Goal: Information Seeking & Learning: Check status

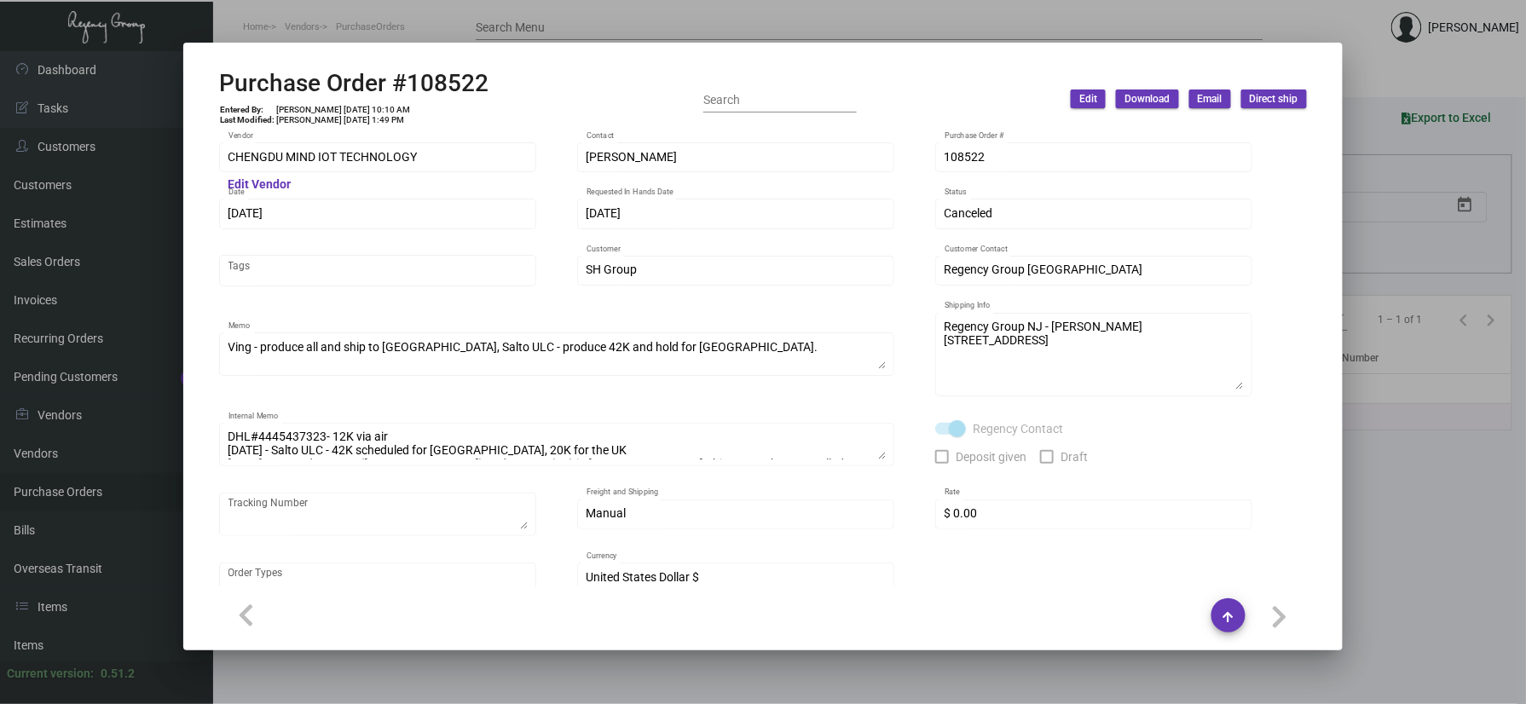
scroll to position [1136, 0]
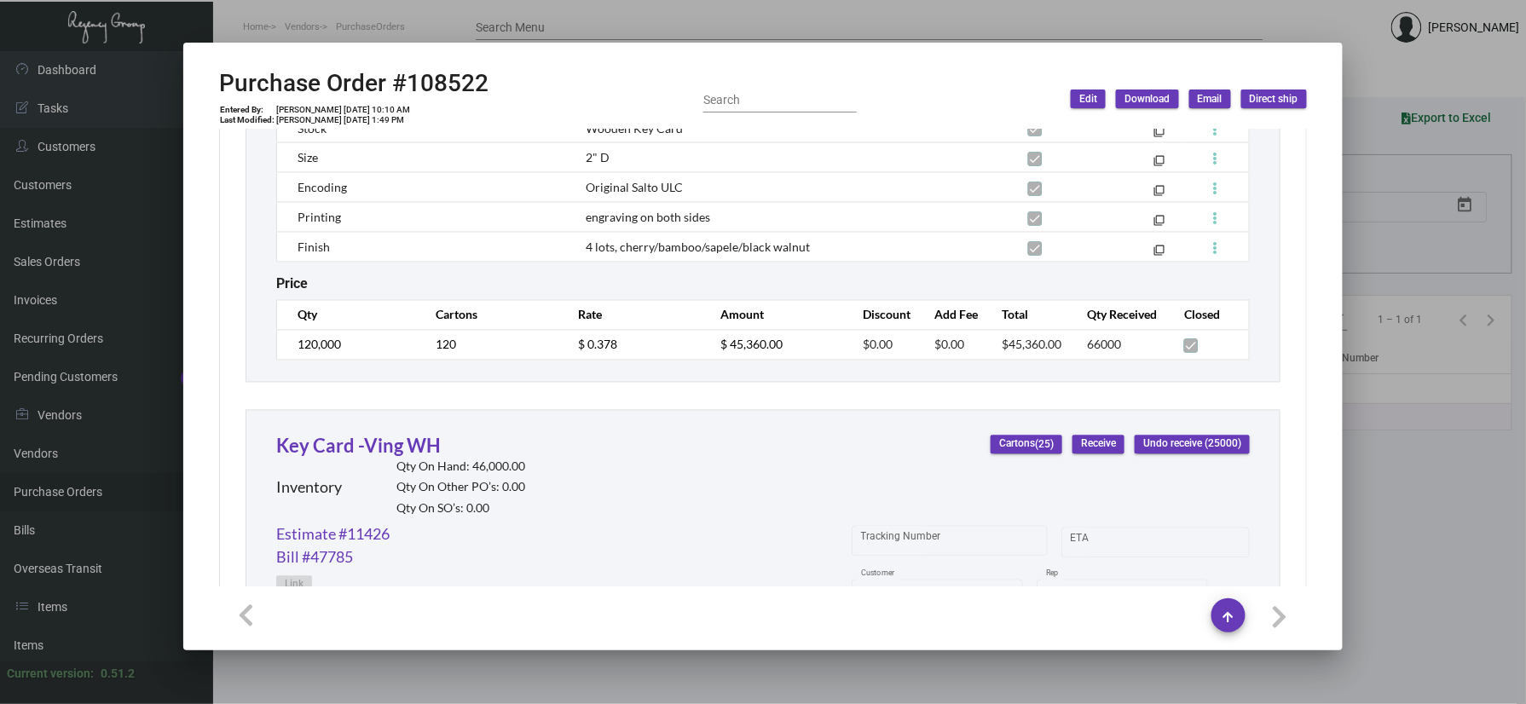
click at [253, 10] on div at bounding box center [763, 352] width 1526 height 704
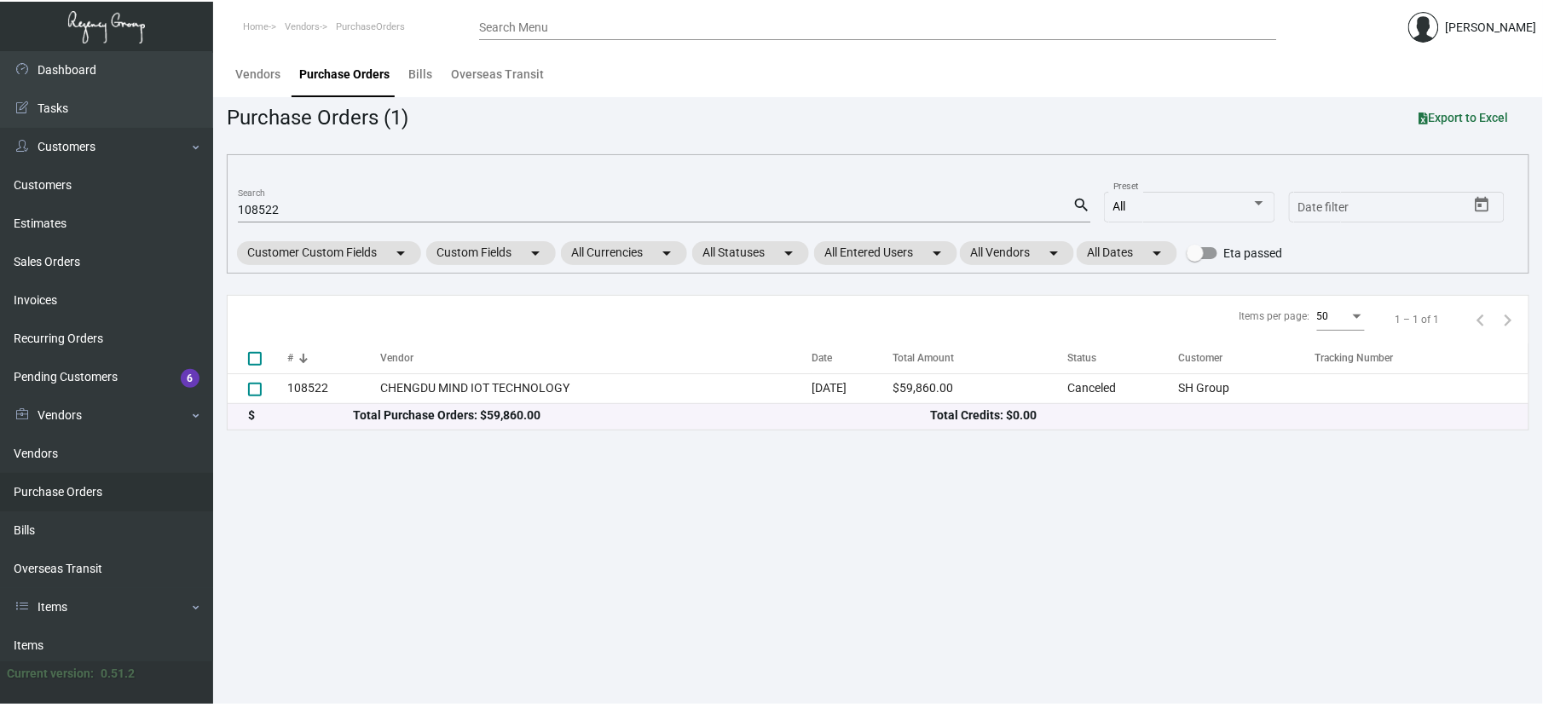
click at [308, 194] on mat-form-field "108522 Search search" at bounding box center [664, 208] width 852 height 53
click at [308, 199] on div "108522 Search" at bounding box center [655, 209] width 834 height 26
click at [307, 201] on div "108522 Search" at bounding box center [655, 209] width 834 height 26
drag, startPoint x: 291, startPoint y: 201, endPoint x: 250, endPoint y: 208, distance: 42.3
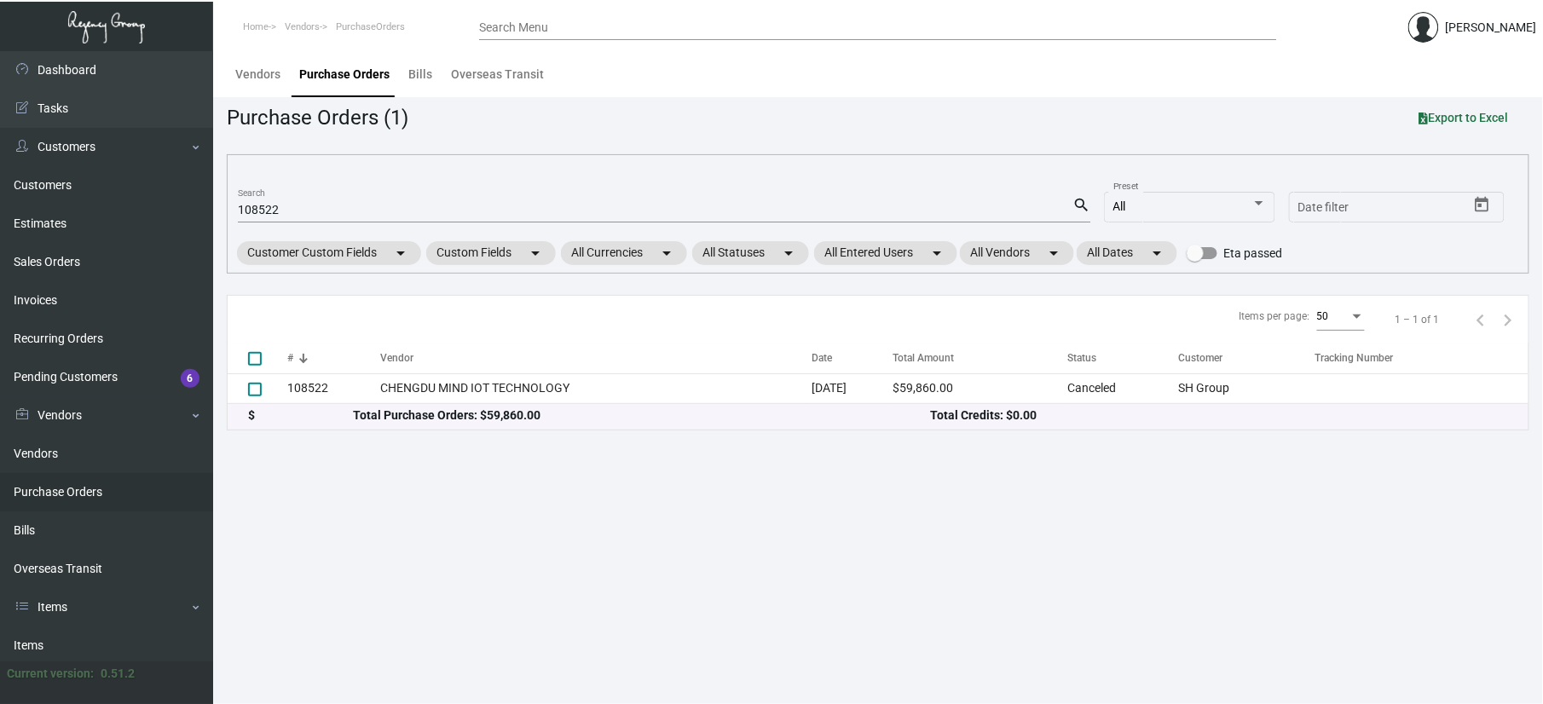
click at [250, 208] on div "108522 Search" at bounding box center [655, 209] width 834 height 26
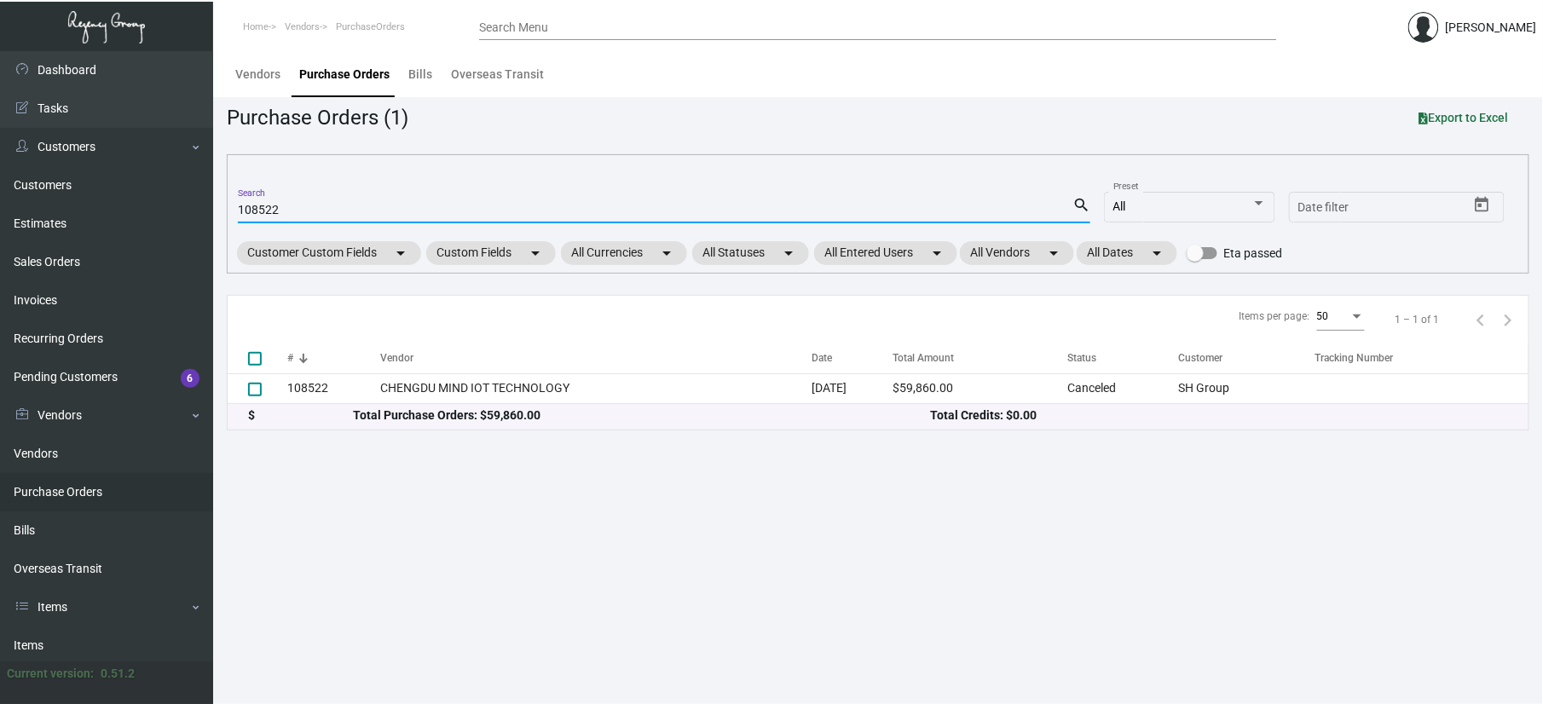
click at [280, 210] on input "108522" at bounding box center [655, 211] width 834 height 14
drag, startPoint x: 280, startPoint y: 210, endPoint x: 212, endPoint y: 212, distance: 67.4
click at [212, 212] on div "Dashboard Dashboard Tasks Customers Customers Estimates Sales Orders Invoices R…" at bounding box center [771, 377] width 1543 height 653
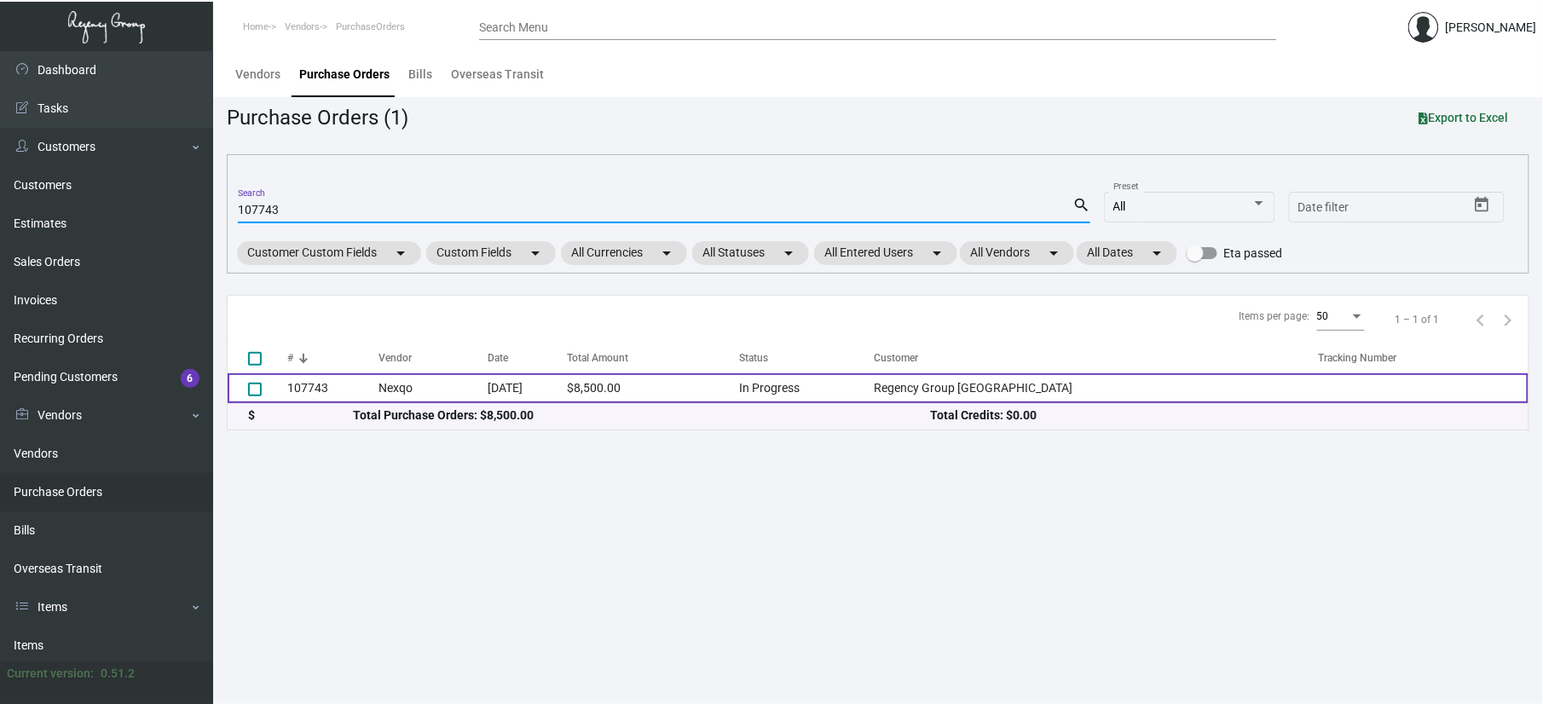
type input "107743"
click at [363, 386] on td "107743" at bounding box center [332, 388] width 91 height 30
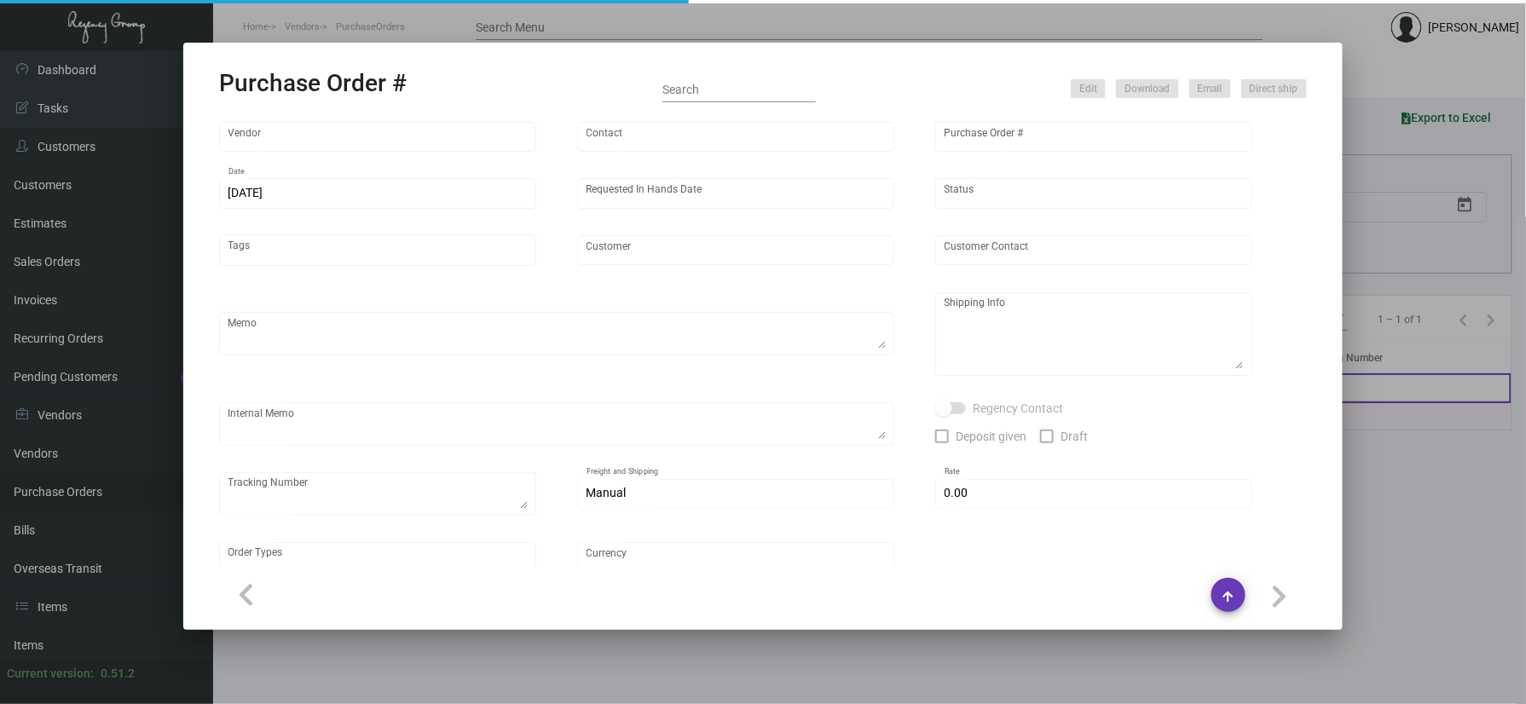
type input "Nexqo"
type input "[PERSON_NAME]"
type input "107743"
type input "[DATE]"
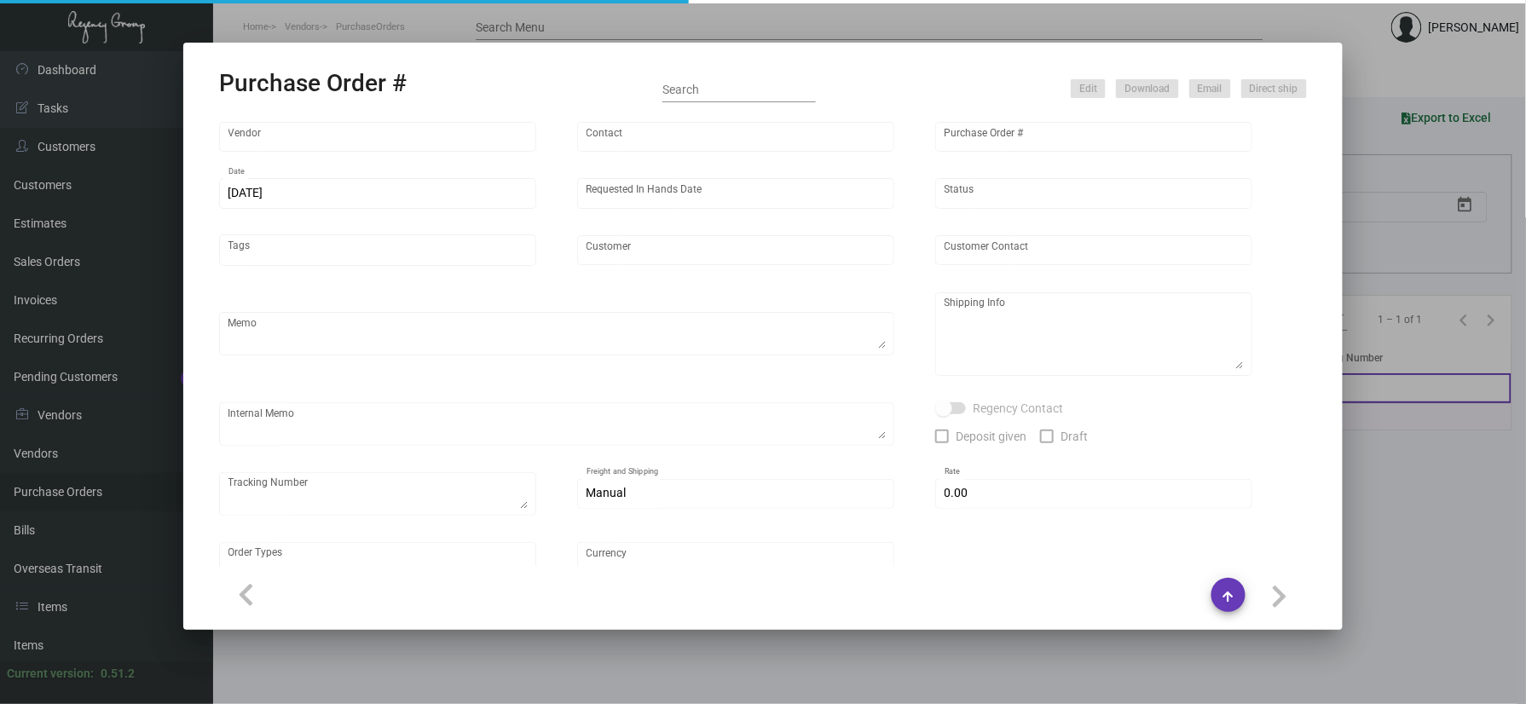
type input "Regency Group [GEOGRAPHIC_DATA]"
type textarea "By boat to our NJ warehouse."
type textarea "Regency Group NJ - [PERSON_NAME] [STREET_ADDRESS]"
type textarea "10/28 - 3k keys requested to be shipped by air."
checkbox input "true"
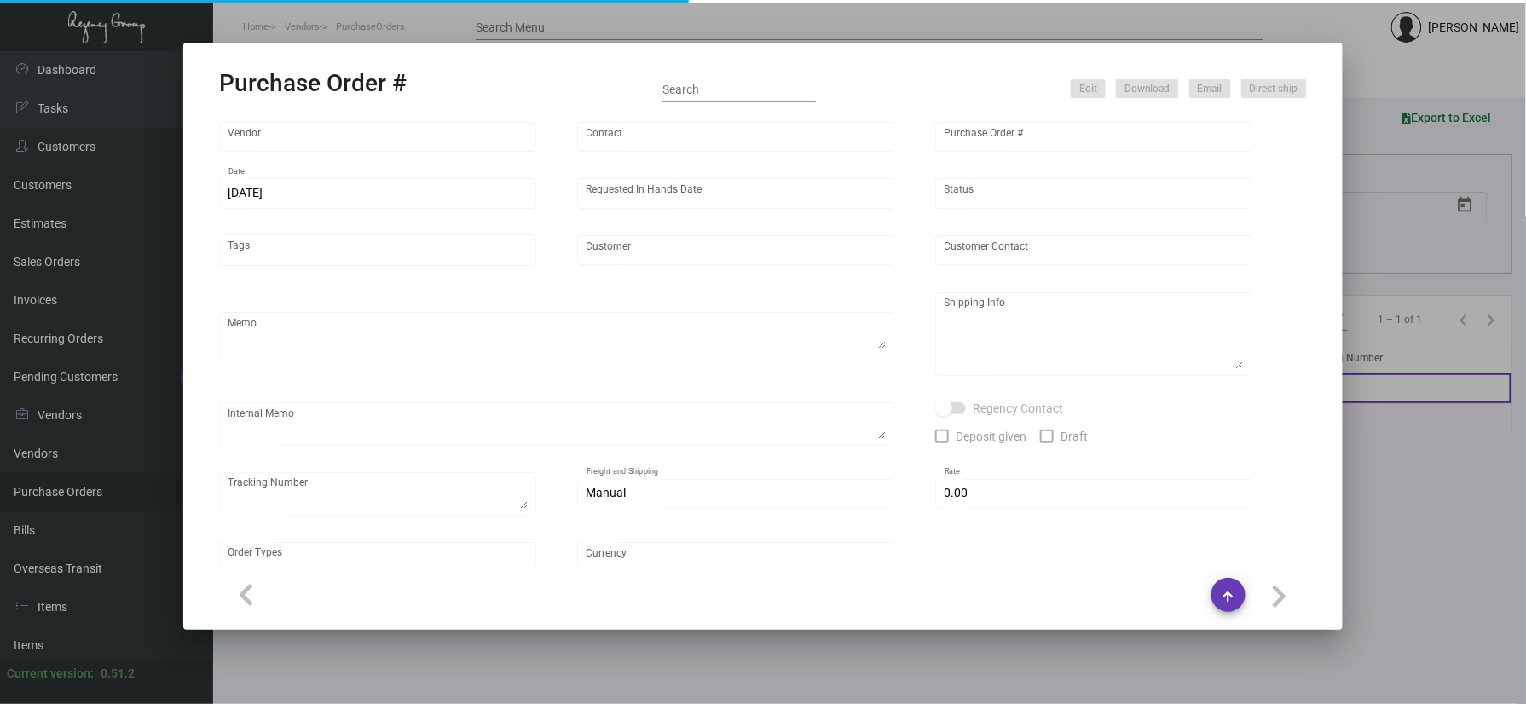
type input "$ 0.00"
type input "United States Dollar $"
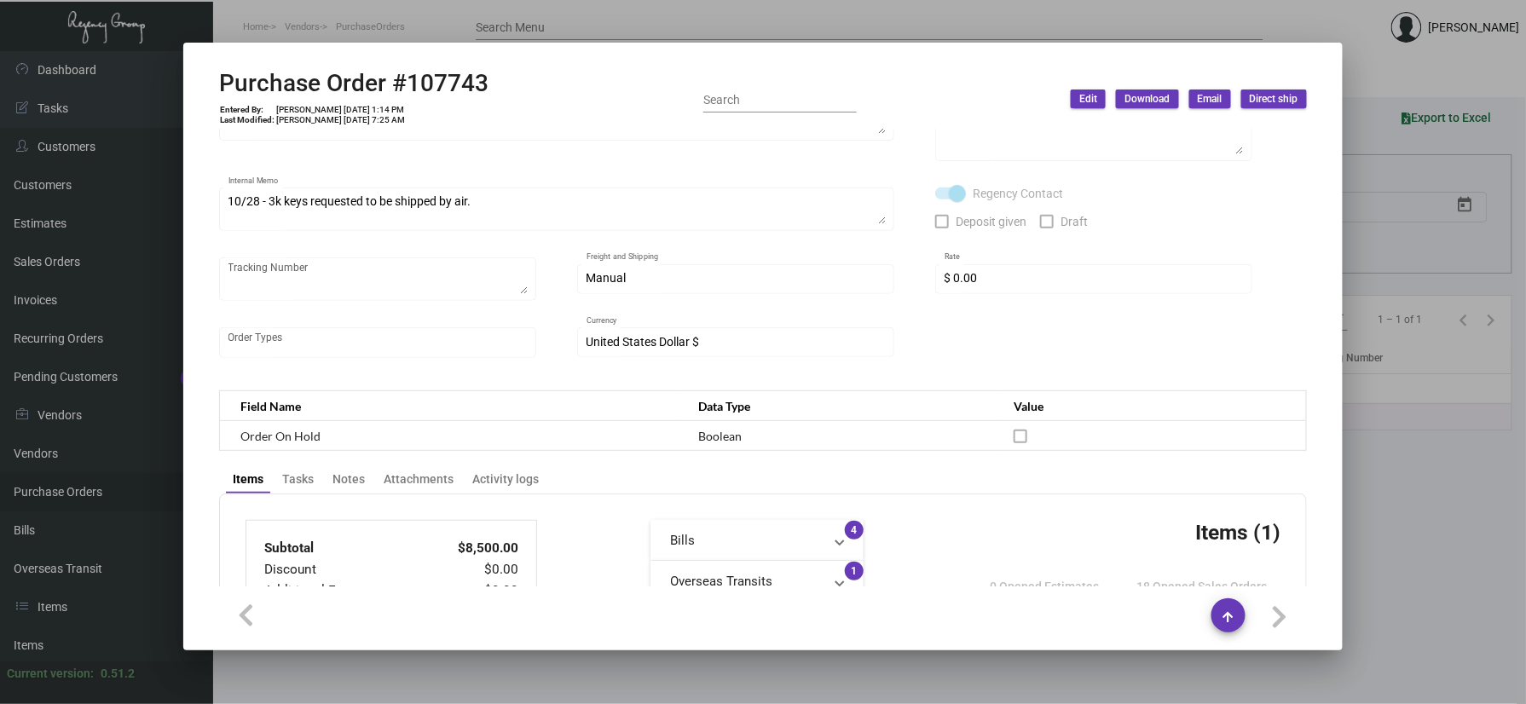
scroll to position [454, 0]
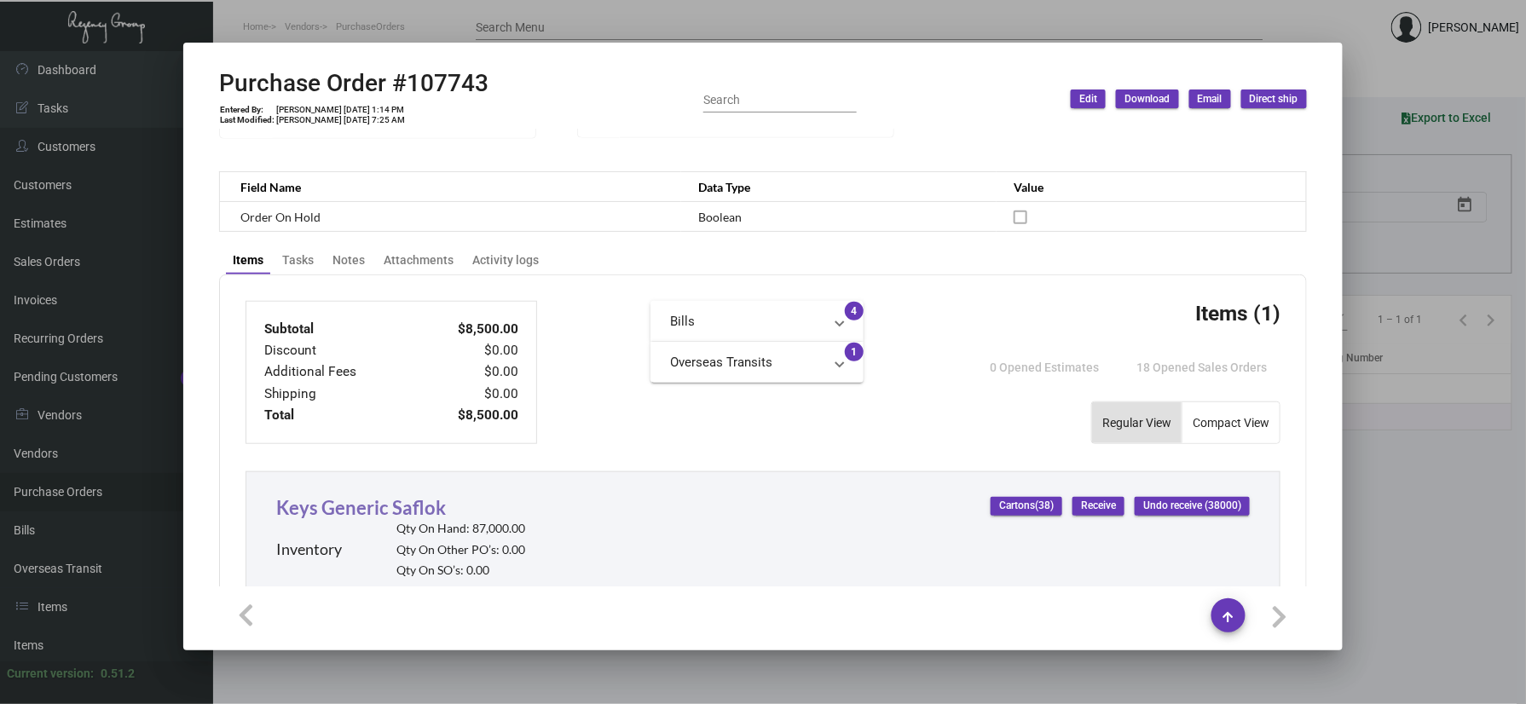
click at [310, 519] on link "Keys Generic Saflok" at bounding box center [361, 507] width 170 height 23
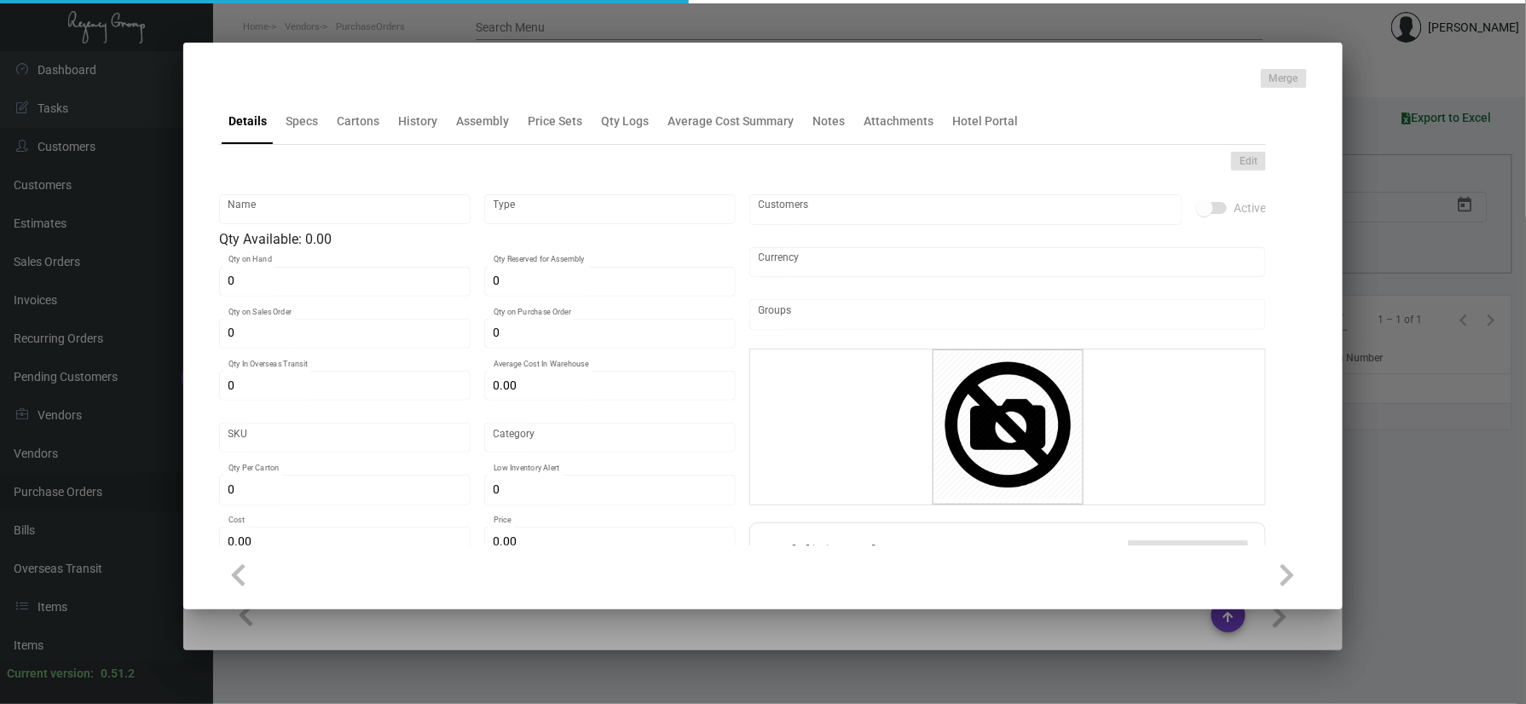
type input "Keys Generic Saflok"
type input "Inventory"
type input "87,000"
type input "62,000"
type input "186,000"
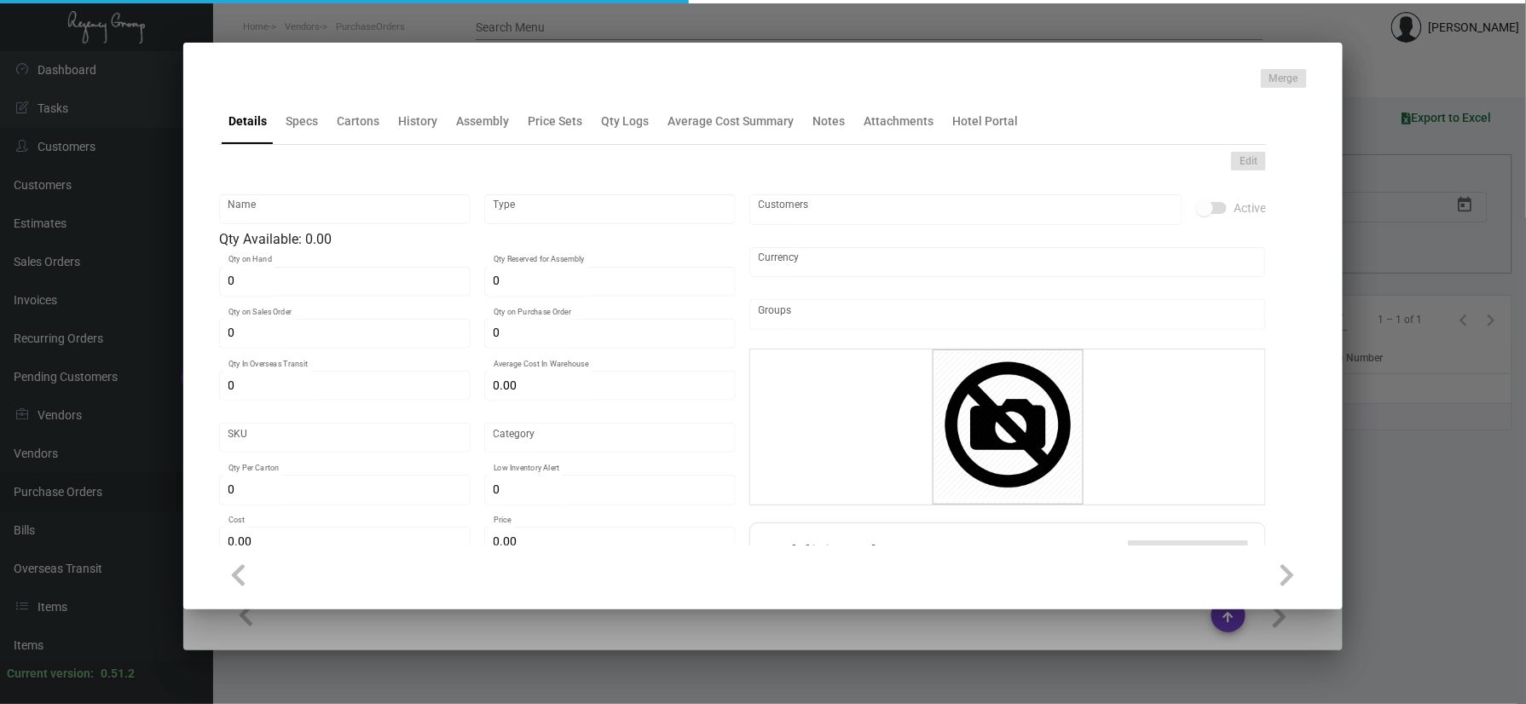
type input "$ 0.5075"
type input "2647"
type input "Standard"
type input "1,000"
type input "15,000"
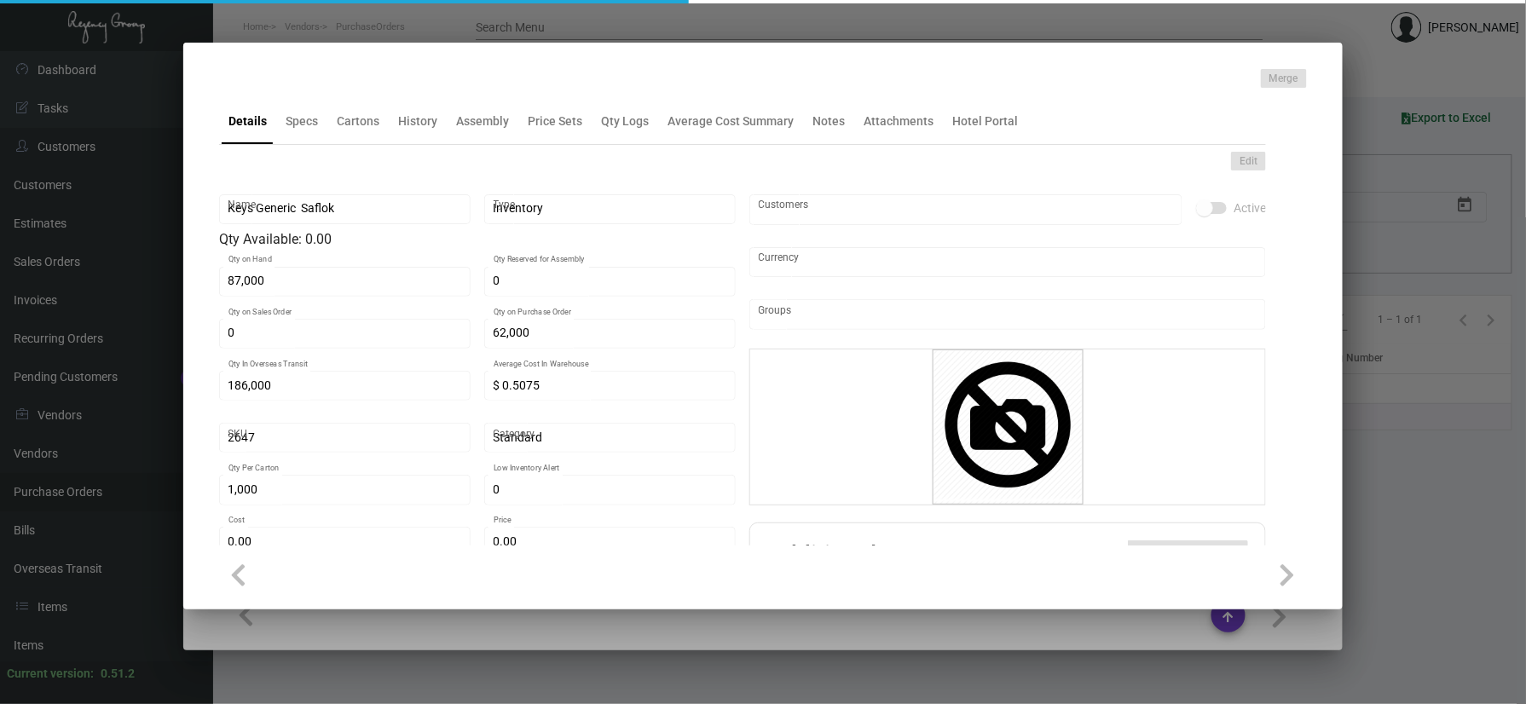
type input "$ 0.085"
type input "$ 0.24"
type textarea "Key Cards - GENERIC: size CR80, #30 mill white Generic PVC plastic card, RFID c…"
checkbox input "true"
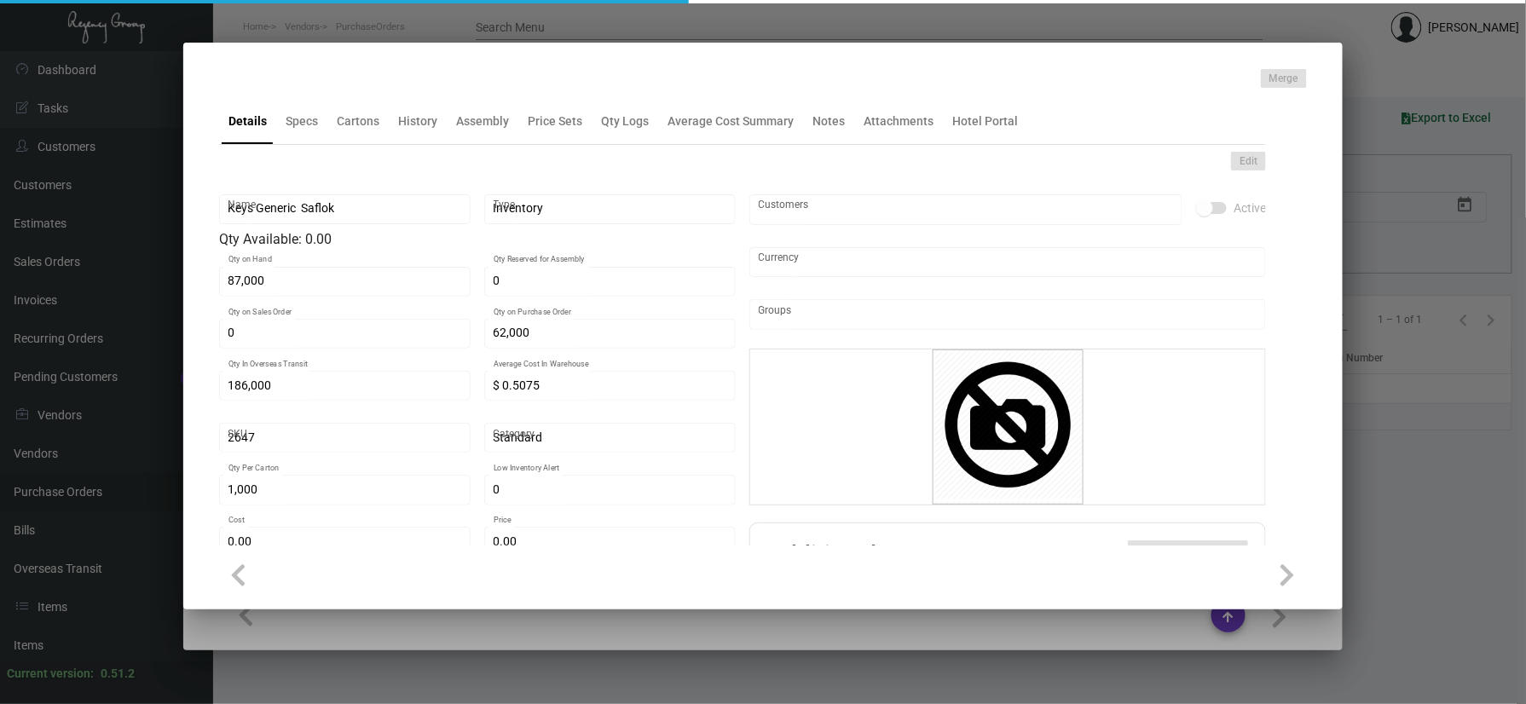
checkbox input "true"
type input "United States Dollar $"
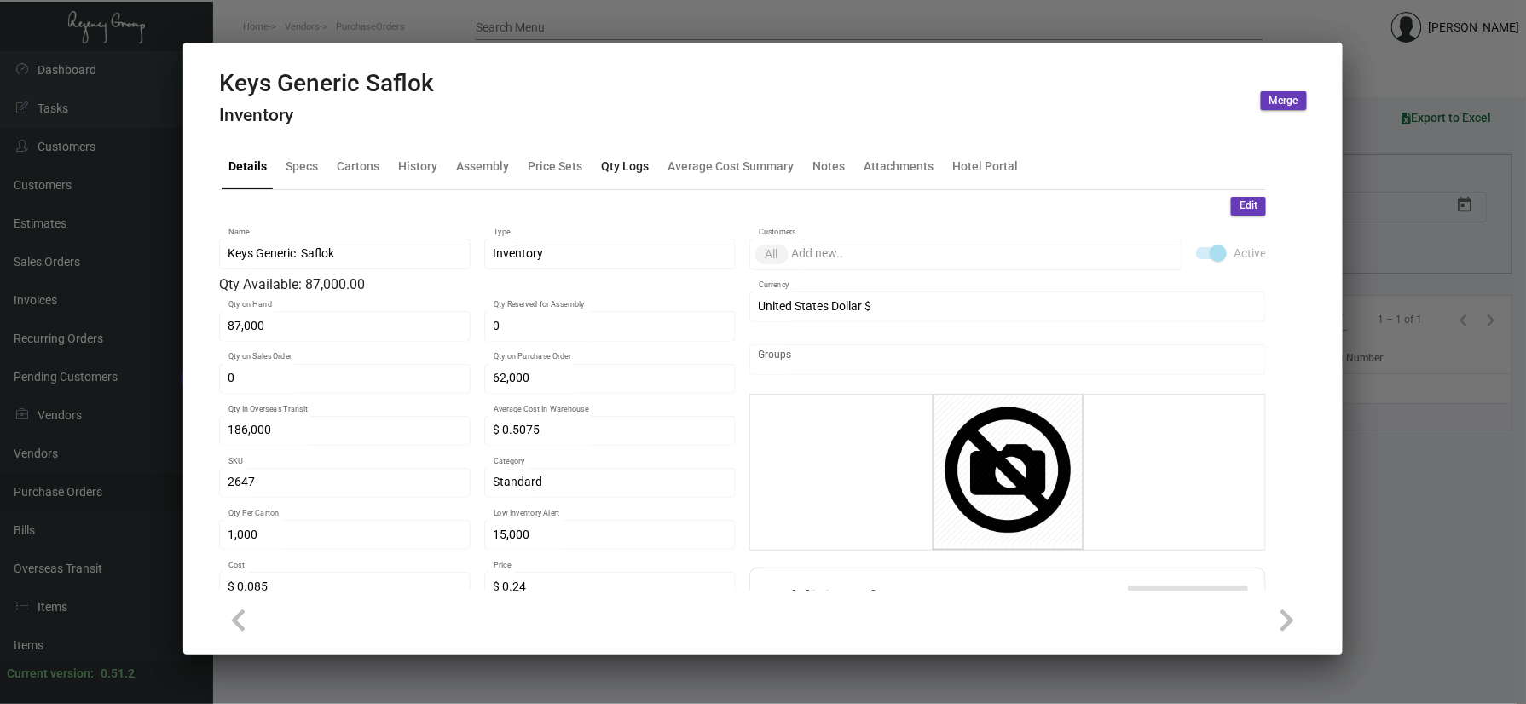
click at [636, 182] on div "Qty Logs" at bounding box center [624, 166] width 61 height 41
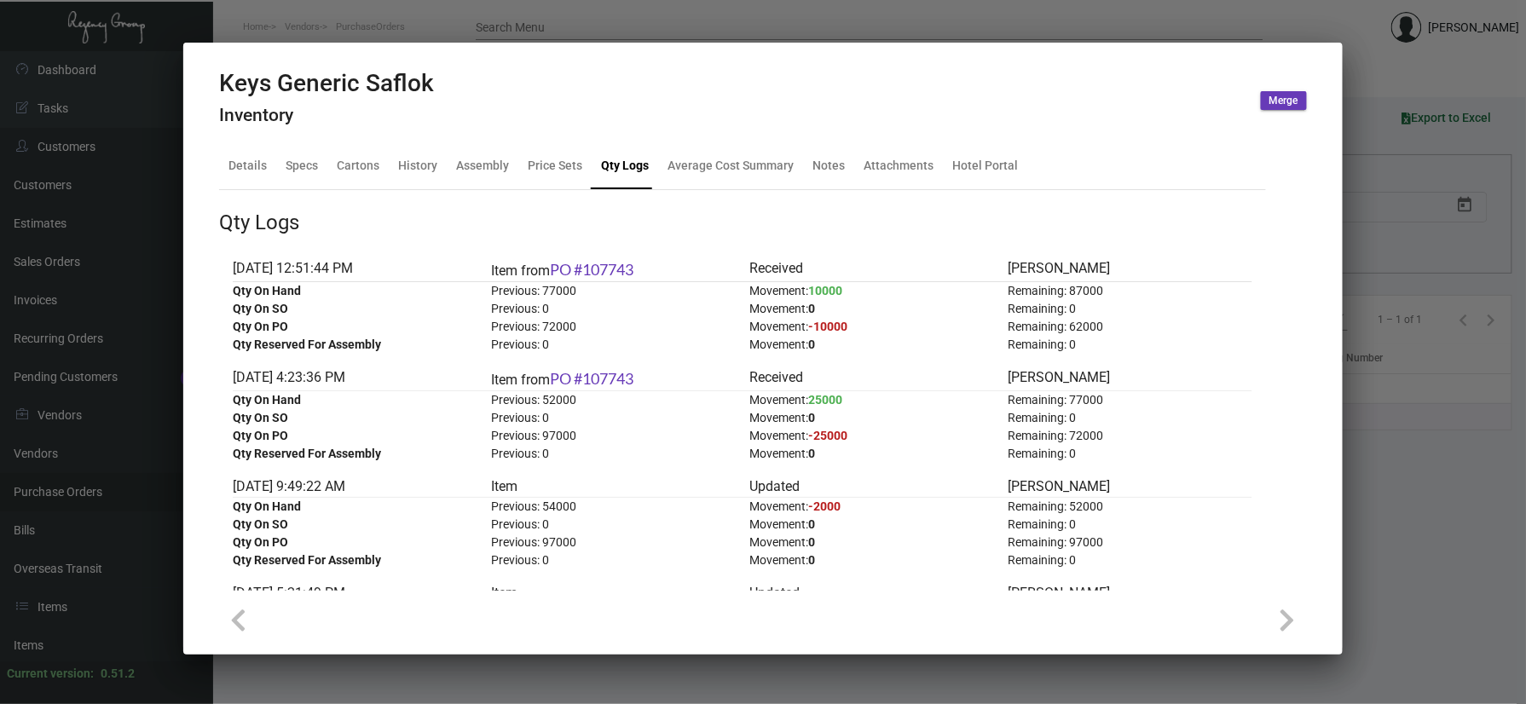
click at [394, 24] on div at bounding box center [763, 352] width 1526 height 704
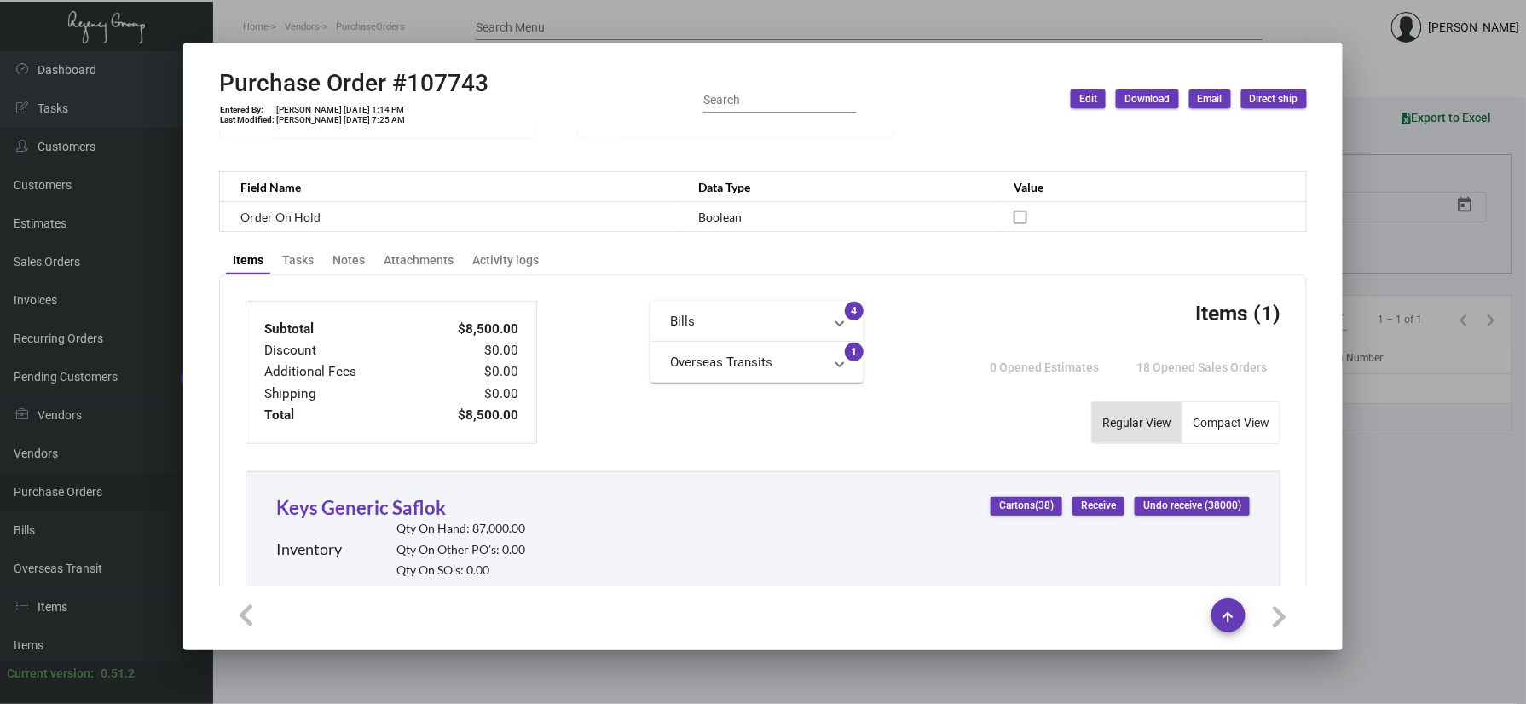
click at [44, 501] on div at bounding box center [763, 352] width 1526 height 704
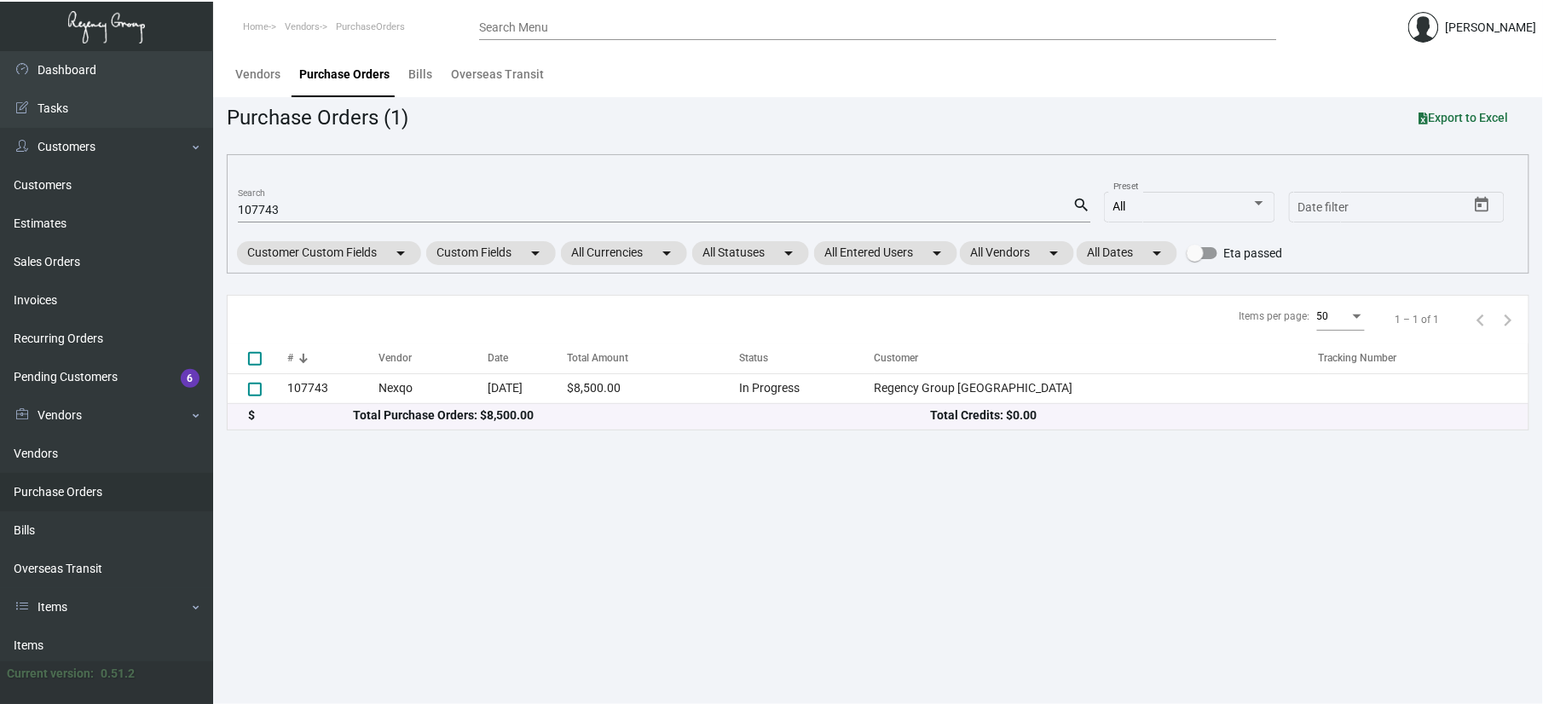
click at [352, 201] on div "107743 Search" at bounding box center [655, 209] width 834 height 26
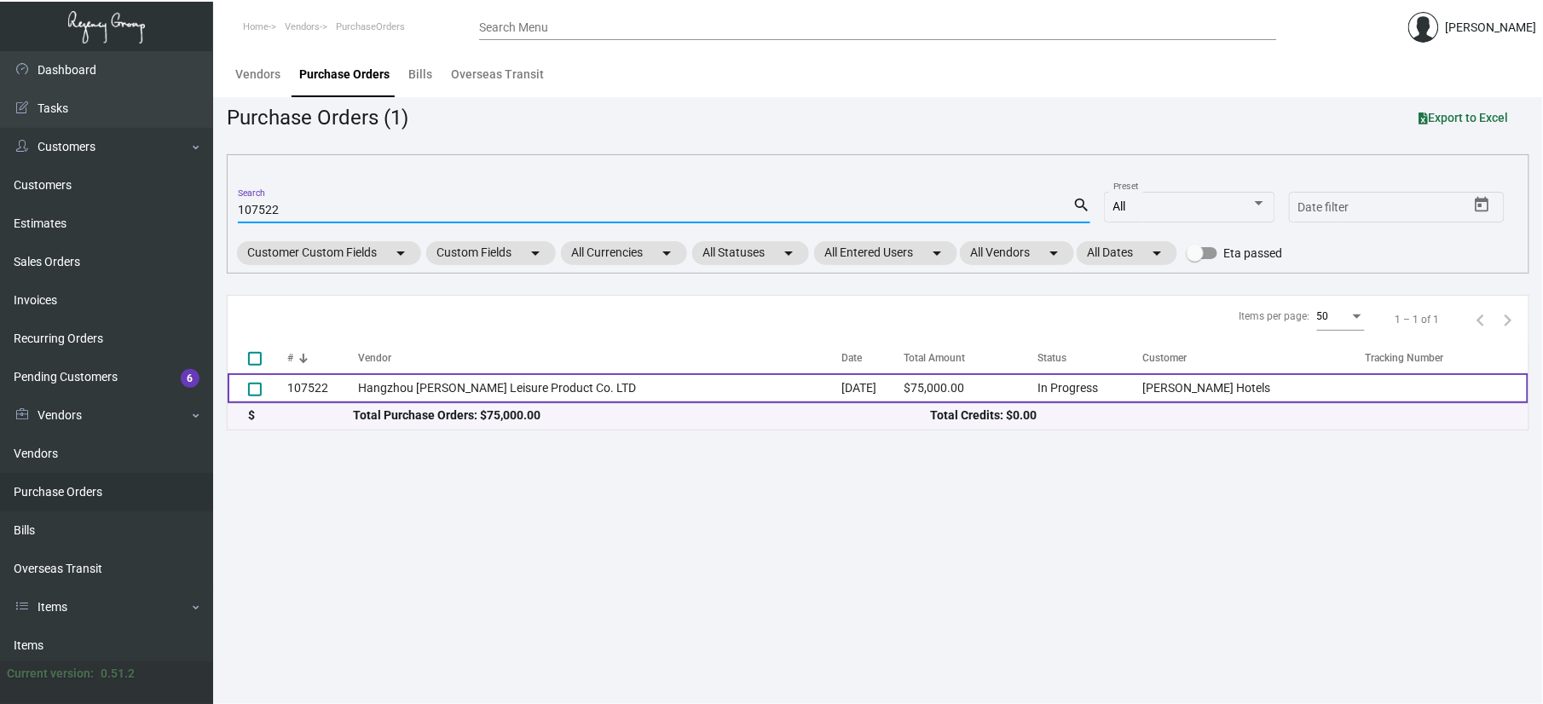
type input "107522"
click at [443, 379] on td "Hangzhou [PERSON_NAME] Leisure Product Co. LTD" at bounding box center [599, 388] width 483 height 30
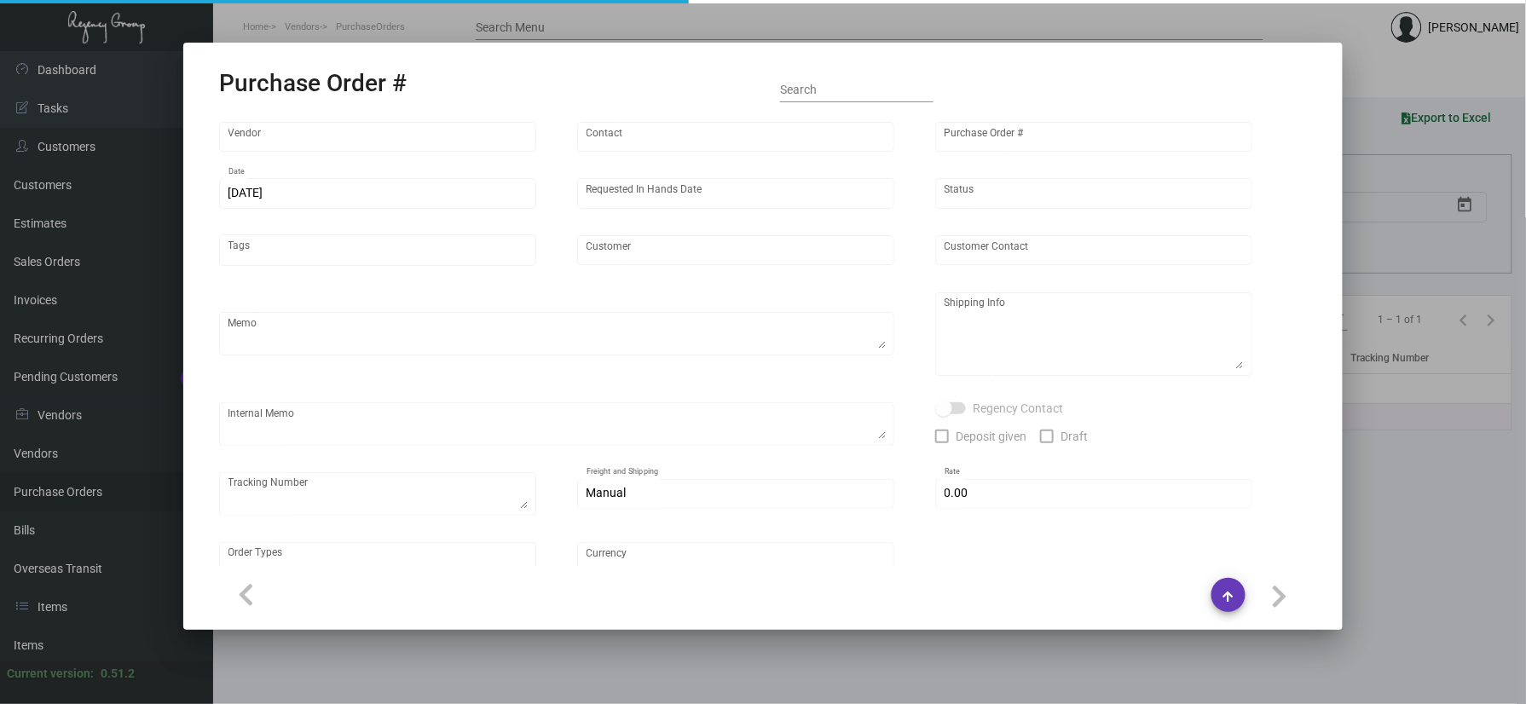
type input "Hangzhou [PERSON_NAME] Leisure Product Co. LTD"
type input "[PERSON_NAME]"
type input "107522"
type input "[DATE]"
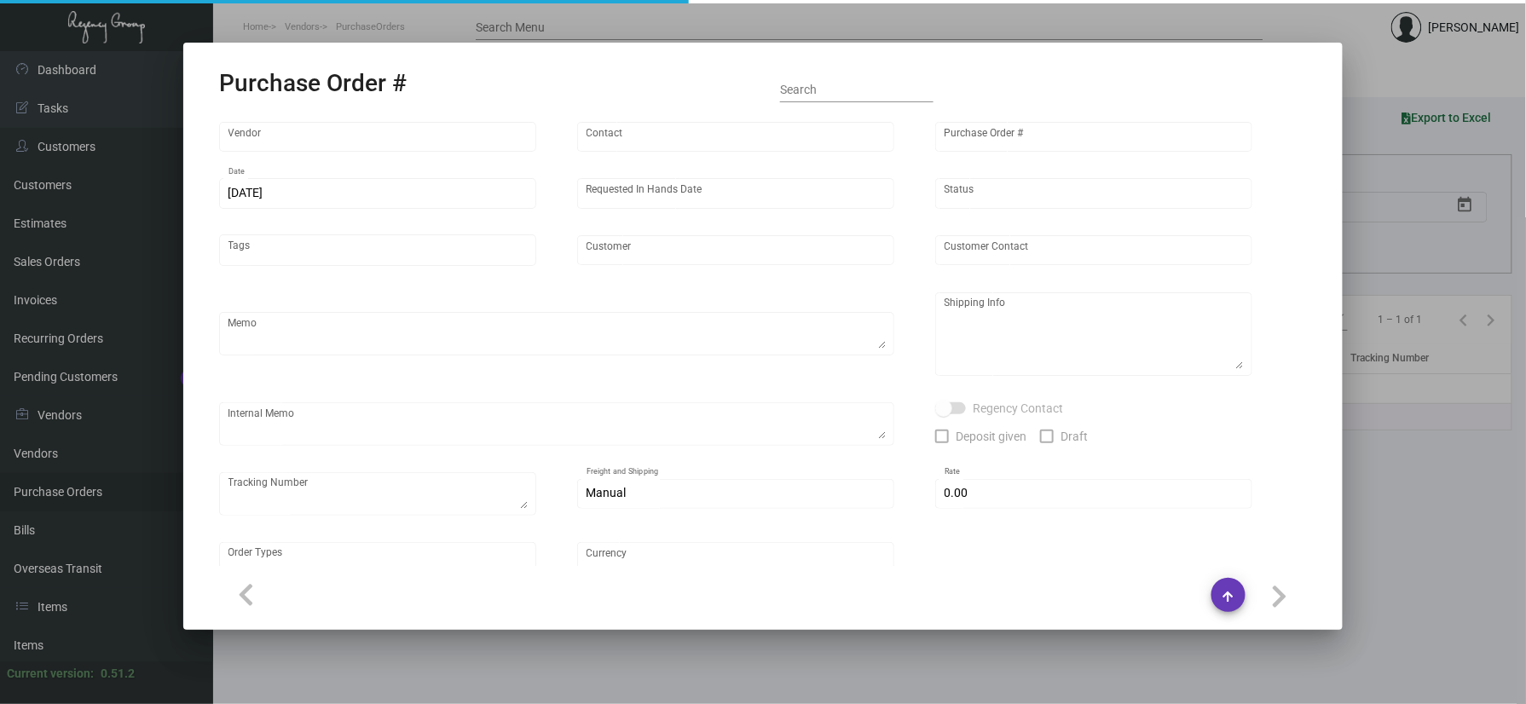
type input "[PERSON_NAME] Hotels"
type textarea "Please ship 20k once the production is complete. Boat to [GEOGRAPHIC_DATA]. For…"
type textarea "Regency Group NJ - [PERSON_NAME] [STREET_ADDRESS]"
checkbox input "true"
type input "$ 0.00"
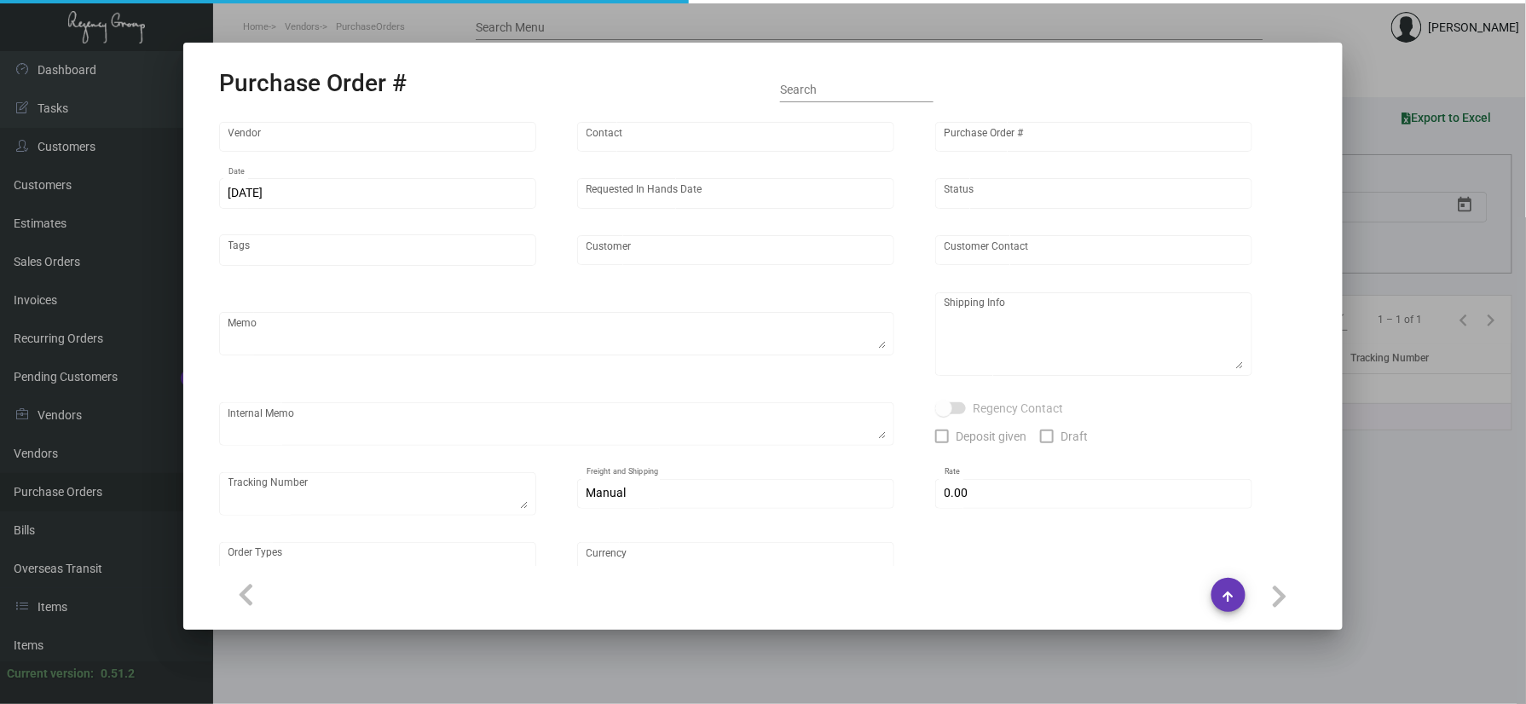
type input "United States Dollar $"
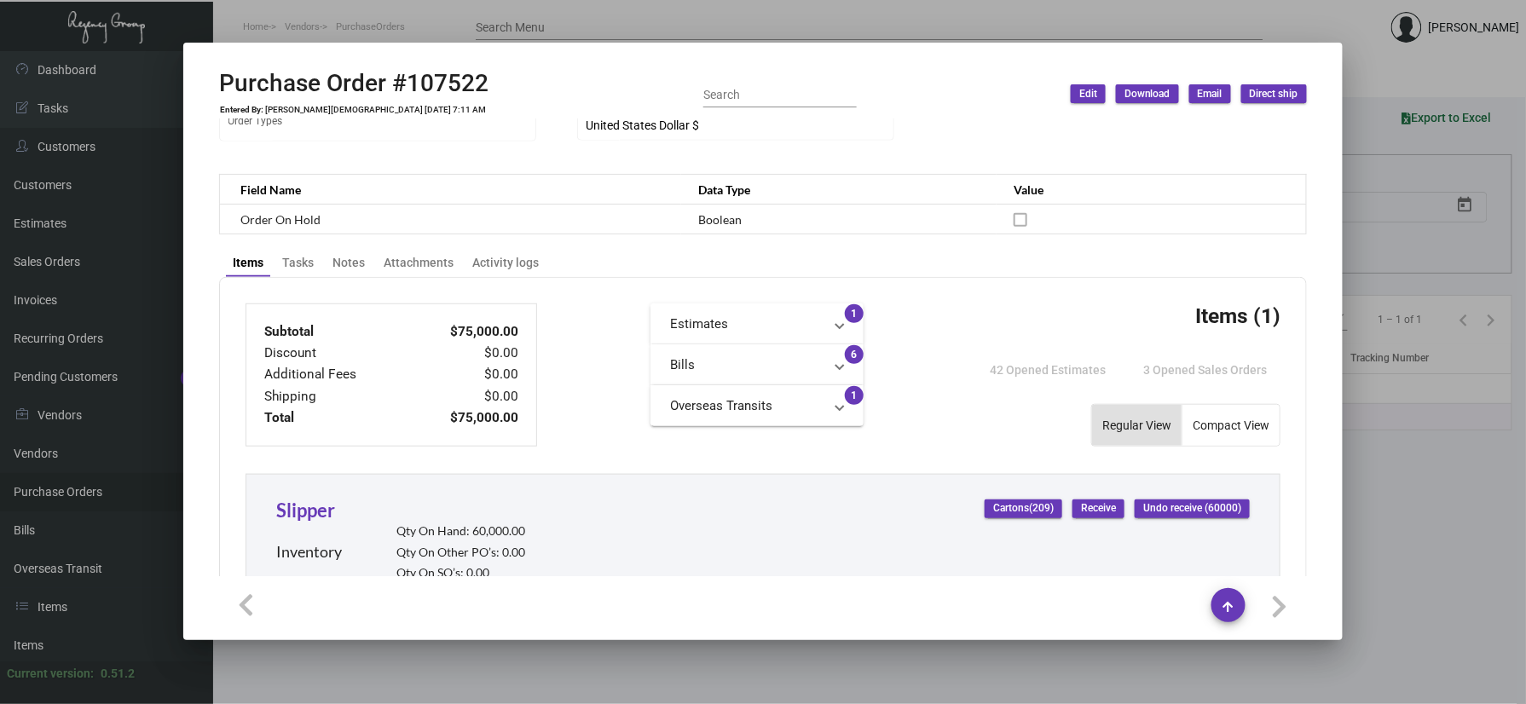
scroll to position [577, 0]
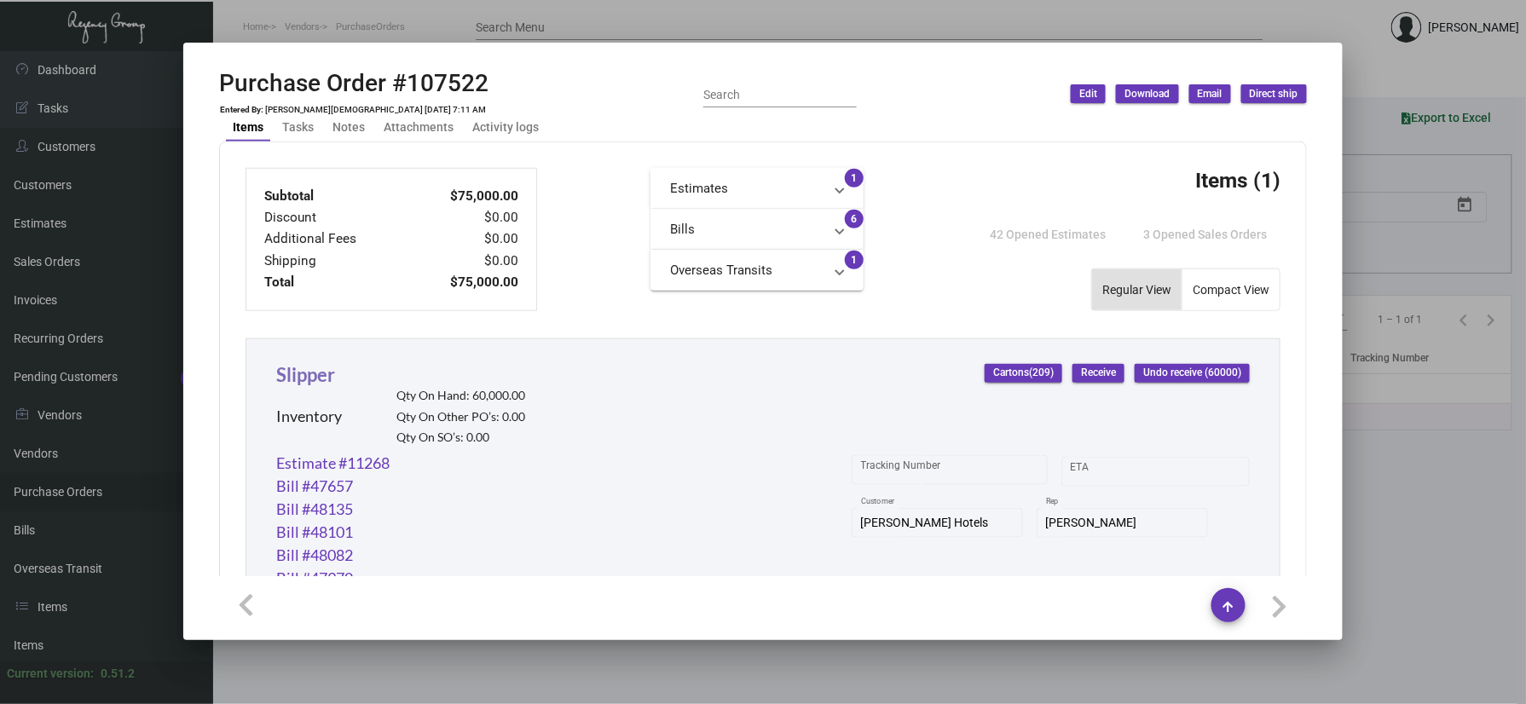
click at [312, 373] on link "Slipper" at bounding box center [305, 374] width 59 height 23
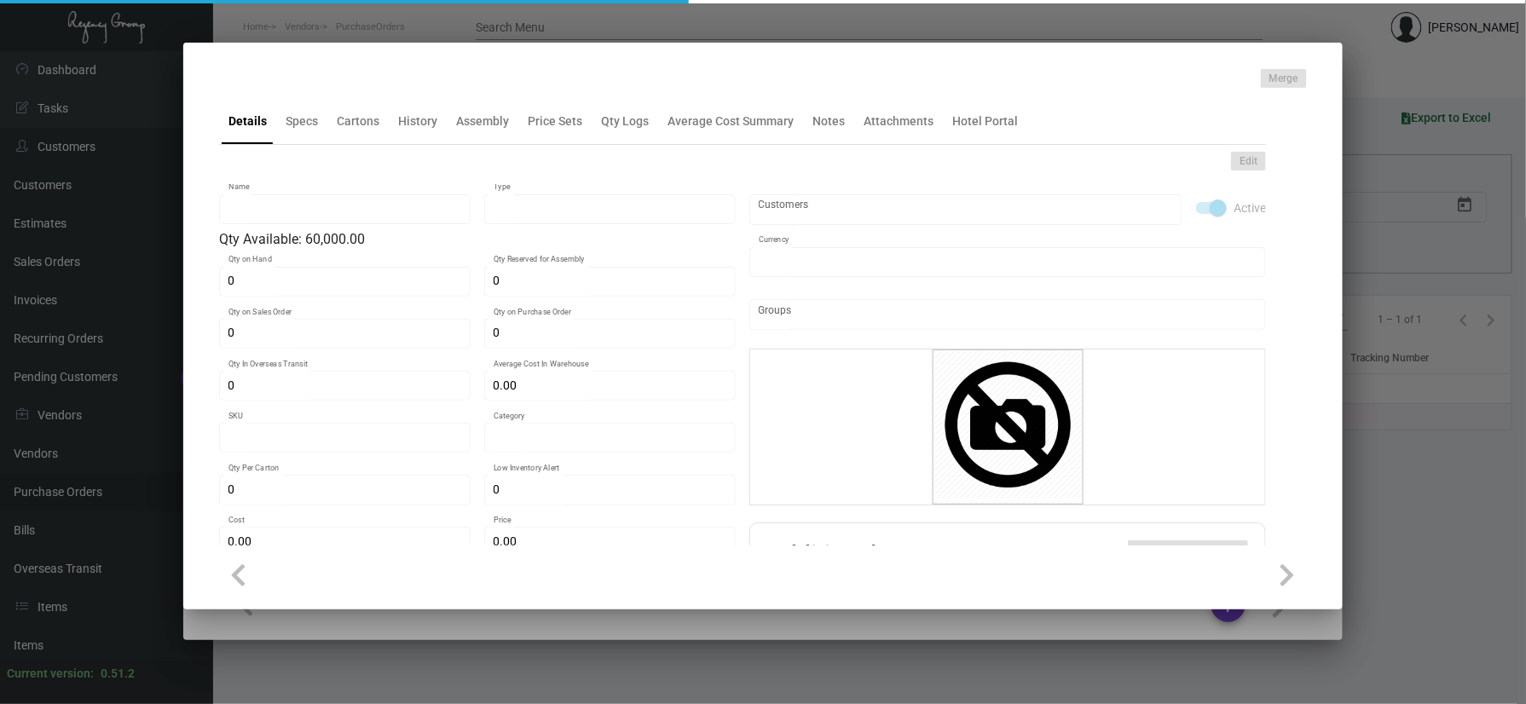
type input "Slipper"
type input "Inventory"
type input "60,000"
type input "15,000"
type input "10,000"
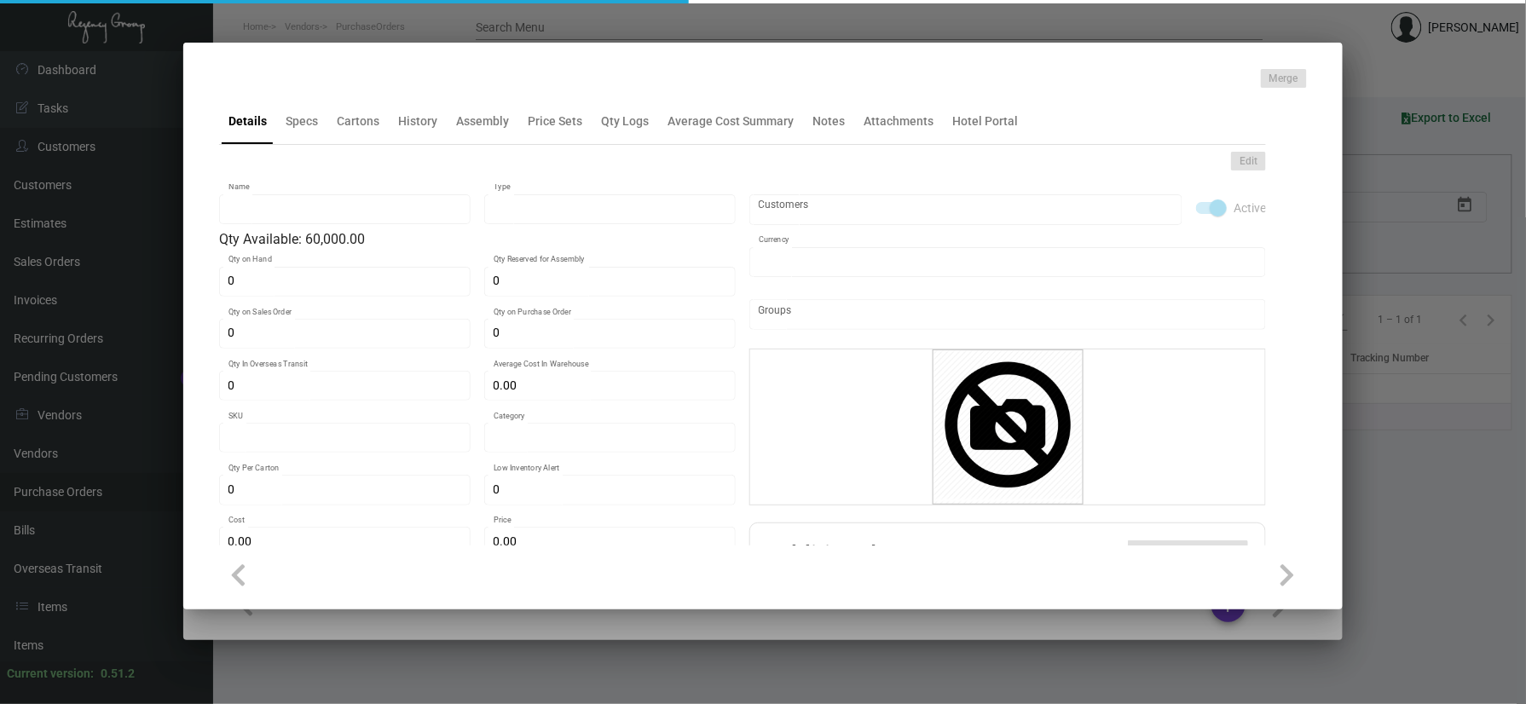
type input "$ 0.92239"
type input "3169"
type input "Overseas"
type input "100"
type input "4,500"
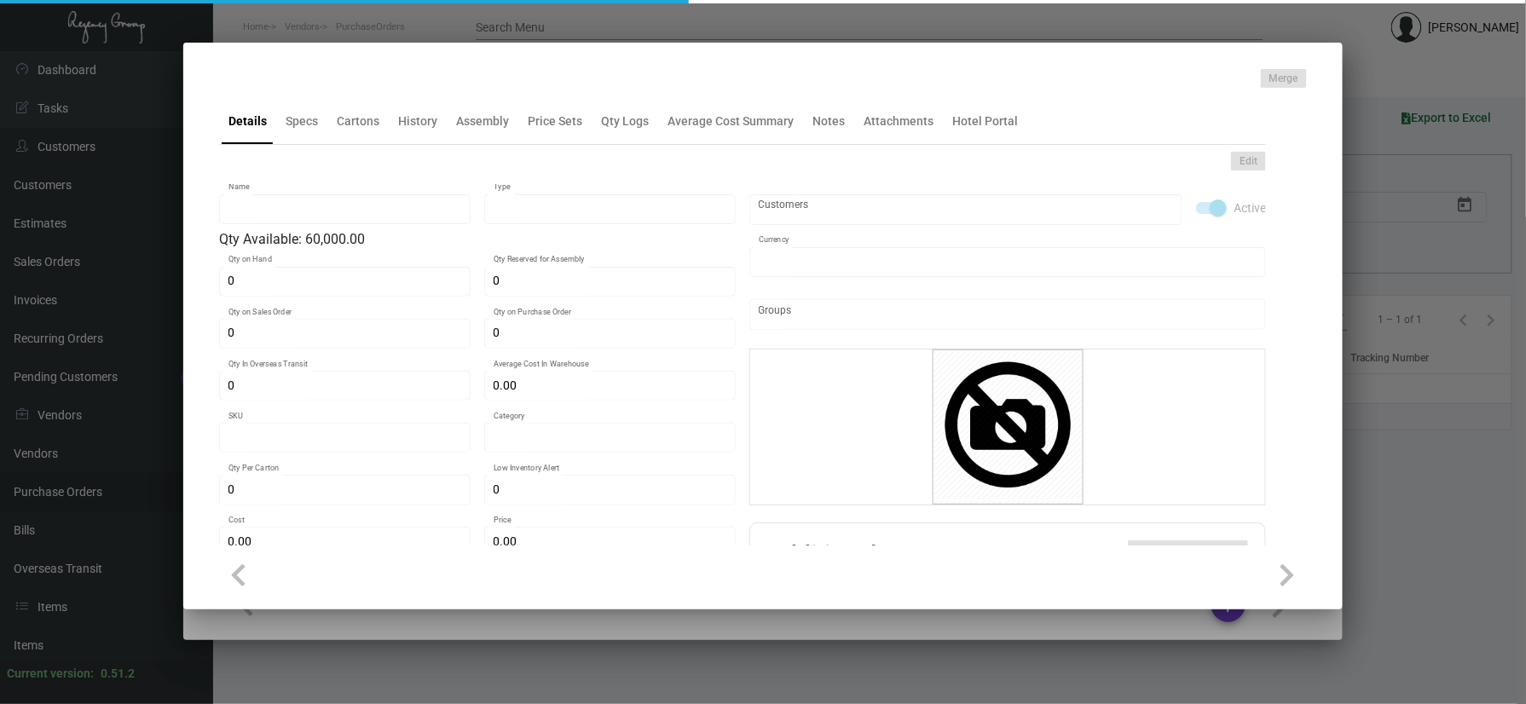
type input "$ 1.00"
type input "$ 2.09"
checkbox input "true"
type input "United States Dollar $"
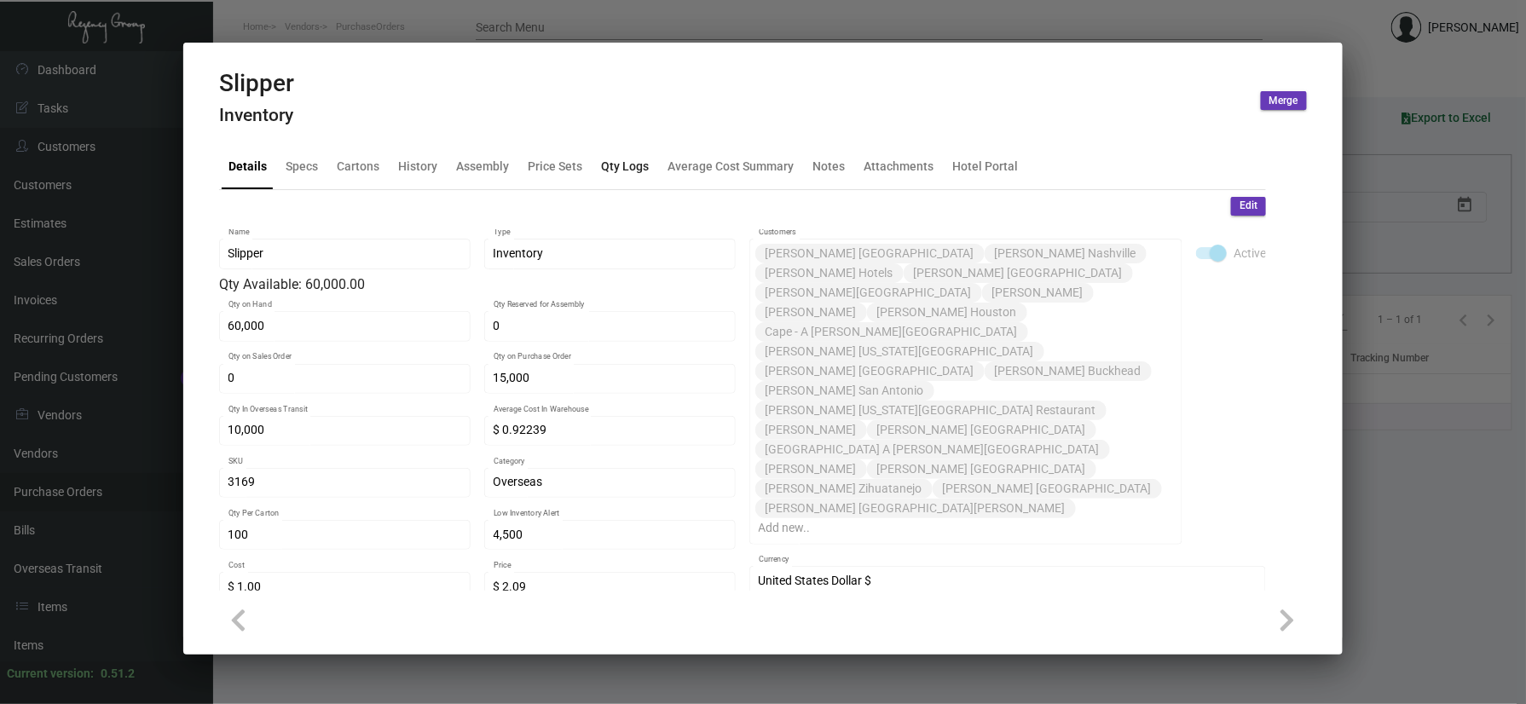
click at [605, 154] on div "Qty Logs" at bounding box center [624, 166] width 61 height 41
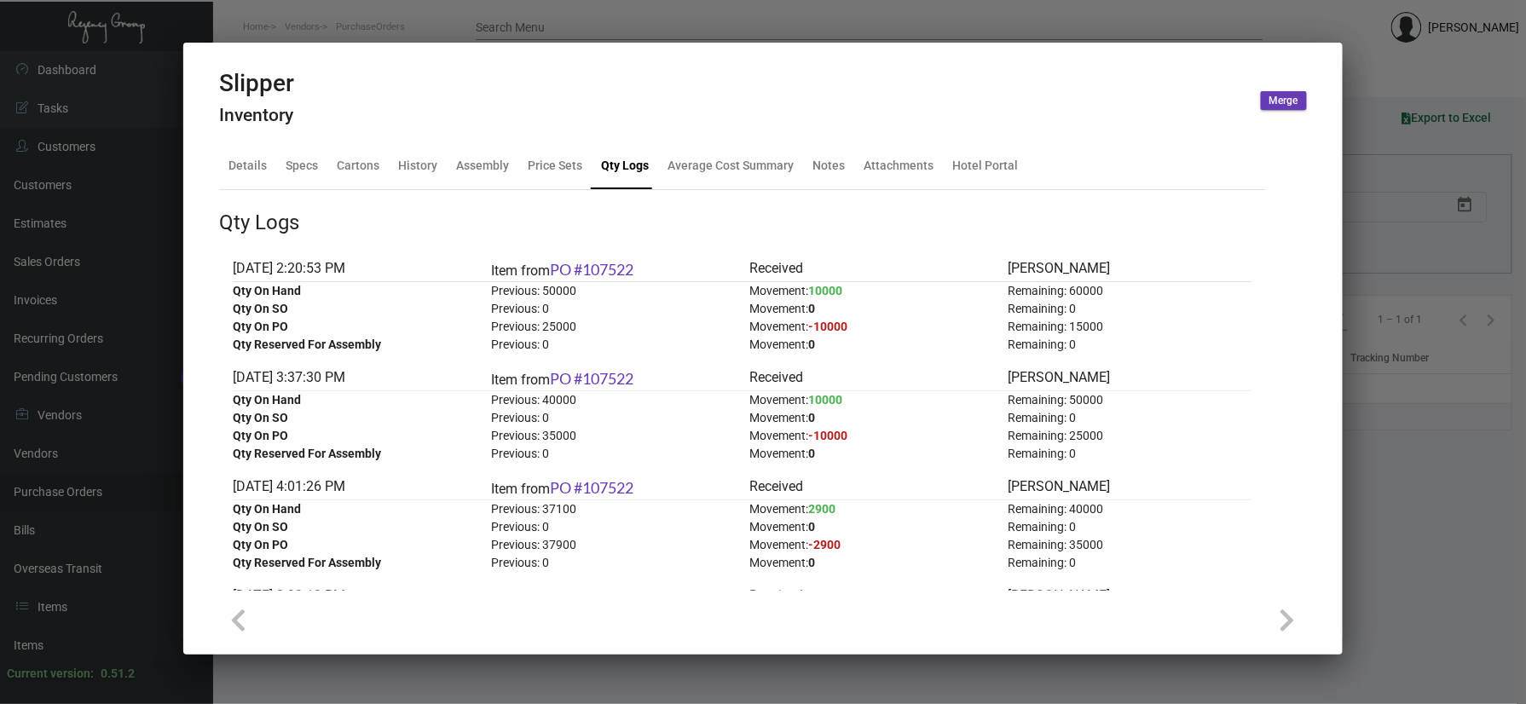
click at [1449, 424] on div at bounding box center [763, 352] width 1526 height 704
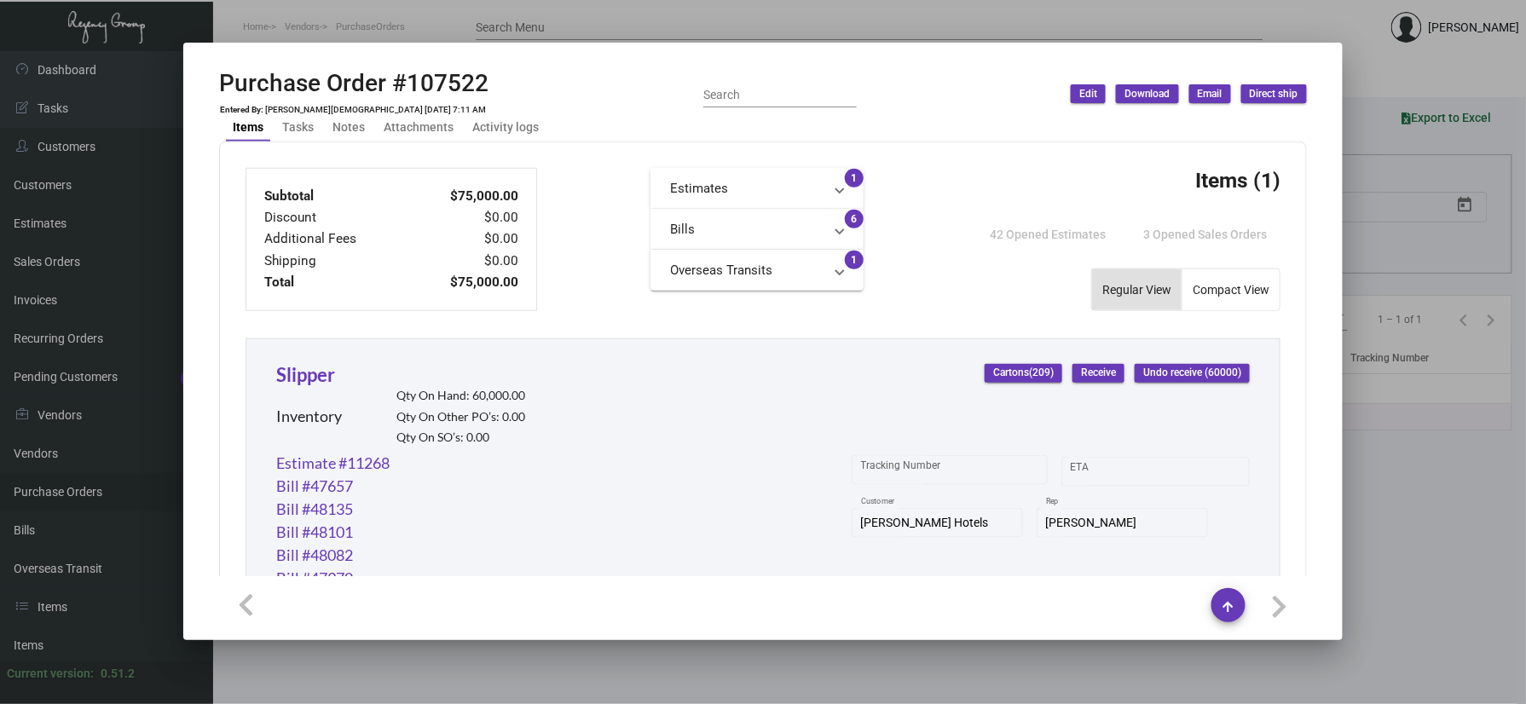
click at [536, 28] on div at bounding box center [763, 352] width 1526 height 704
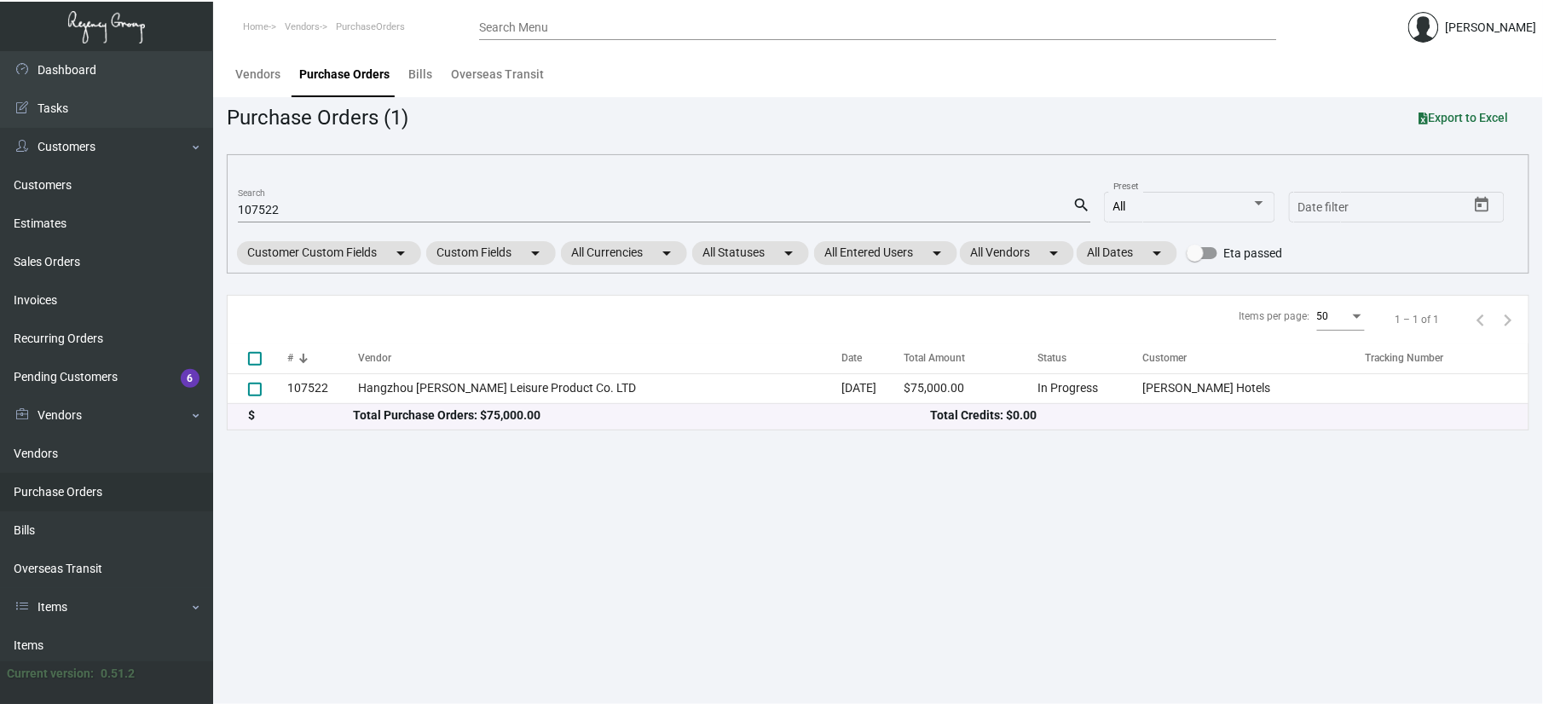
drag, startPoint x: 332, startPoint y: 195, endPoint x: 314, endPoint y: 210, distance: 23.0
click at [320, 205] on div "107522 Search" at bounding box center [655, 209] width 834 height 26
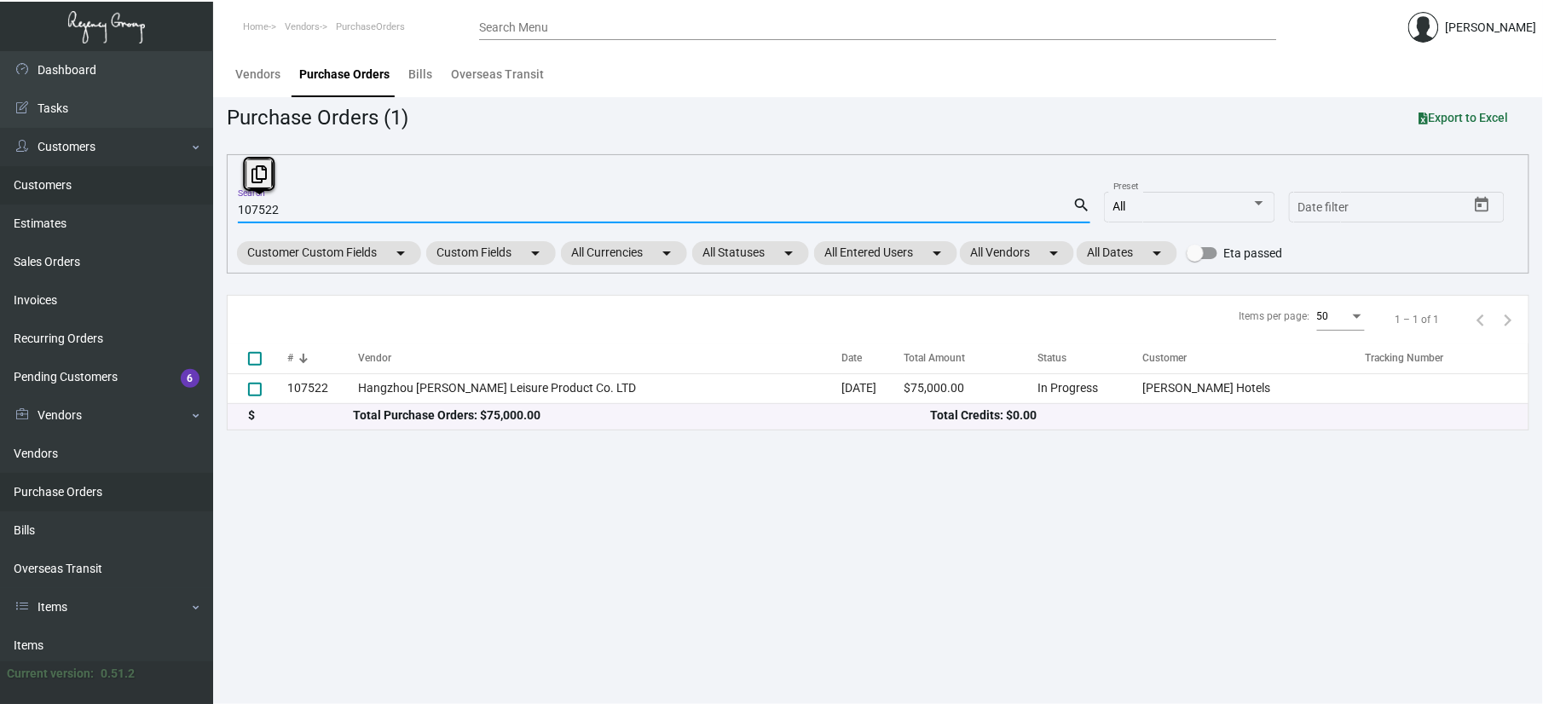
drag, startPoint x: 314, startPoint y: 210, endPoint x: 118, endPoint y: 194, distance: 196.6
click at [176, 202] on div "Dashboard Dashboard Tasks Customers Customers Estimates Sales Orders Invoices R…" at bounding box center [771, 377] width 1543 height 653
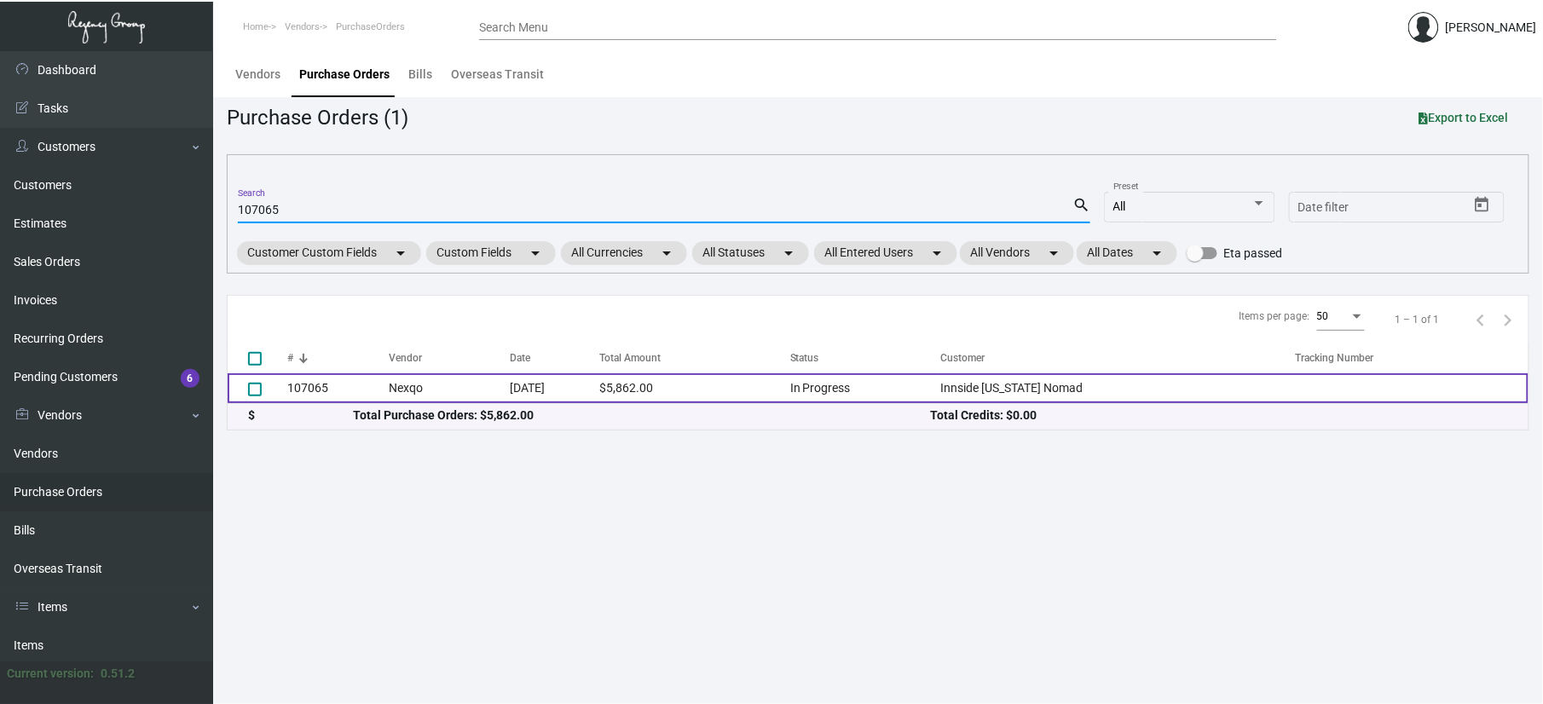
type input "107065"
click at [393, 379] on td "Nexqo" at bounding box center [449, 388] width 121 height 30
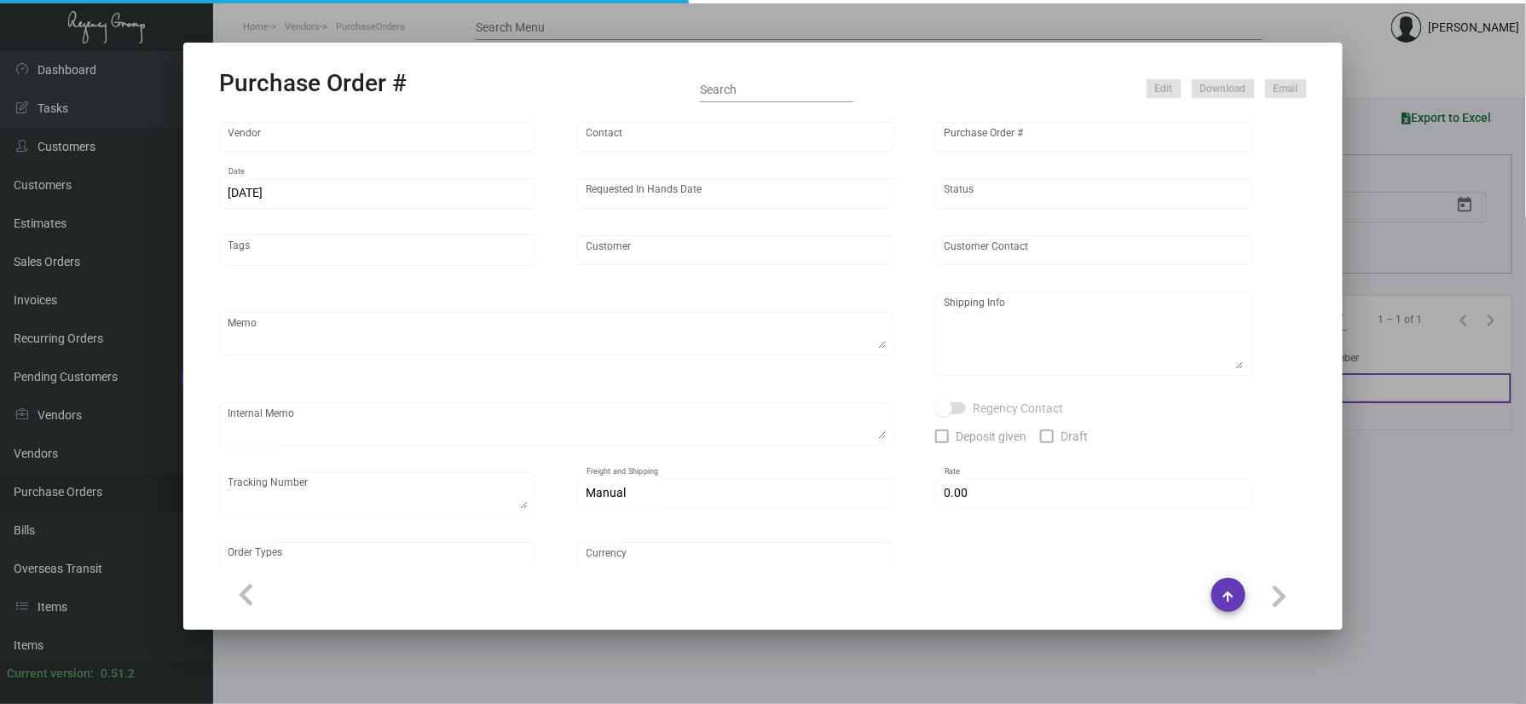
type input "Nexqo"
type input "[PERSON_NAME]"
type input "107065"
type input "[DATE]"
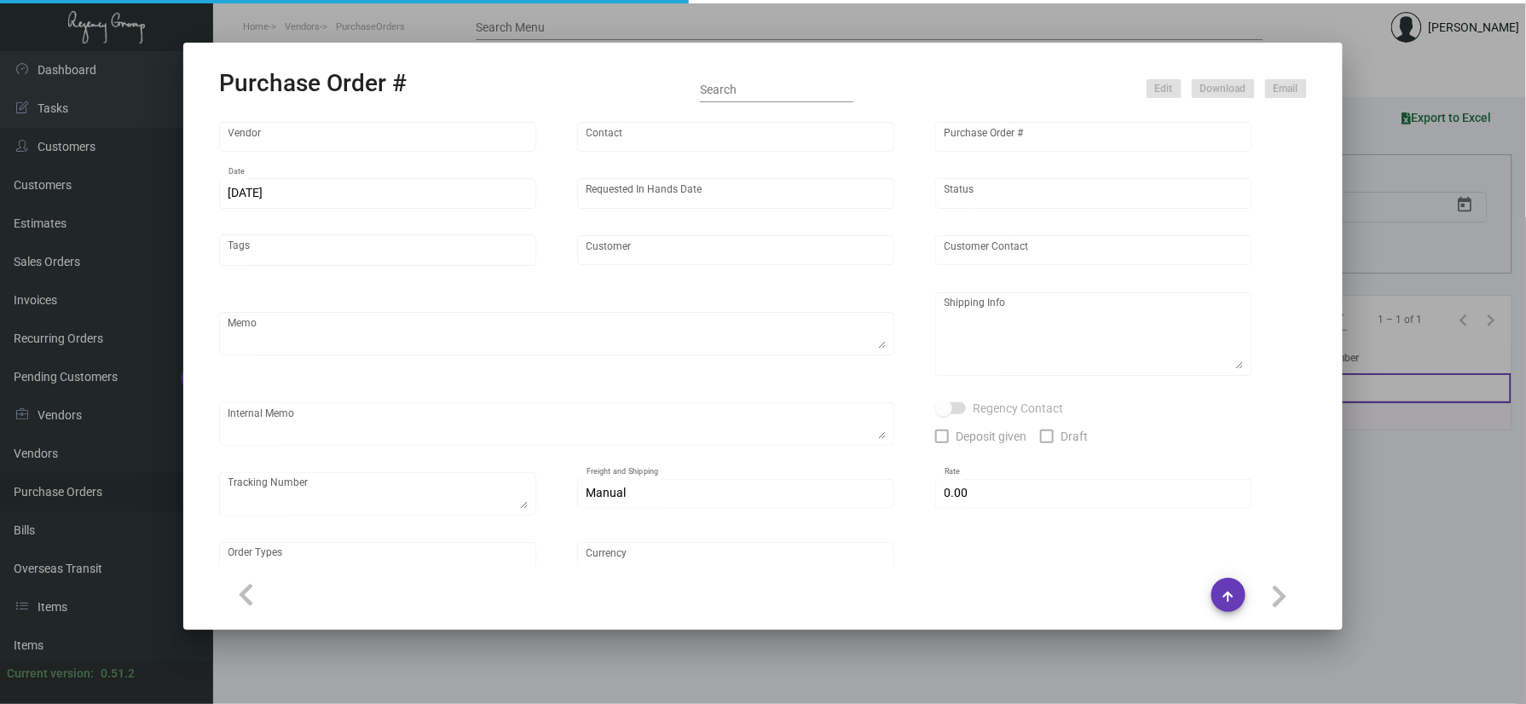
type input "Innside [US_STATE] Nomad"
type textarea "3K via air, 15K boat out ASAP, 12K leftover boat out [DATE]."
type textarea "Regency Group NJ - [PERSON_NAME] [STREET_ADDRESS]"
checkbox input "true"
type input "$ 0.00"
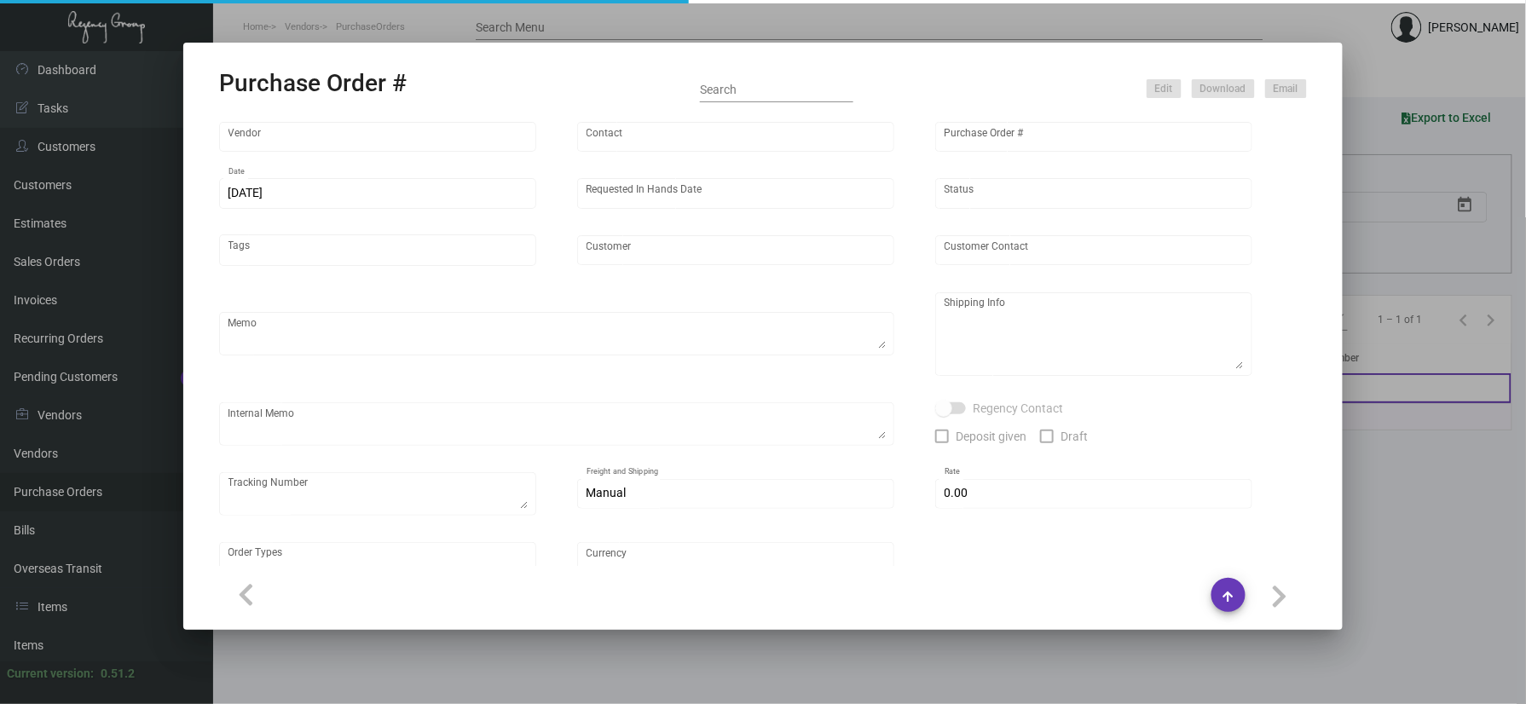
type input "United States Dollar $"
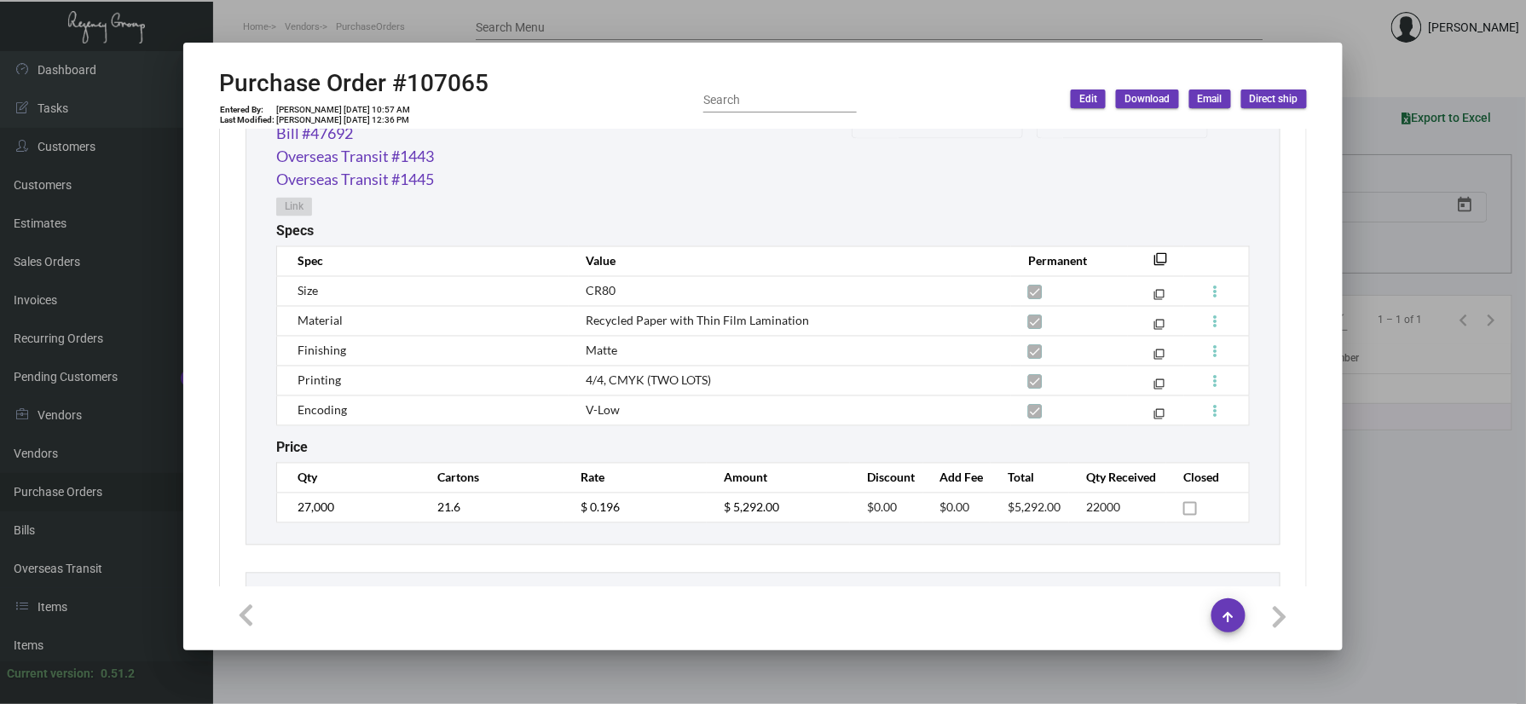
scroll to position [812, 0]
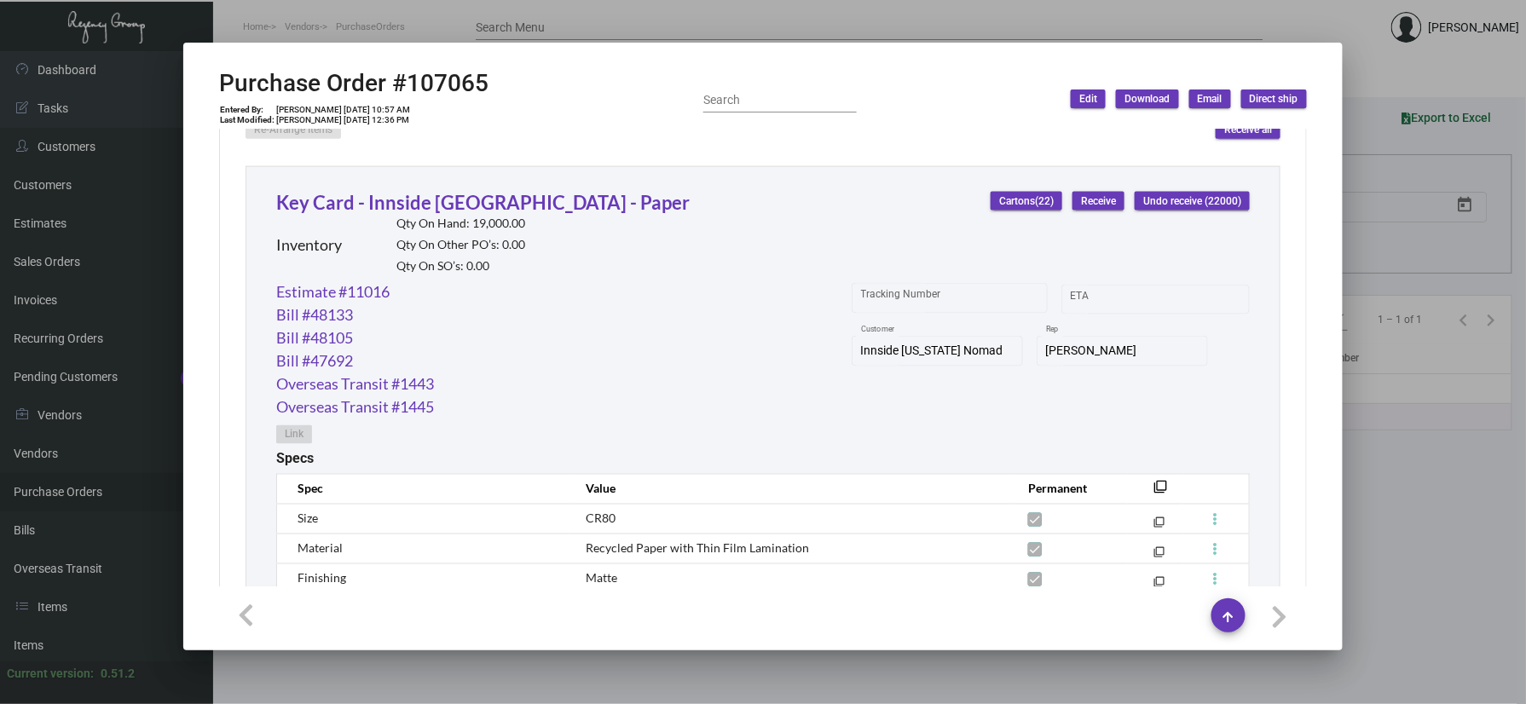
click at [465, 189] on div "Key Card - Innside [GEOGRAPHIC_DATA] - Paper Inventory Qty On Hand: 19,000.00 Q…" at bounding box center [762, 469] width 1035 height 607
click at [448, 198] on link "Key Card - Innside [GEOGRAPHIC_DATA] - Paper" at bounding box center [482, 202] width 413 height 23
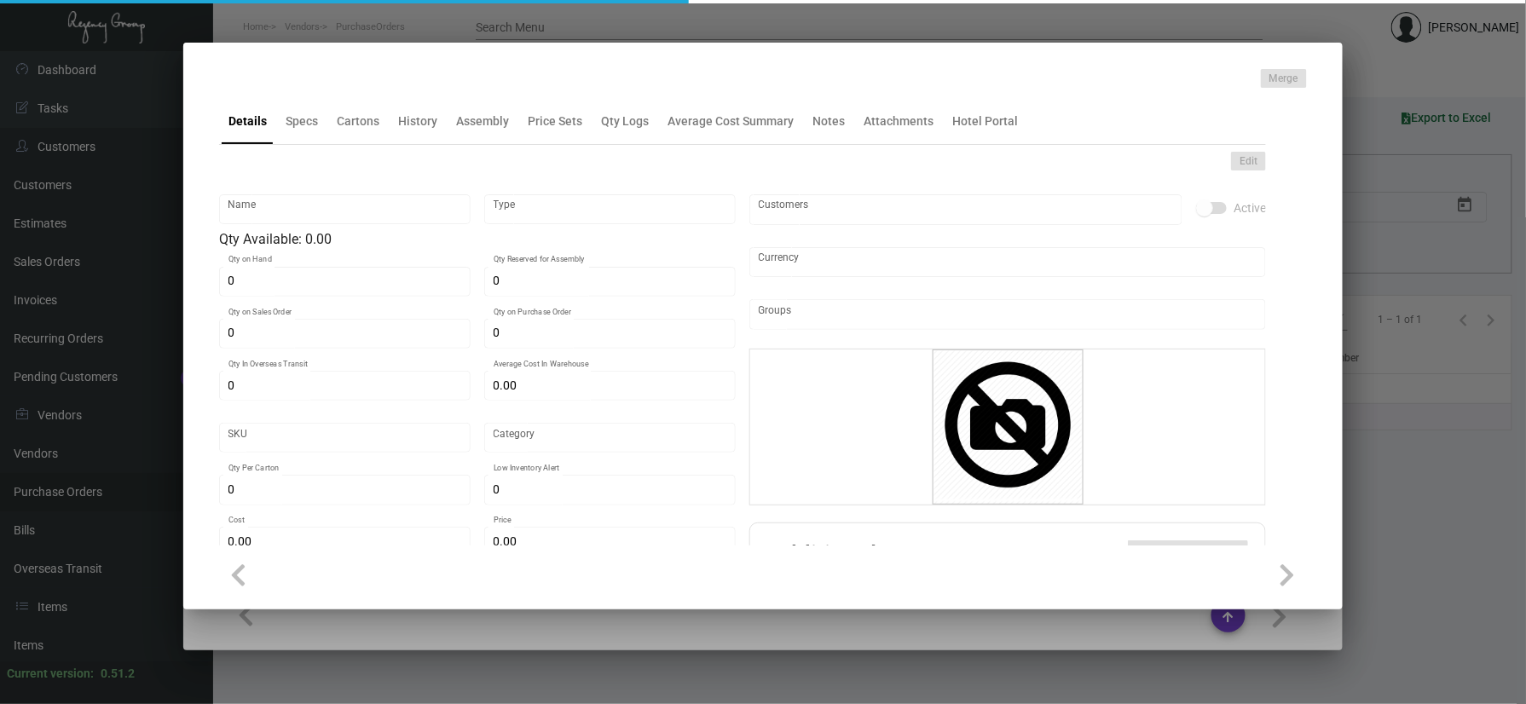
type input "Key Card - Innside [GEOGRAPHIC_DATA] - Paper"
type input "Inventory"
type input "19,000"
type input "5,000"
type input "20,000"
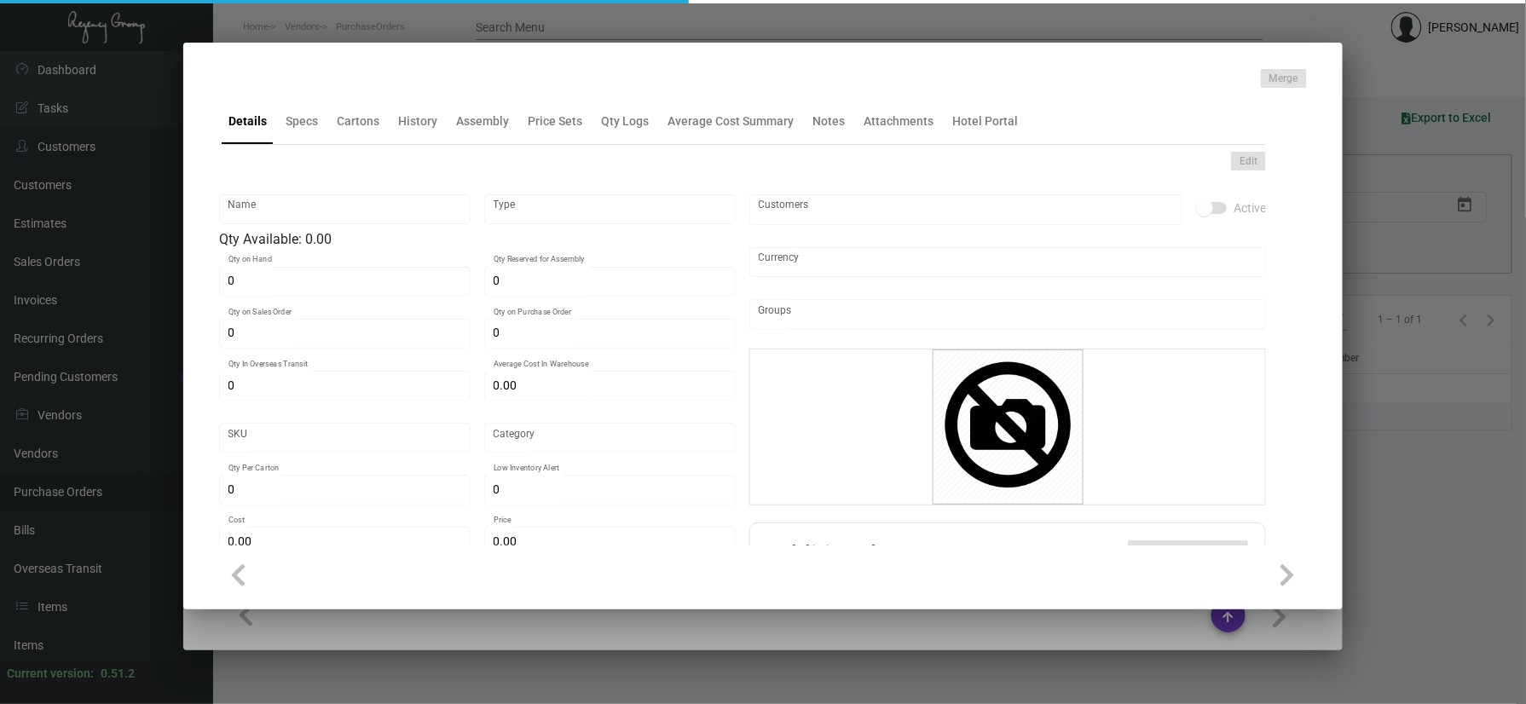
type input "$ 0.25829"
type input "1555"
type input "Standard"
type input "1,000"
type input "4,000"
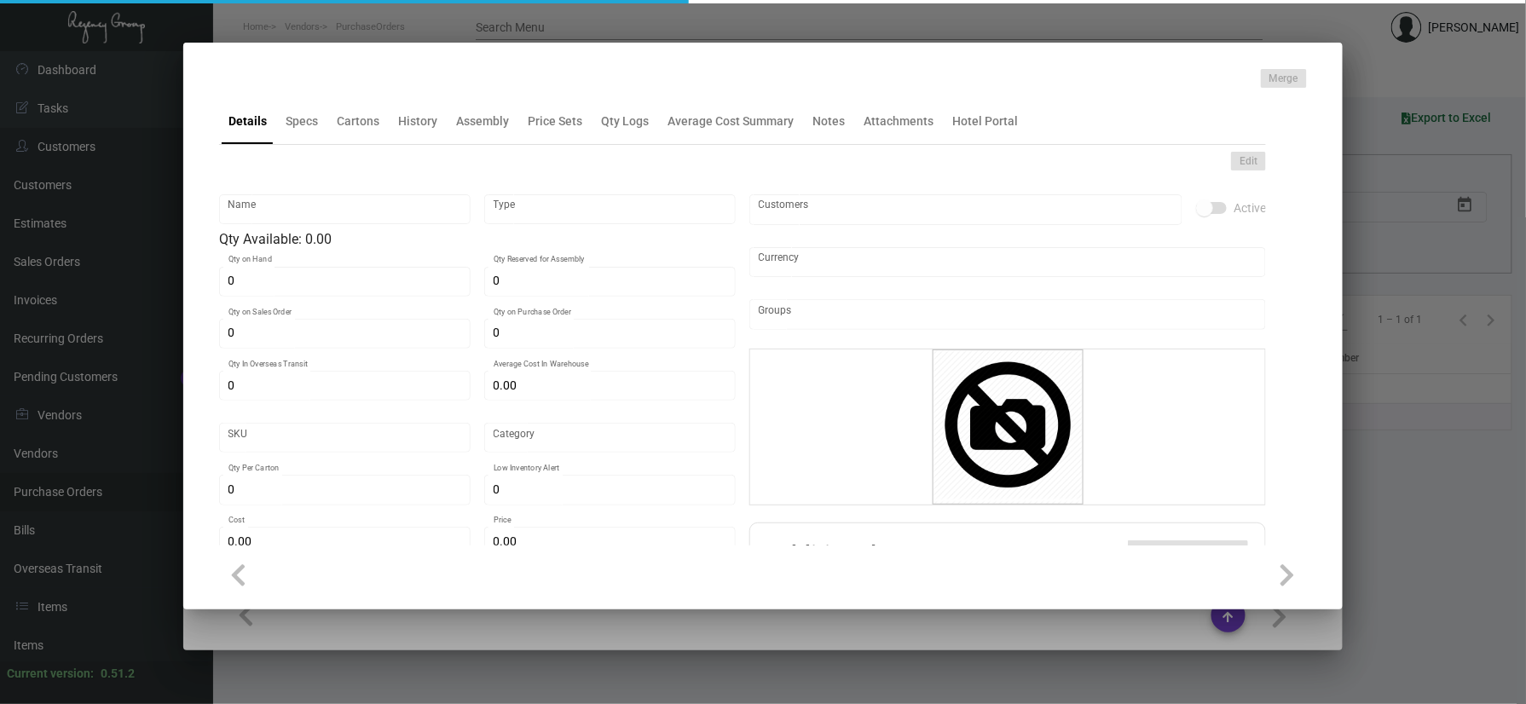
type input "$ 0.196"
type input "$ 0.42"
checkbox input "true"
type input "United States Dollar $"
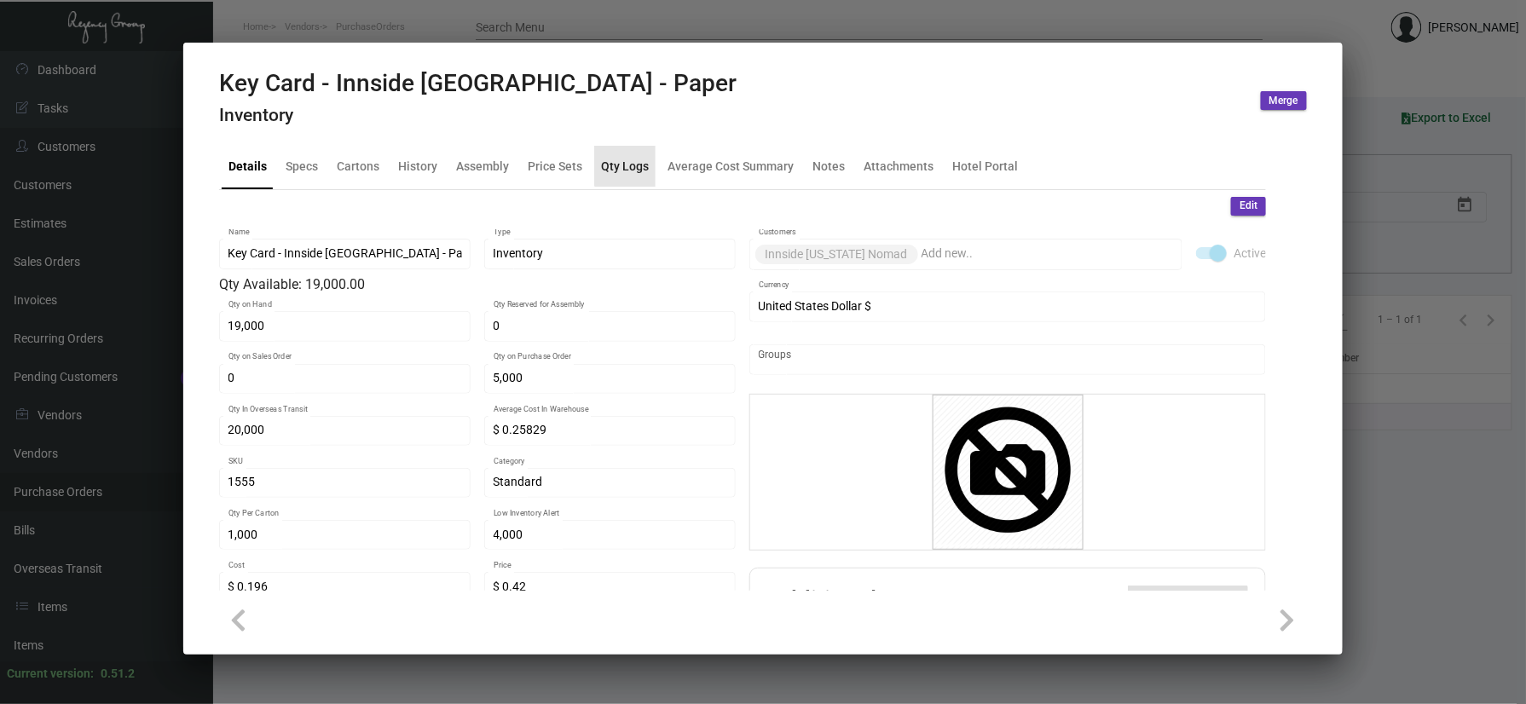
click at [625, 152] on div "Qty Logs" at bounding box center [624, 166] width 61 height 41
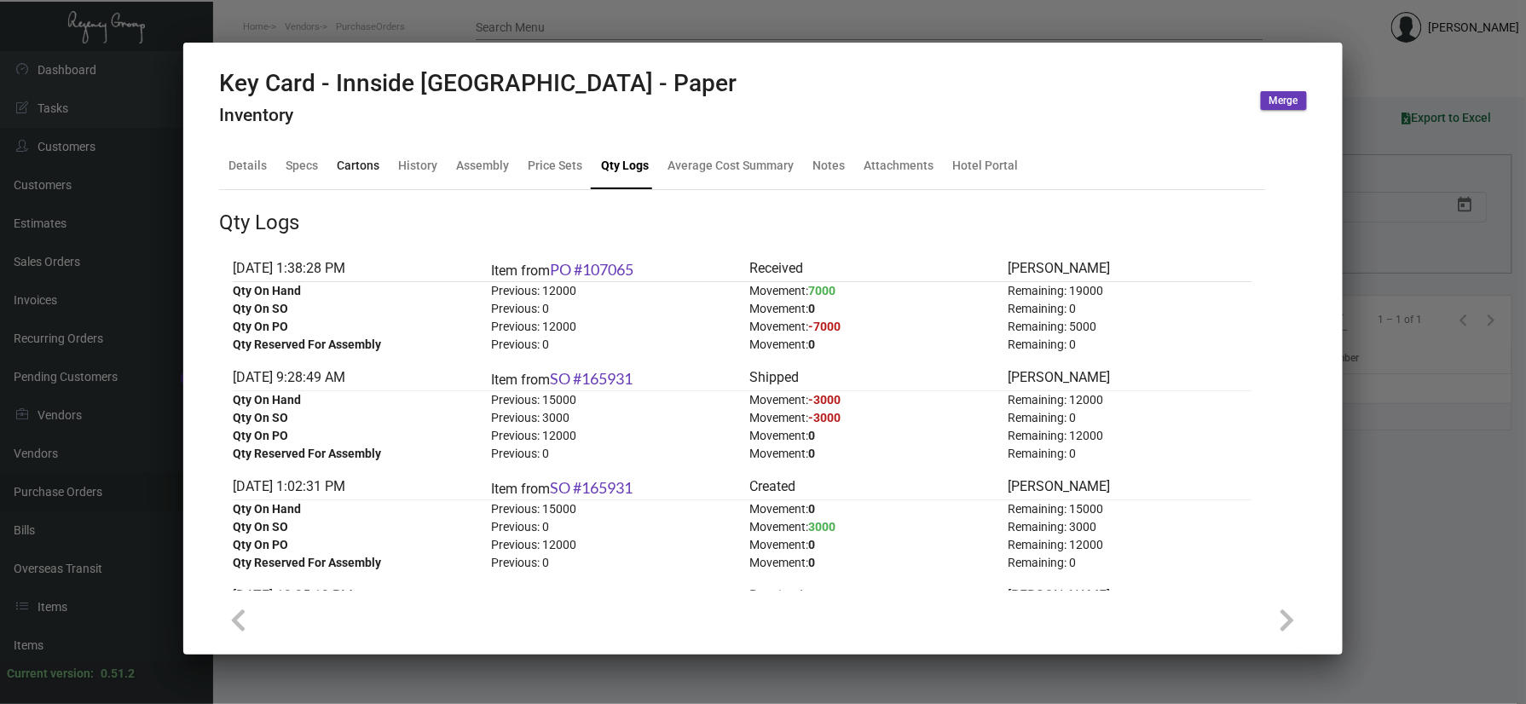
click at [379, 150] on div "Cartons" at bounding box center [358, 166] width 56 height 41
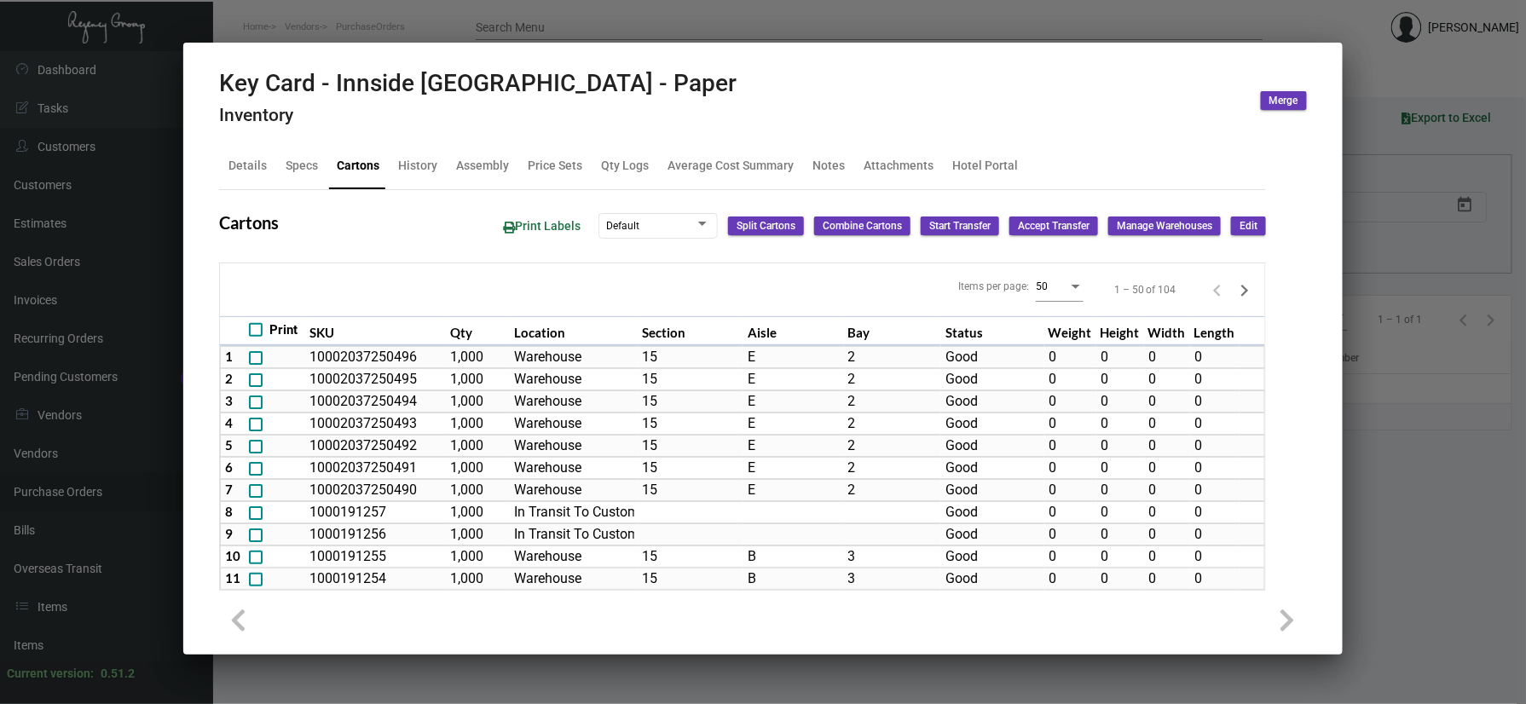
click at [1461, 360] on div at bounding box center [763, 352] width 1526 height 704
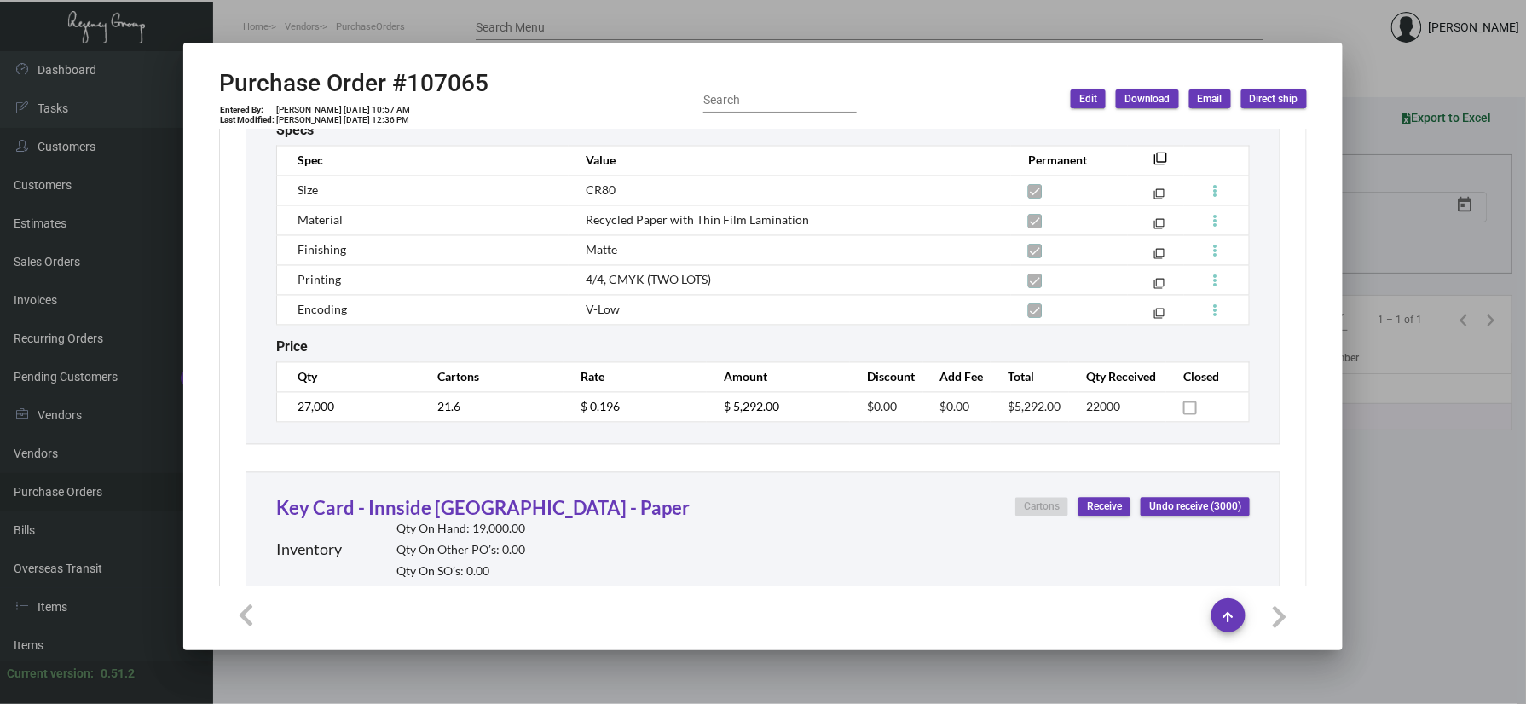
scroll to position [1153, 0]
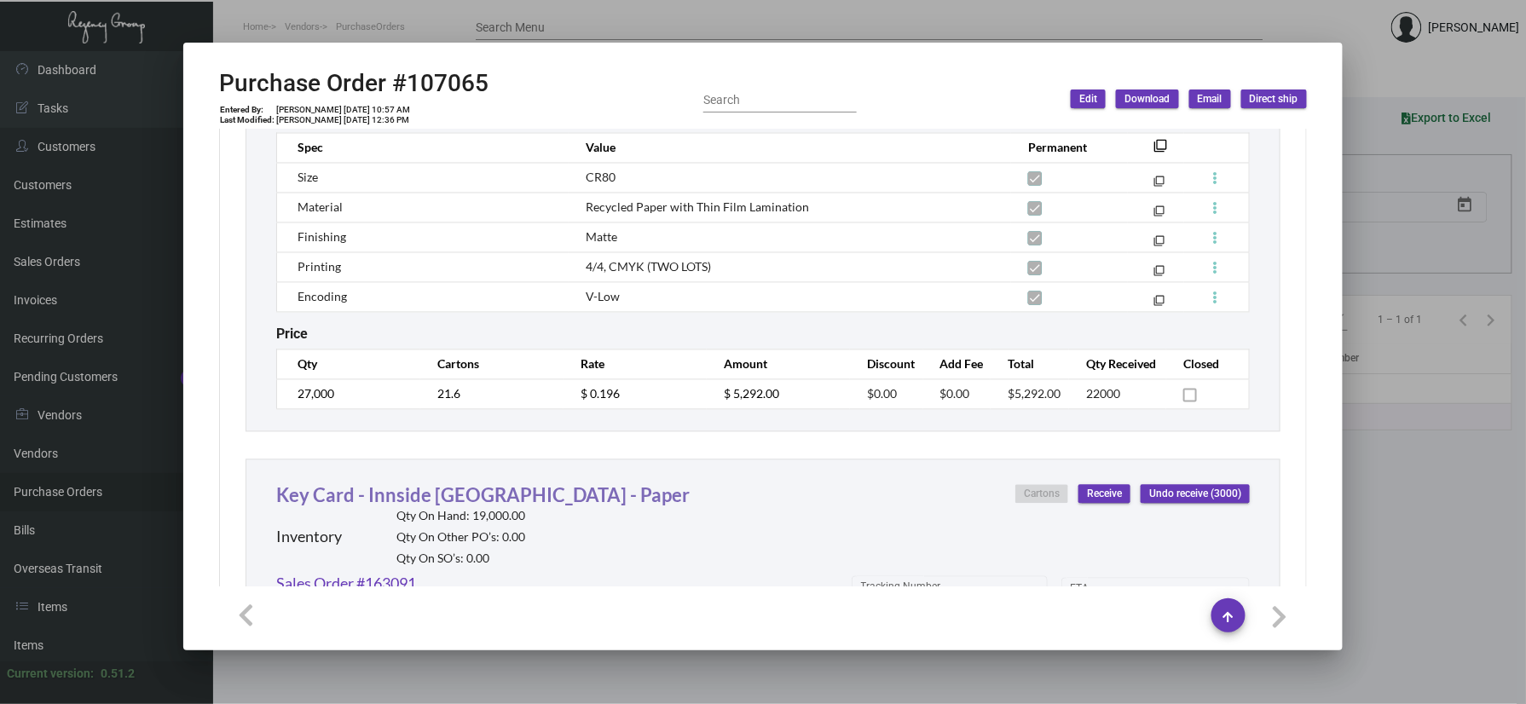
click at [376, 505] on link "Key Card - Innside [GEOGRAPHIC_DATA] - Paper" at bounding box center [482, 495] width 413 height 23
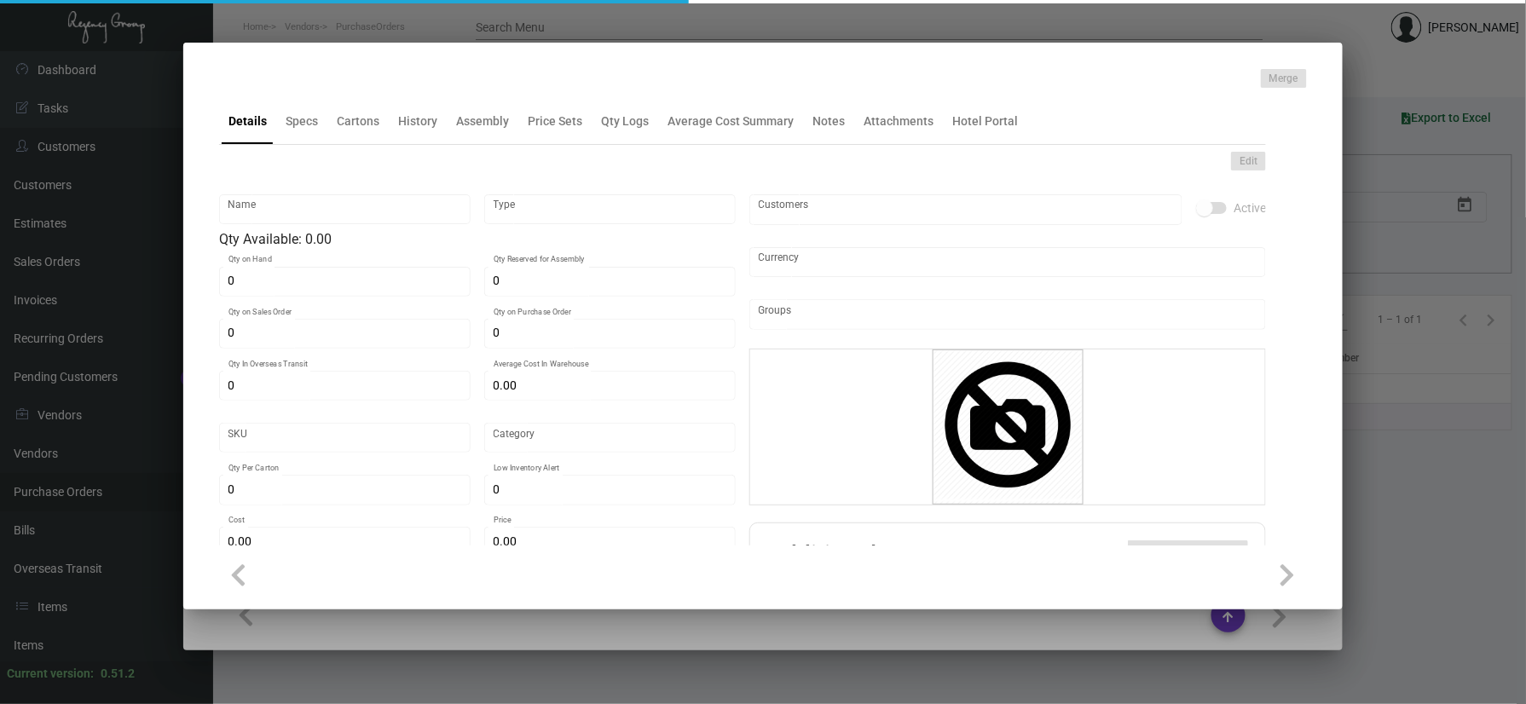
type input "Key Card - Innside [GEOGRAPHIC_DATA] - Paper"
type input "Inventory"
type input "19,000"
type input "5,000"
type input "20,000"
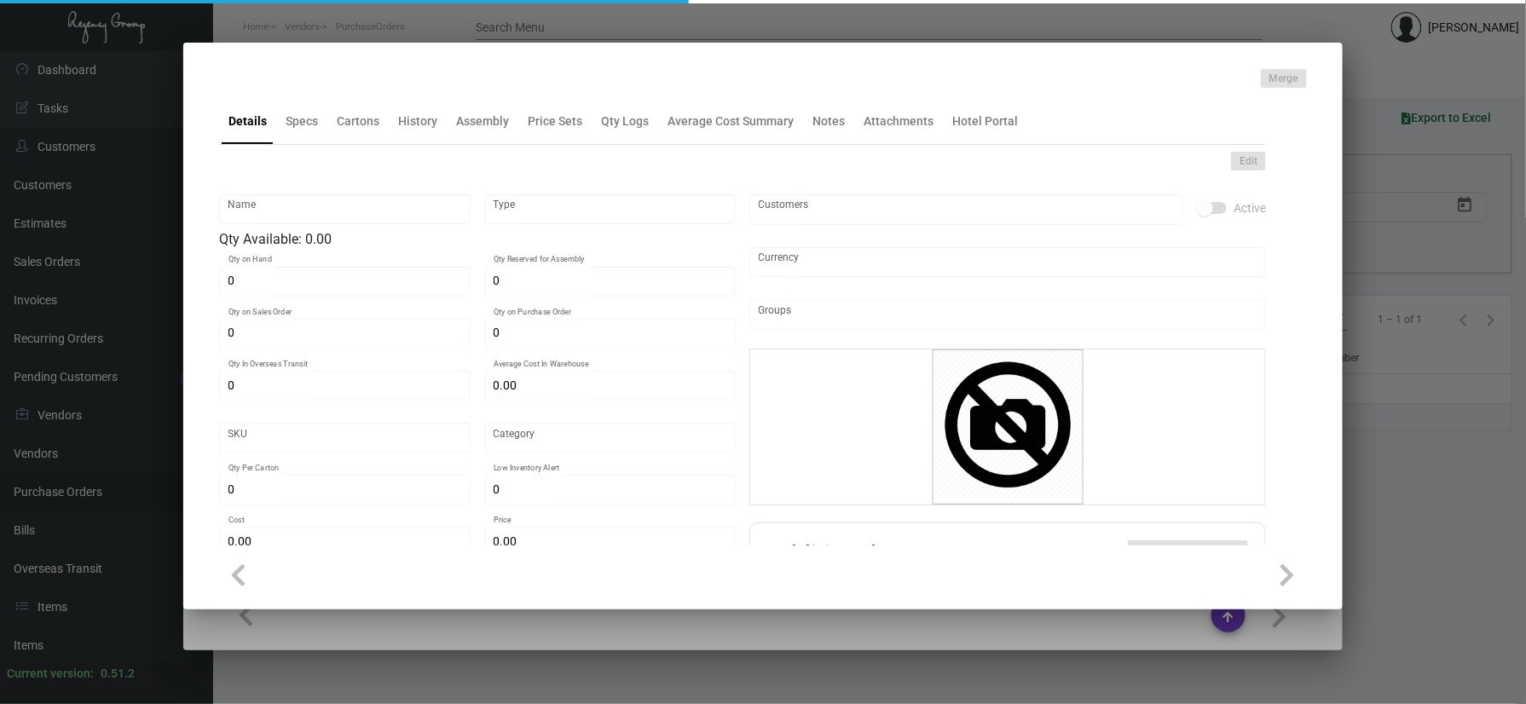
type input "$ 0.25829"
type input "1555"
type input "Standard"
type input "1,000"
type input "4,000"
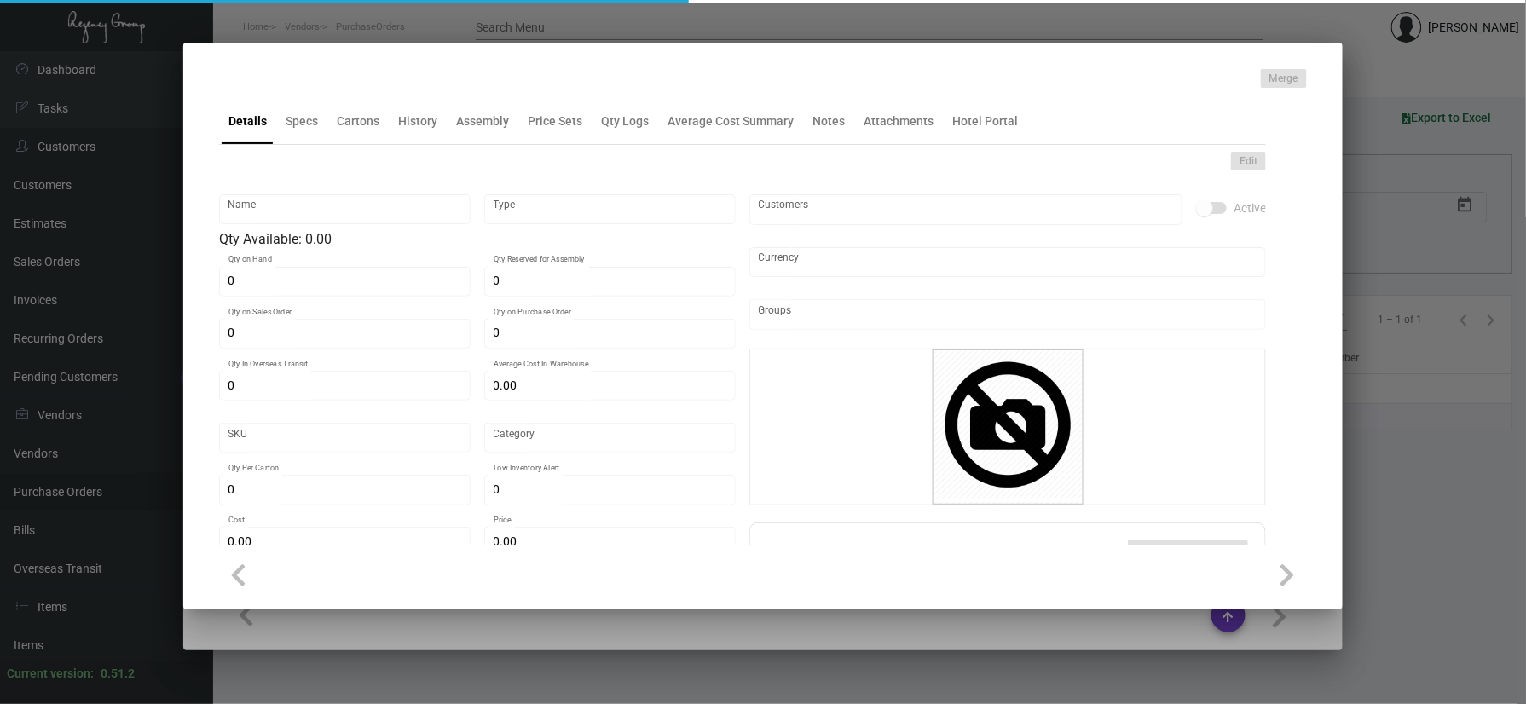
type input "$ 0.196"
type input "$ 0.42"
checkbox input "true"
type input "United States Dollar $"
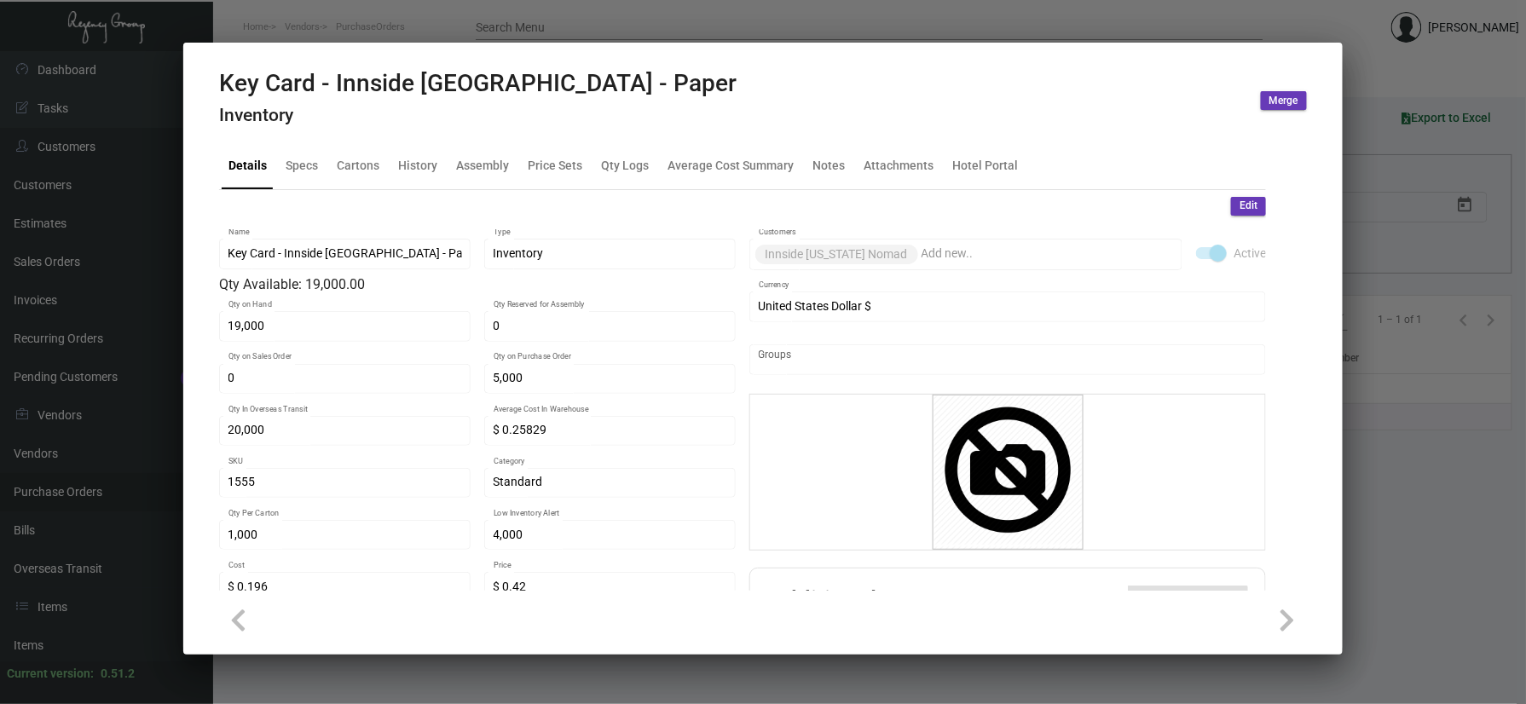
click at [1391, 273] on div at bounding box center [763, 352] width 1526 height 704
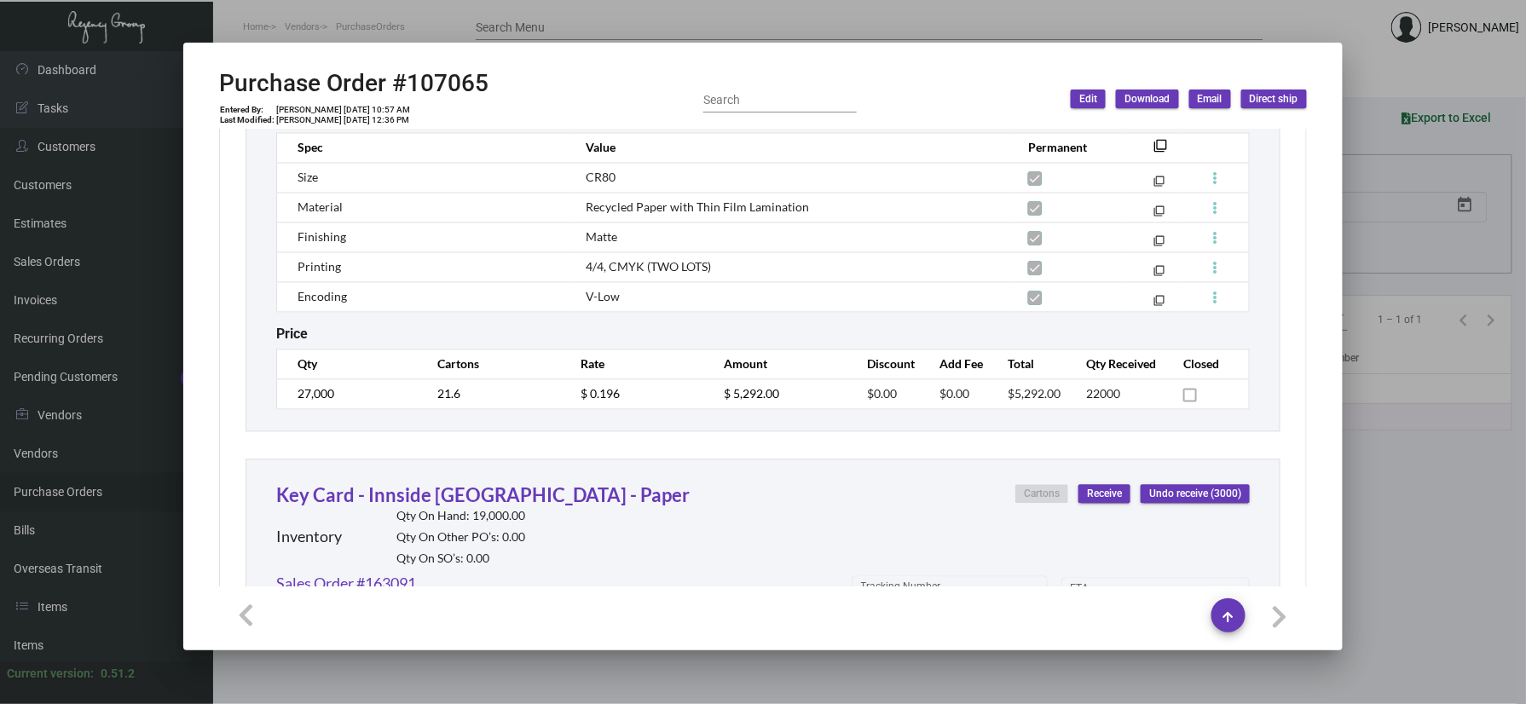
scroll to position [1381, 0]
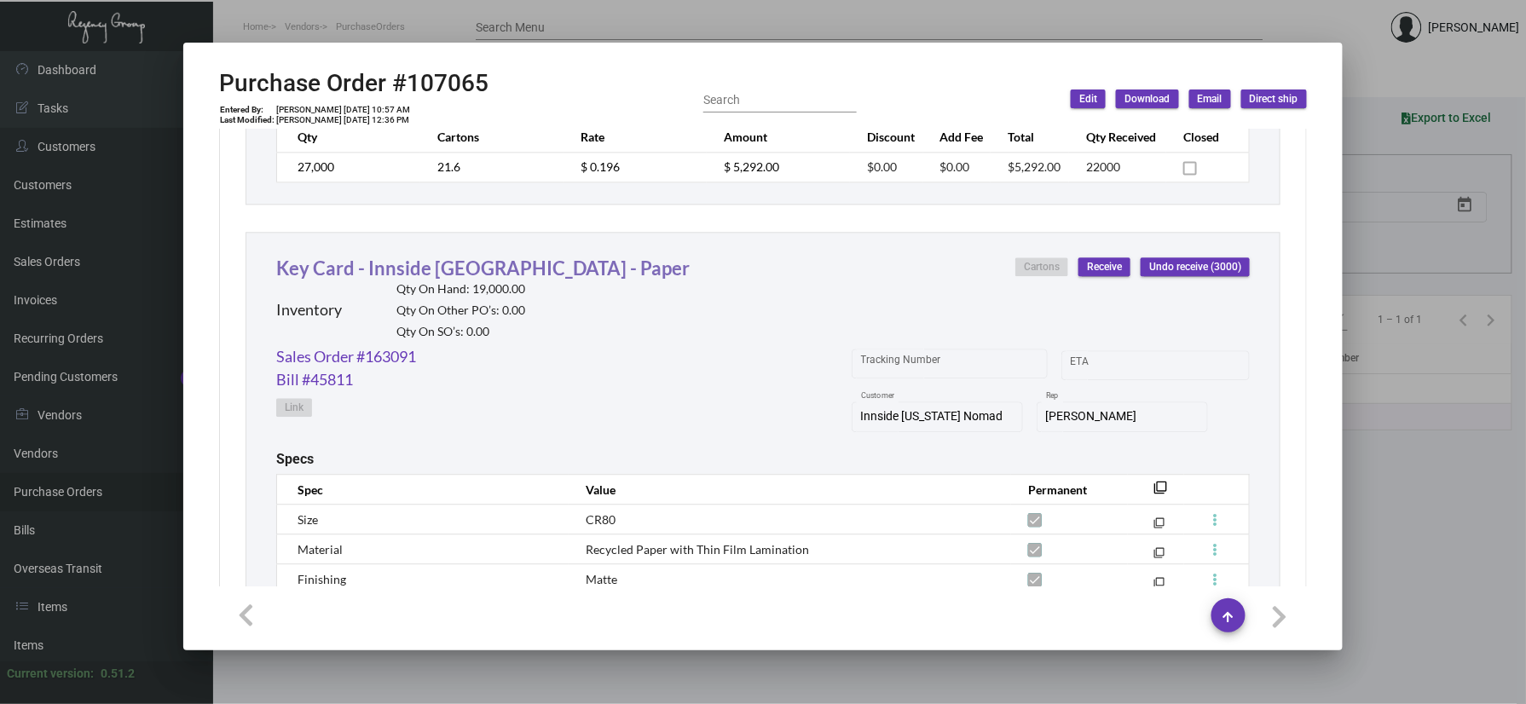
click at [433, 273] on link "Key Card - Innside [GEOGRAPHIC_DATA] - Paper" at bounding box center [482, 268] width 413 height 23
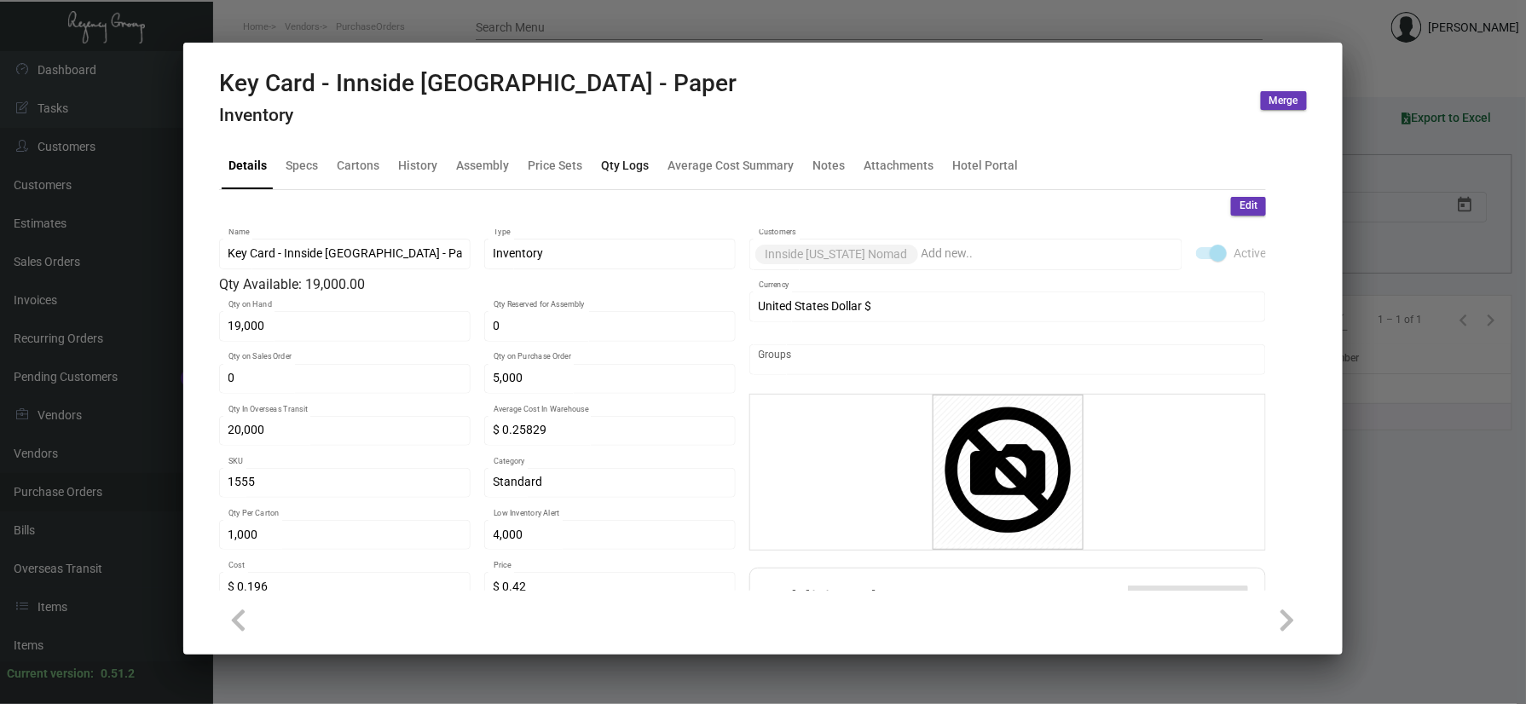
click at [594, 158] on div "Qty Logs" at bounding box center [624, 166] width 61 height 41
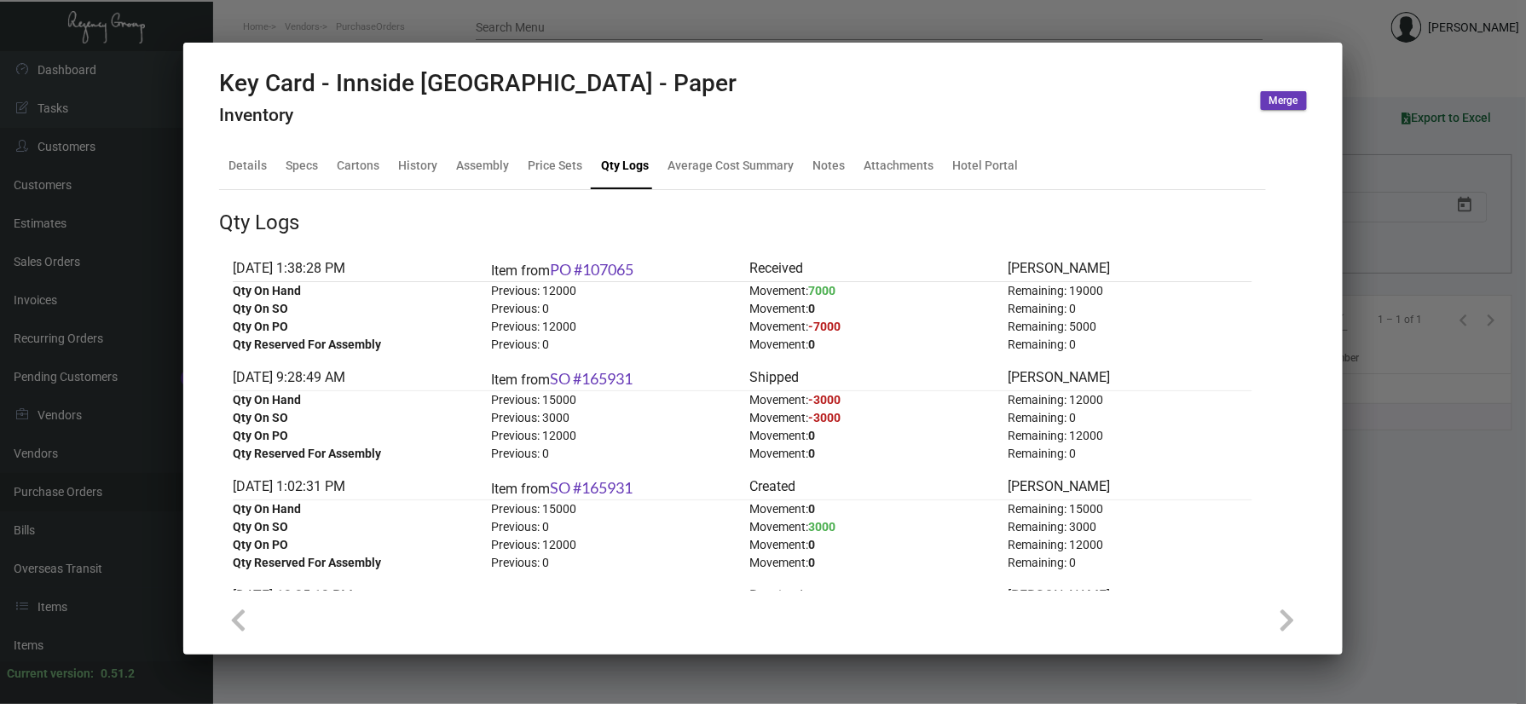
click at [1446, 378] on div at bounding box center [763, 352] width 1526 height 704
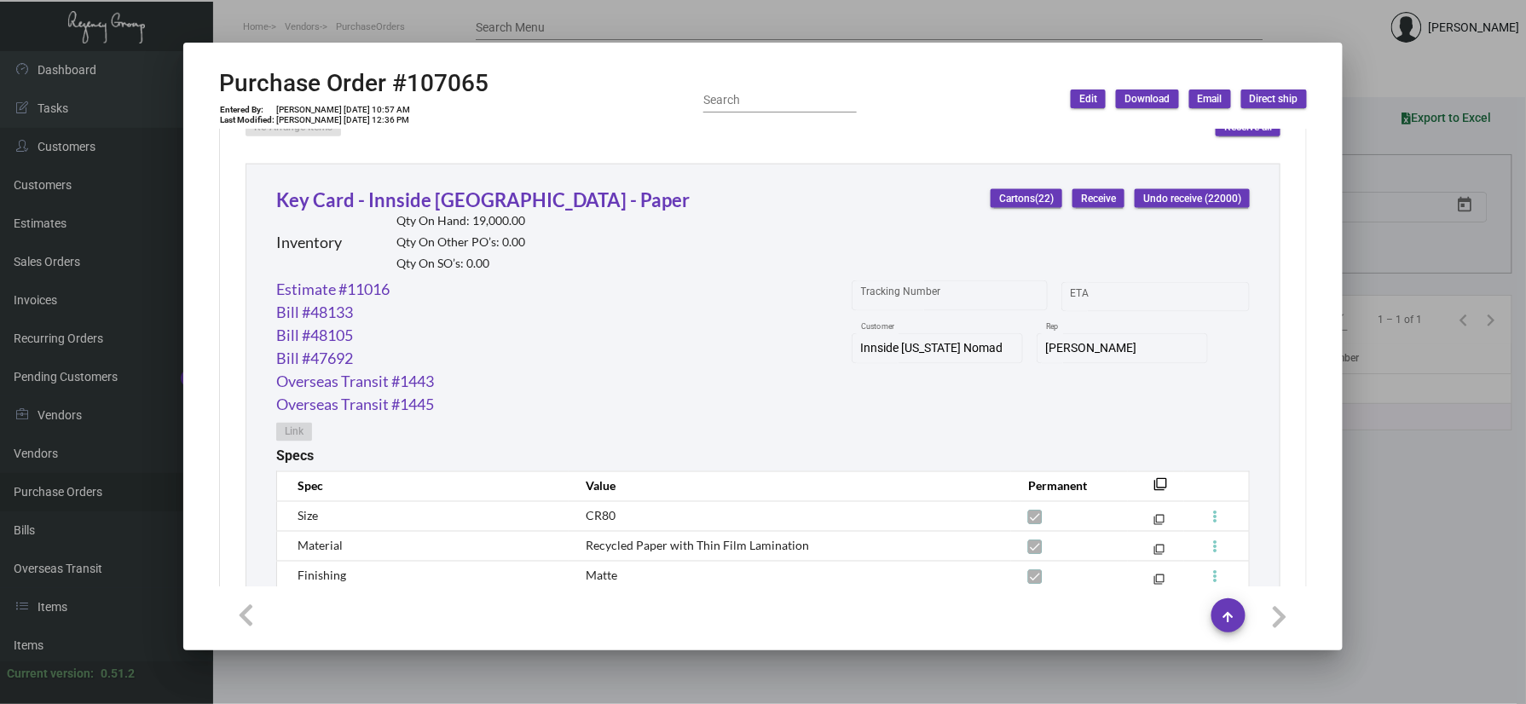
scroll to position [812, 0]
drag, startPoint x: 567, startPoint y: 66, endPoint x: 401, endPoint y: 78, distance: 166.6
click at [401, 78] on mat-dialog-container "Purchase Order #107065 Entered By: [PERSON_NAME] [DATE] 10:57 AM Last Modified:…" at bounding box center [762, 347] width 1159 height 608
click at [451, 49] on icon at bounding box center [445, 41] width 15 height 18
copy h2 "107065"
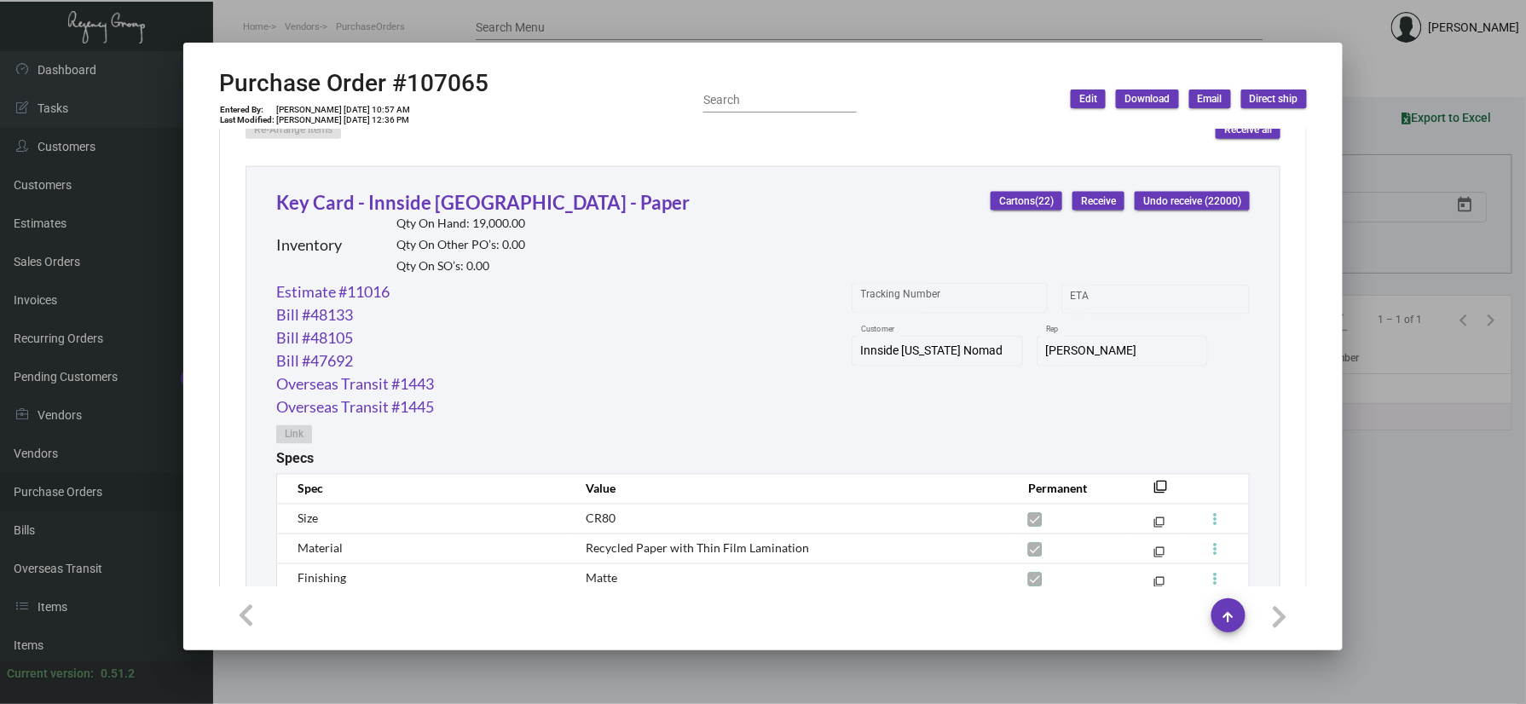
drag, startPoint x: 989, startPoint y: 341, endPoint x: 844, endPoint y: 360, distance: 146.1
click at [861, 360] on div "Innside [US_STATE] Nomad Customer" at bounding box center [937, 349] width 153 height 33
click at [622, 3] on div at bounding box center [763, 352] width 1526 height 704
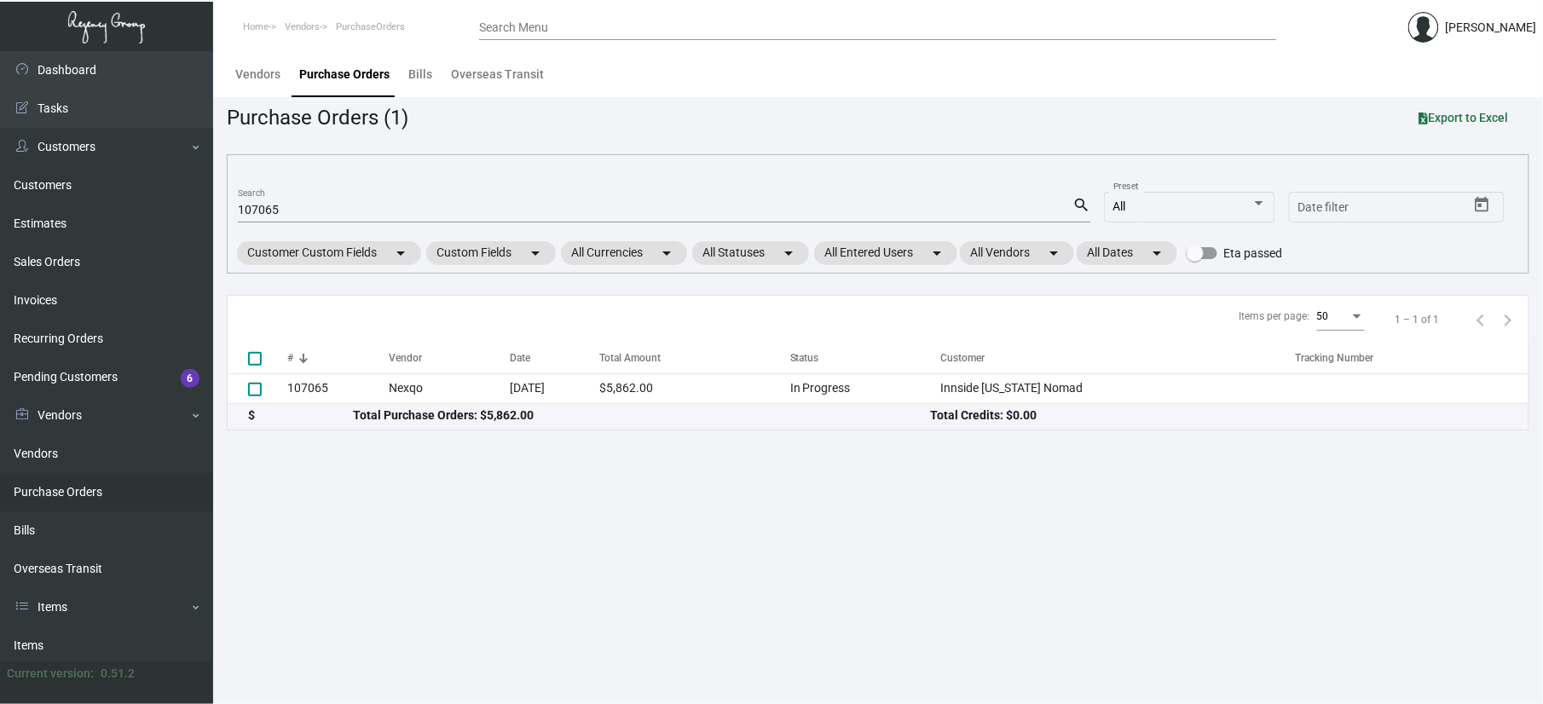
drag, startPoint x: 315, startPoint y: 199, endPoint x: 268, endPoint y: 199, distance: 46.9
click at [268, 199] on div "107065 Search" at bounding box center [655, 209] width 834 height 26
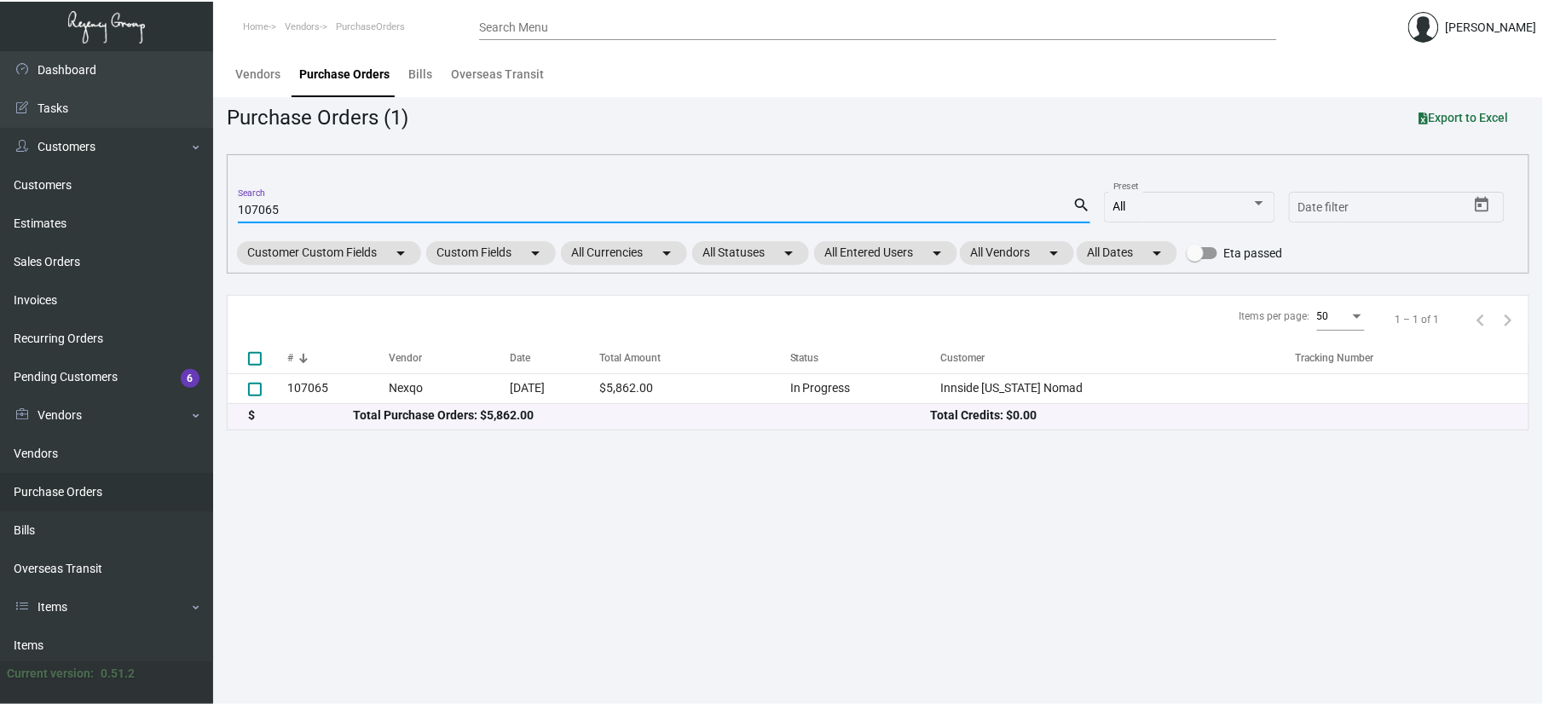
click at [317, 228] on mat-form-field "107065 Search search" at bounding box center [664, 208] width 852 height 53
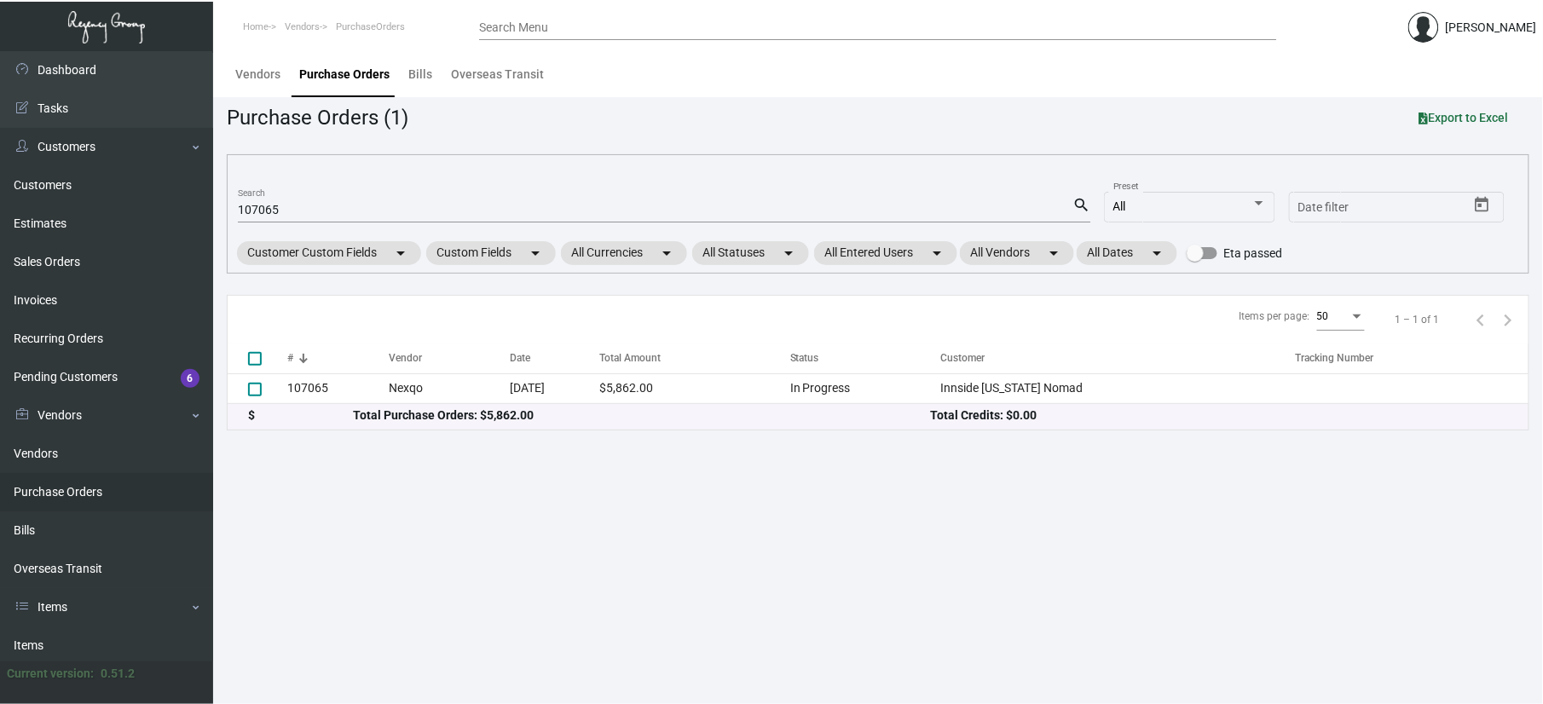
click at [322, 199] on div "107065 Search" at bounding box center [655, 209] width 834 height 26
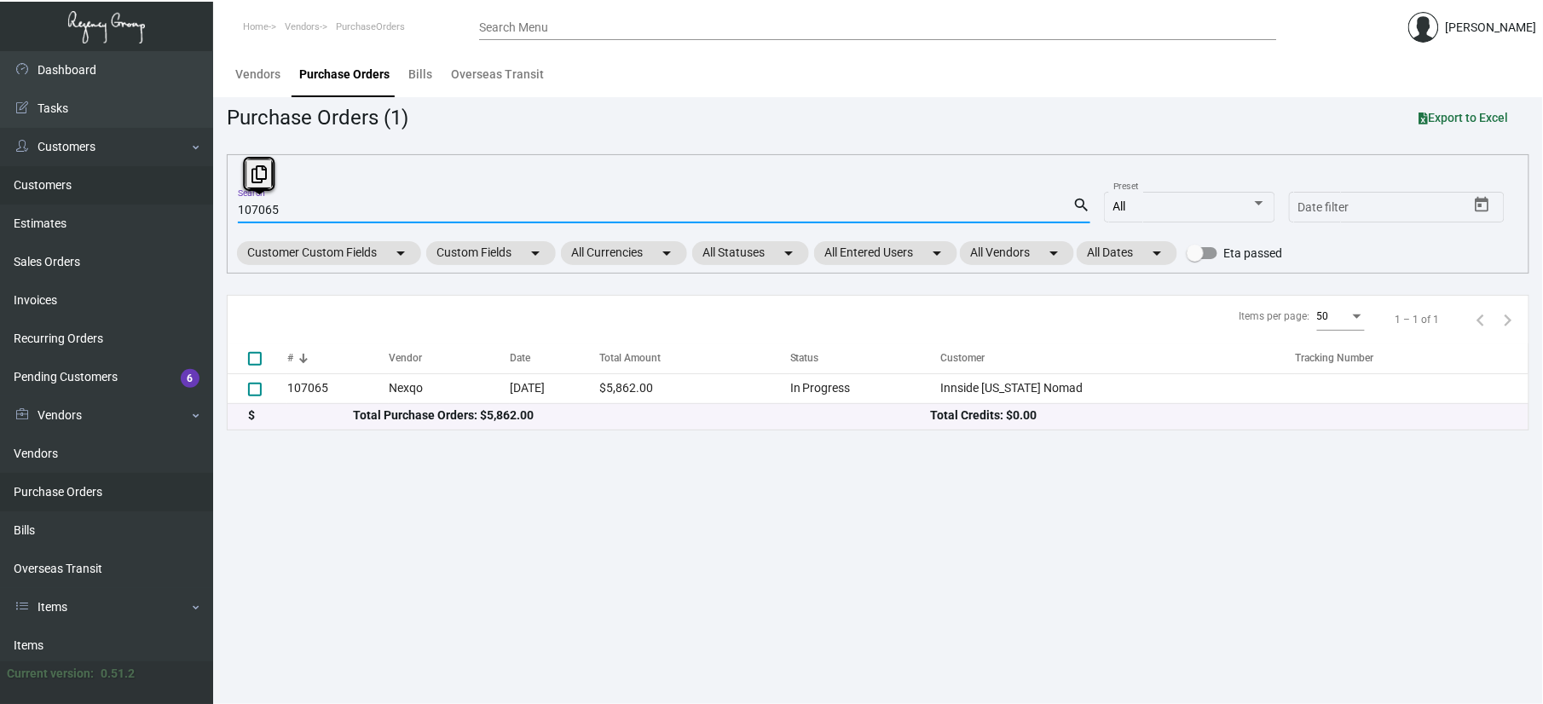
drag, startPoint x: 325, startPoint y: 205, endPoint x: 0, endPoint y: 177, distance: 325.9
click at [43, 201] on div "Dashboard Dashboard Tasks Customers Customers Estimates Sales Orders Invoices R…" at bounding box center [771, 377] width 1543 height 653
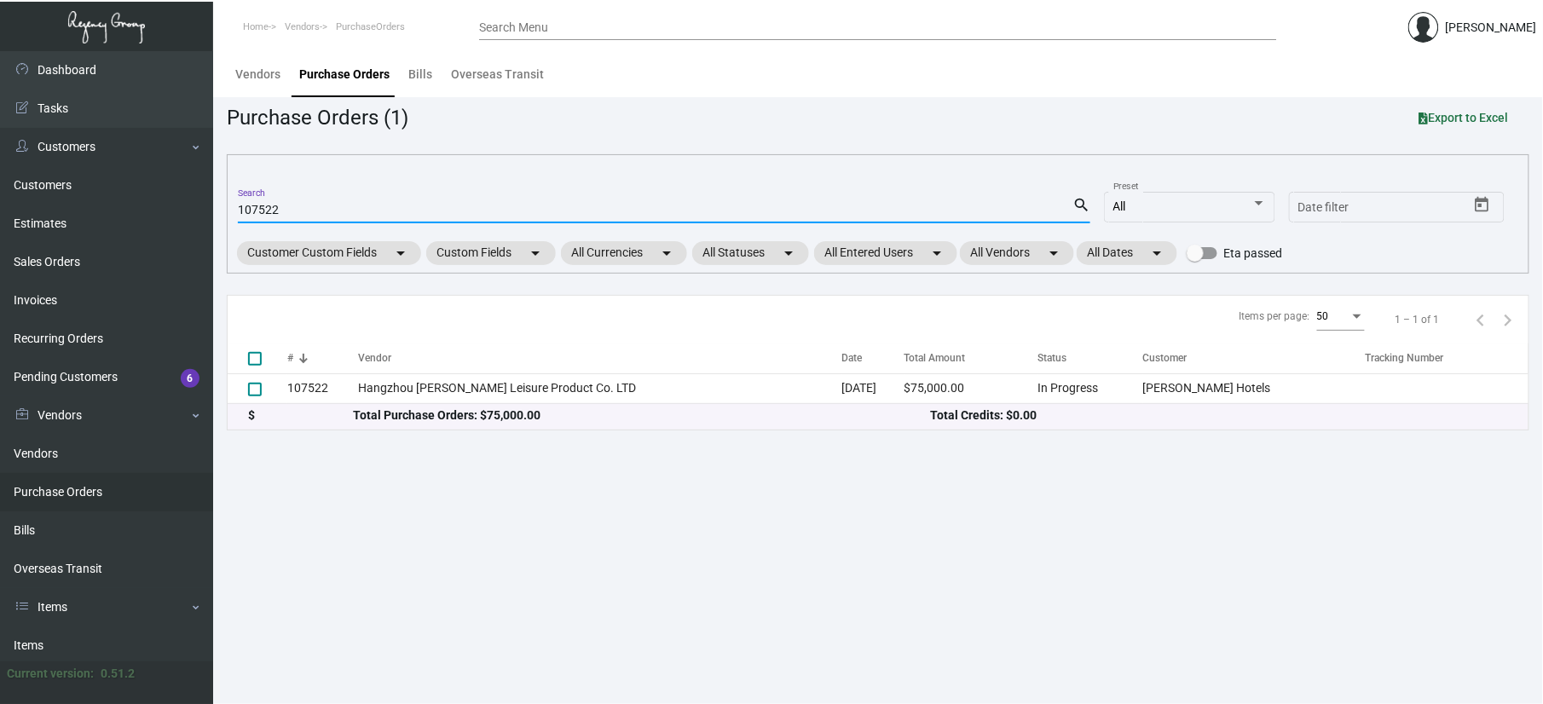
type input "107522"
click at [327, 369] on th "#" at bounding box center [322, 358] width 71 height 30
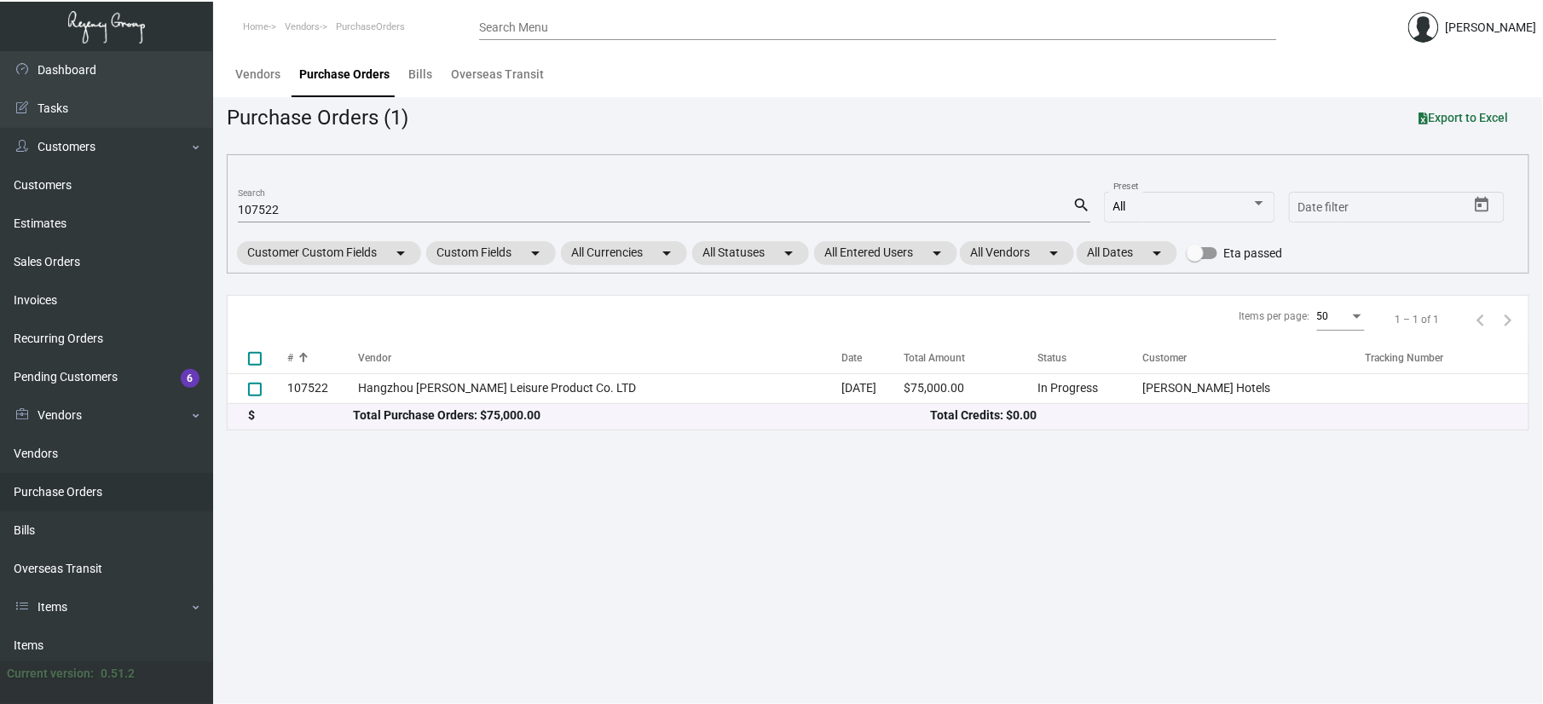
click at [327, 377] on td "107522" at bounding box center [322, 388] width 71 height 30
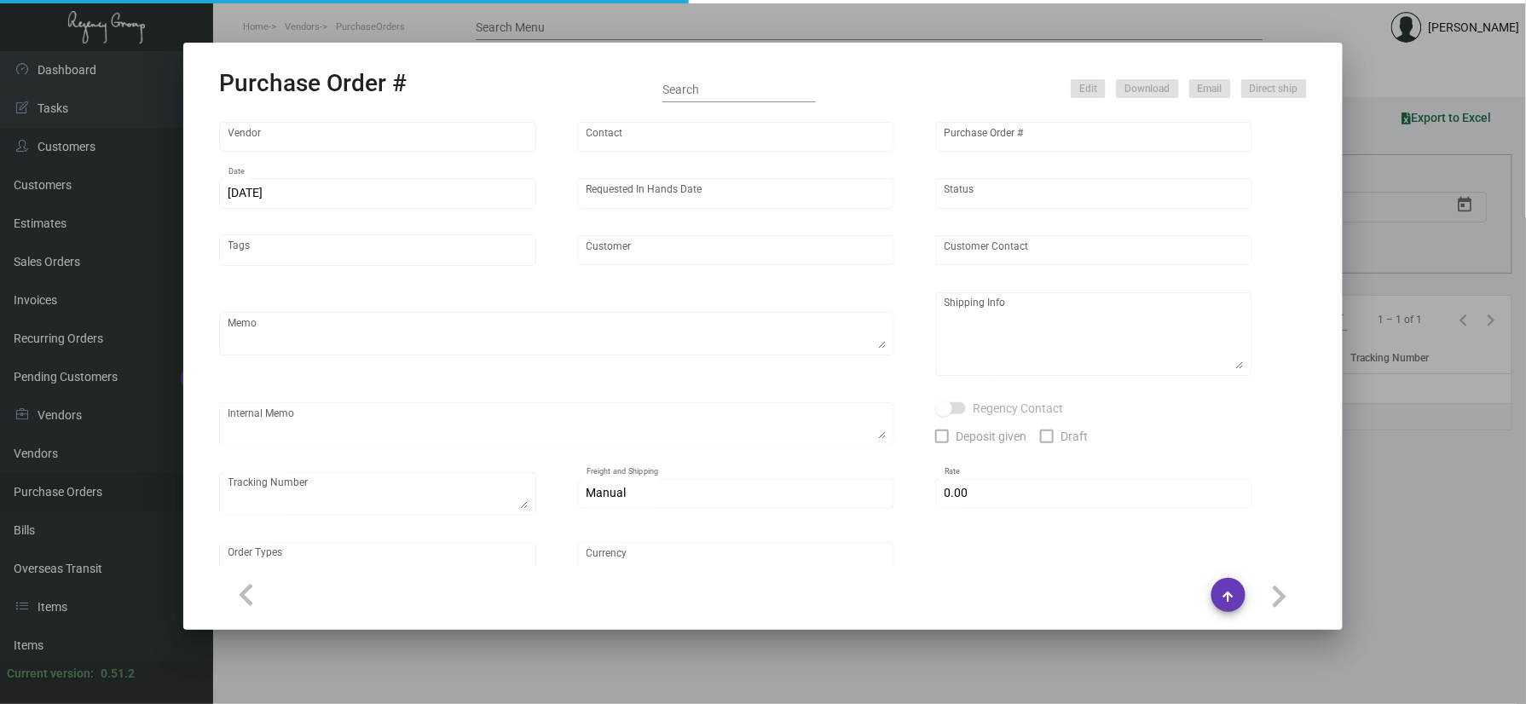
type input "Hangzhou [PERSON_NAME] Leisure Product Co. LTD"
type input "[PERSON_NAME]"
type input "107522"
type input "[DATE]"
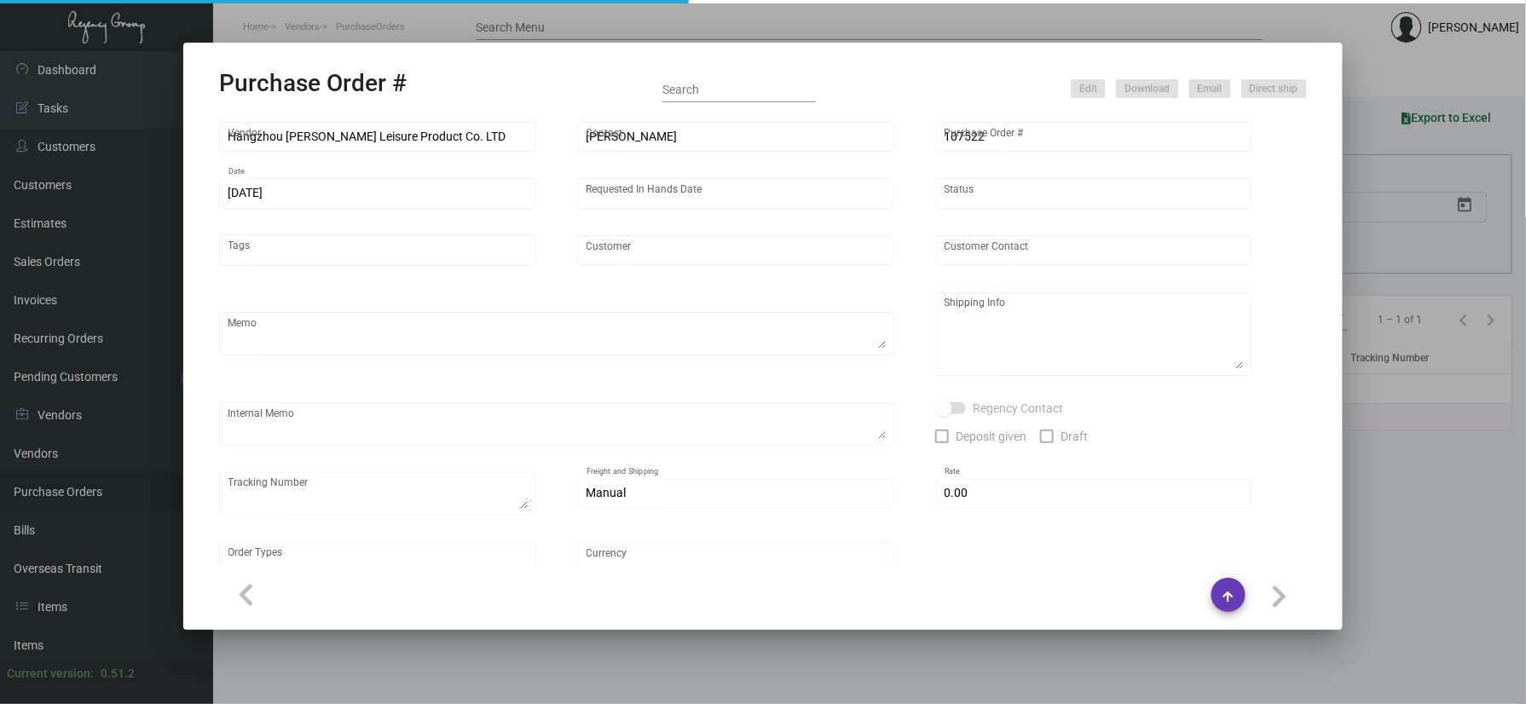
type input "[PERSON_NAME] Hotels"
type textarea "Please ship 20k once the production is complete. Boat to [GEOGRAPHIC_DATA]. For…"
type textarea "Regency Group NJ - [PERSON_NAME] [STREET_ADDRESS]"
checkbox input "true"
type input "$ 0.00"
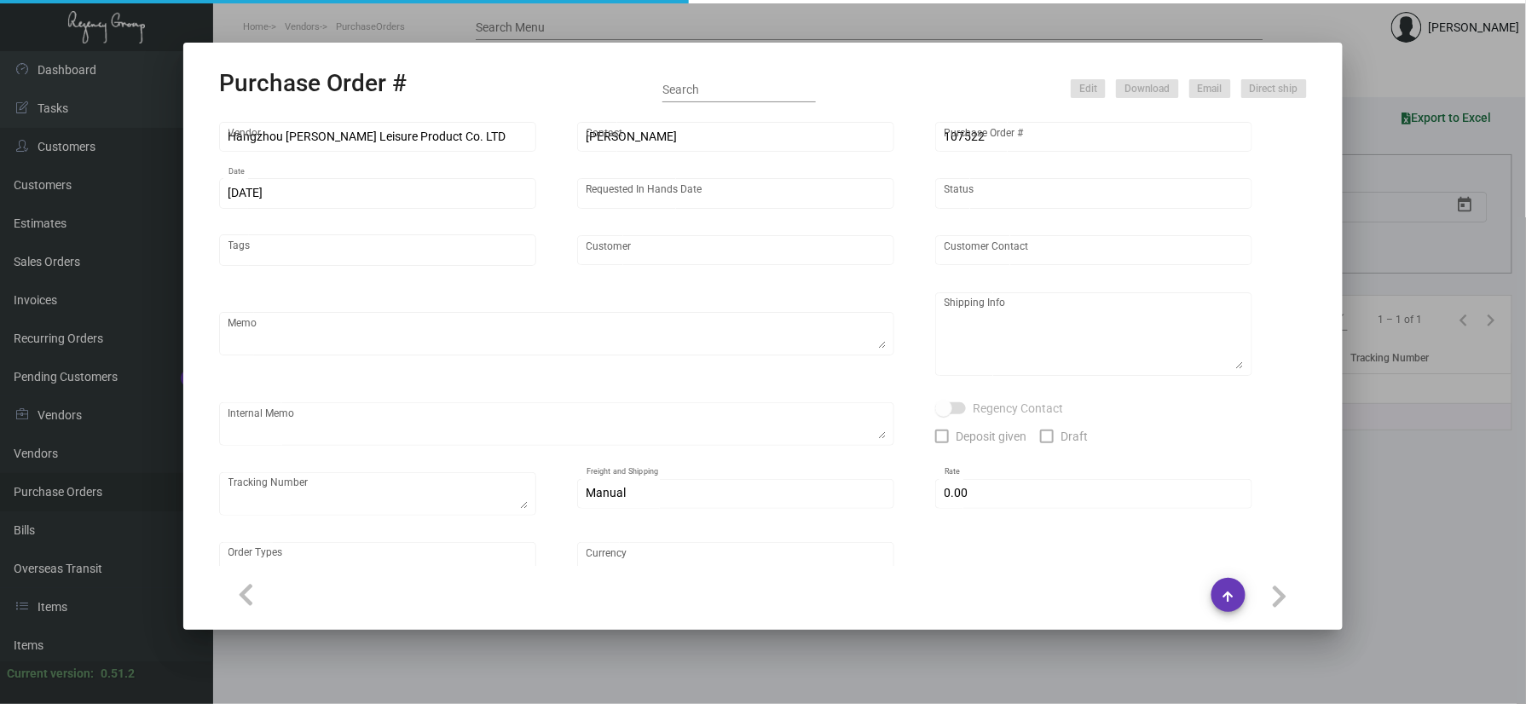
type input "United States Dollar $"
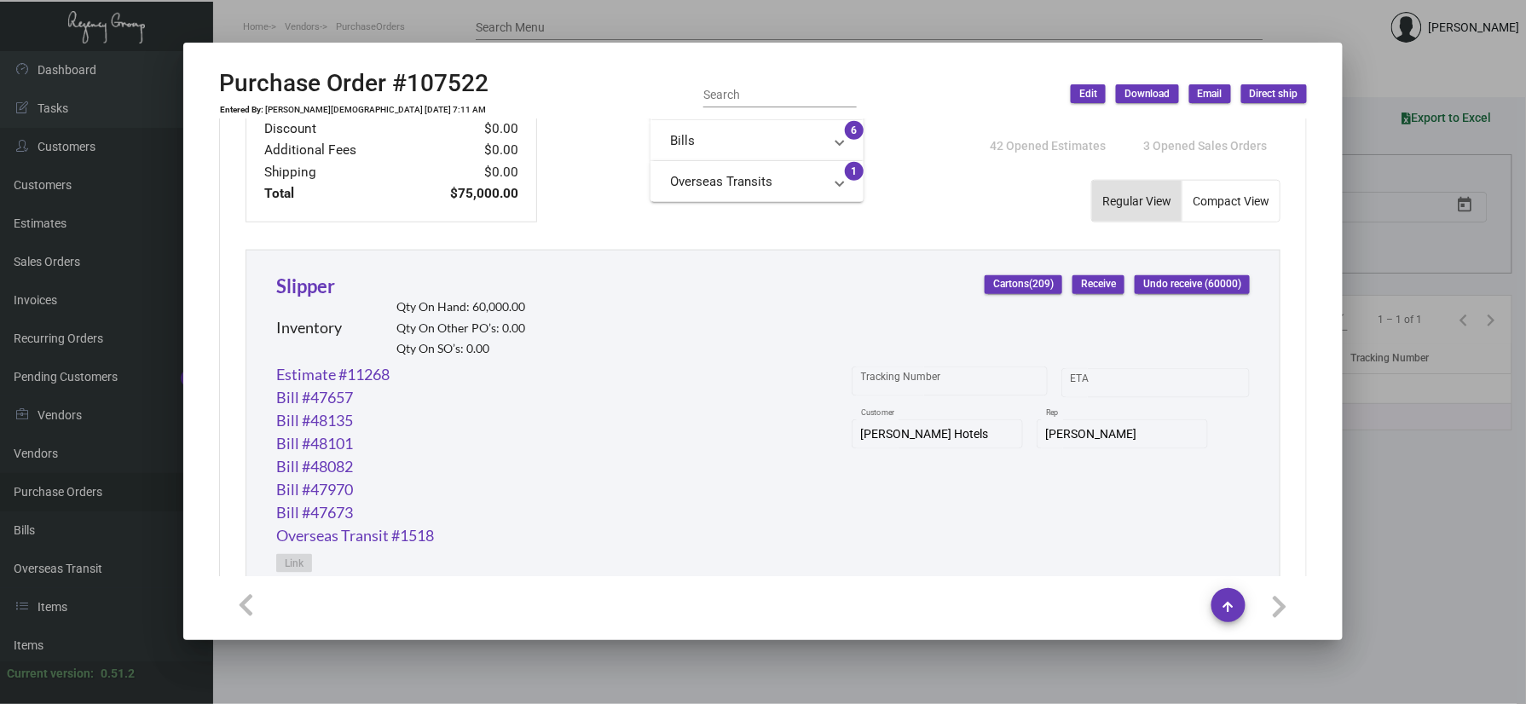
scroll to position [690, 0]
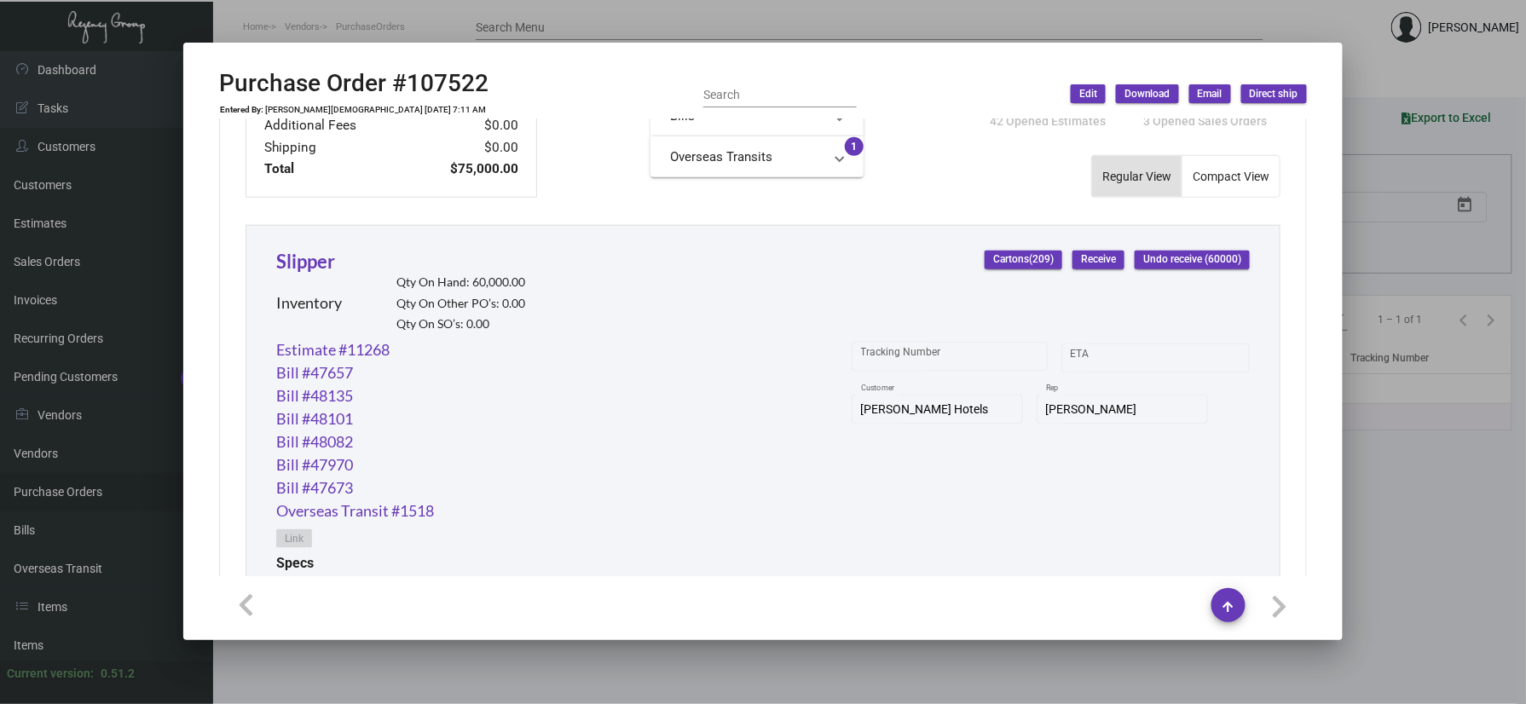
click at [302, 274] on div "Slipper Inventory Qty On Hand: 60,000.00 Qty On Other PO’s: 0.00 Qty On SO’s: 0…" at bounding box center [400, 292] width 249 height 91
click at [309, 261] on link "Slipper" at bounding box center [305, 261] width 59 height 23
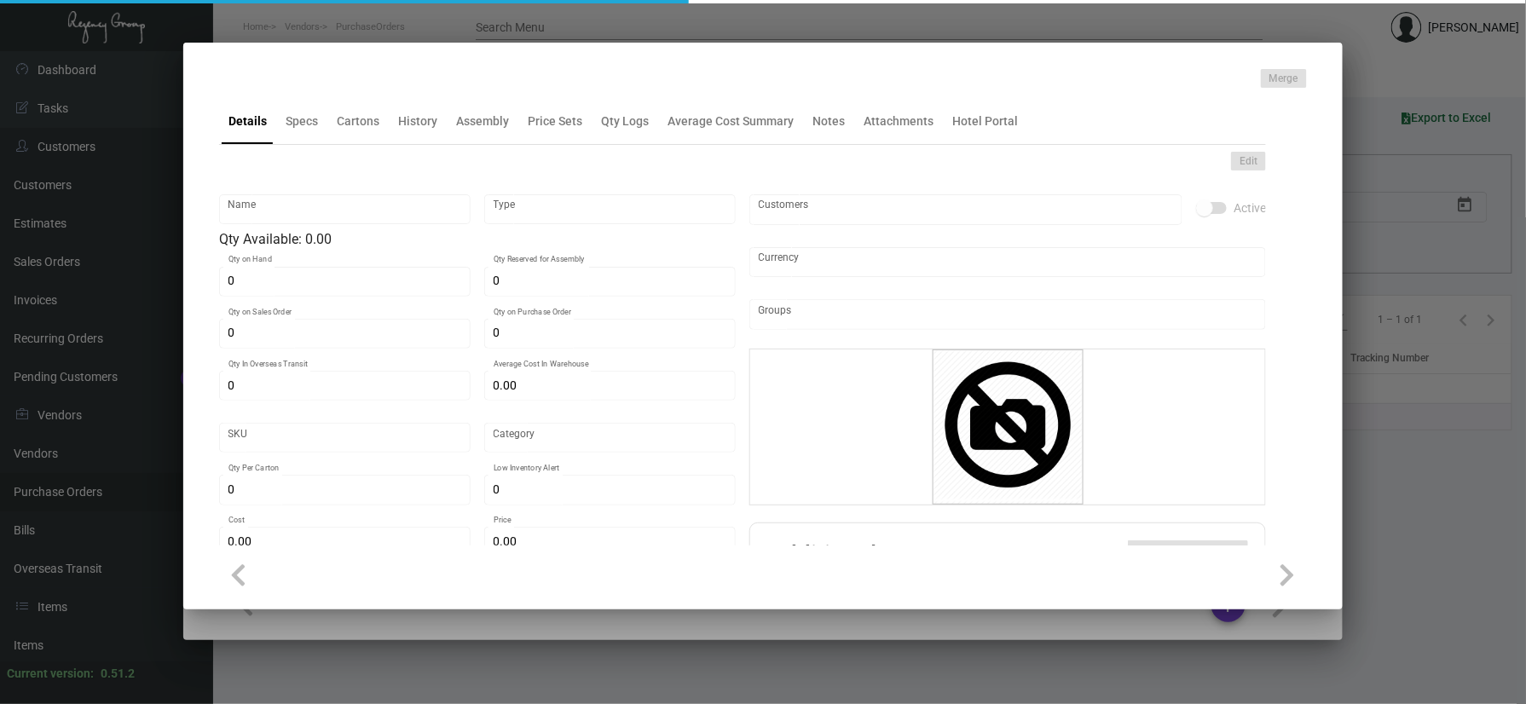
type input "Slipper"
type input "Inventory"
type input "60,000"
type input "15,000"
type input "10,000"
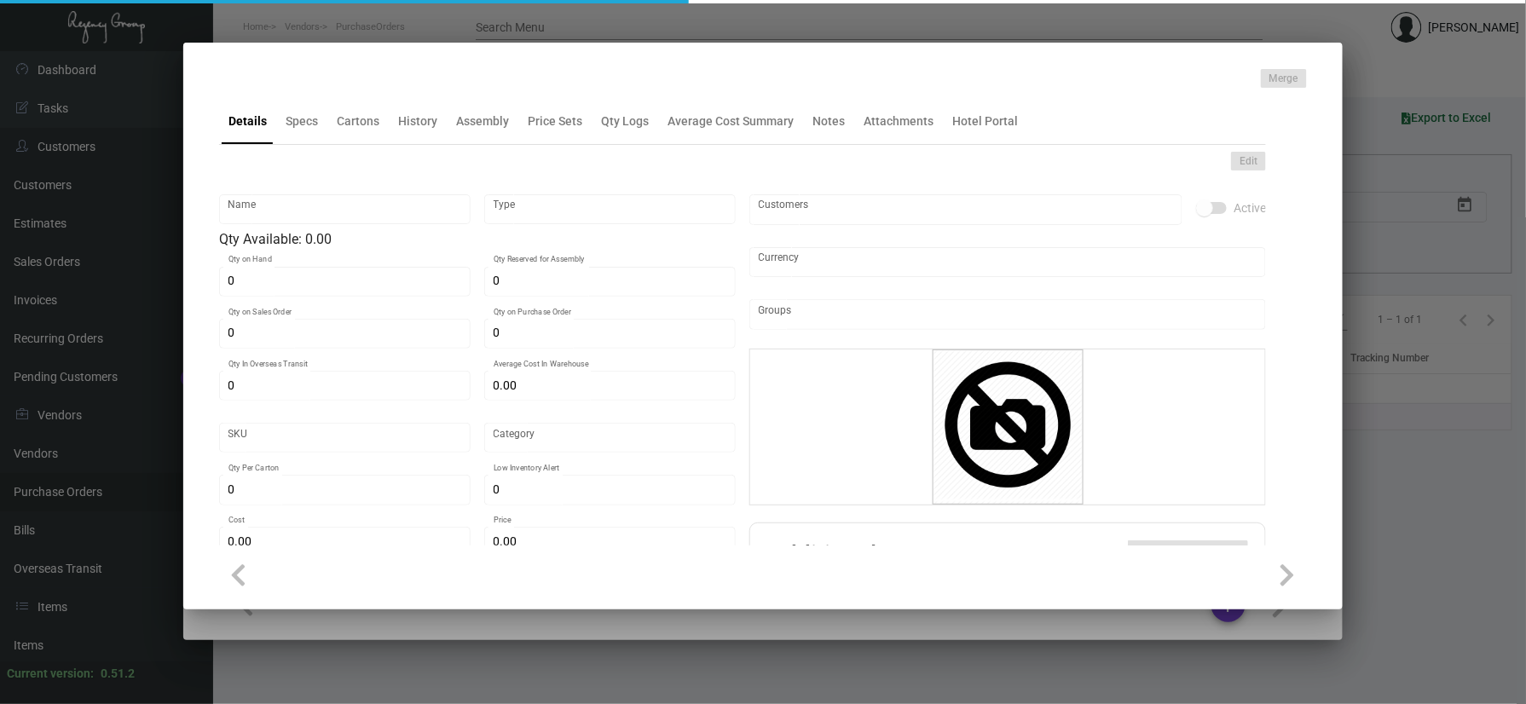
type input "$ 0.92239"
type input "3169"
type input "Overseas"
type input "100"
type input "4,500"
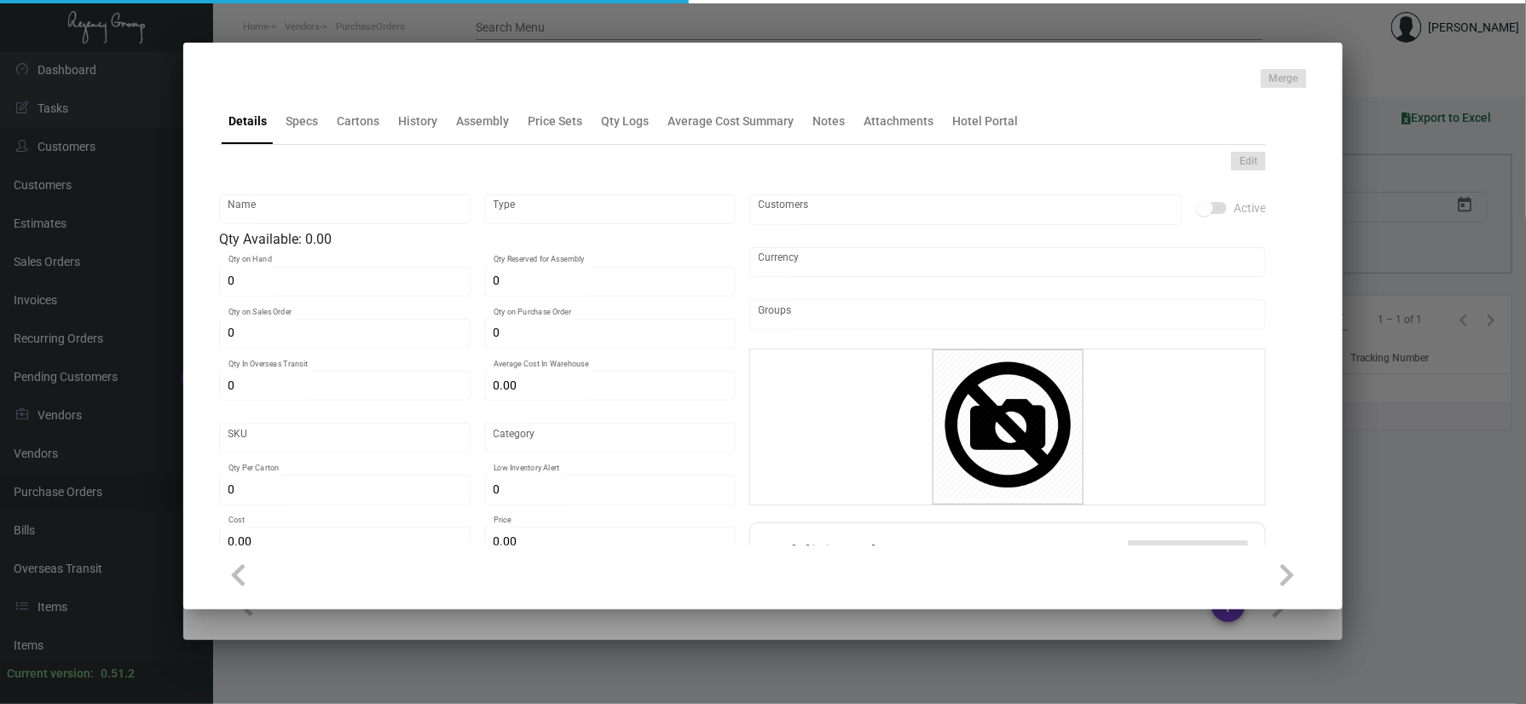
type input "$ 1.00"
type input "$ 2.09"
checkbox input "true"
type input "United States Dollar $"
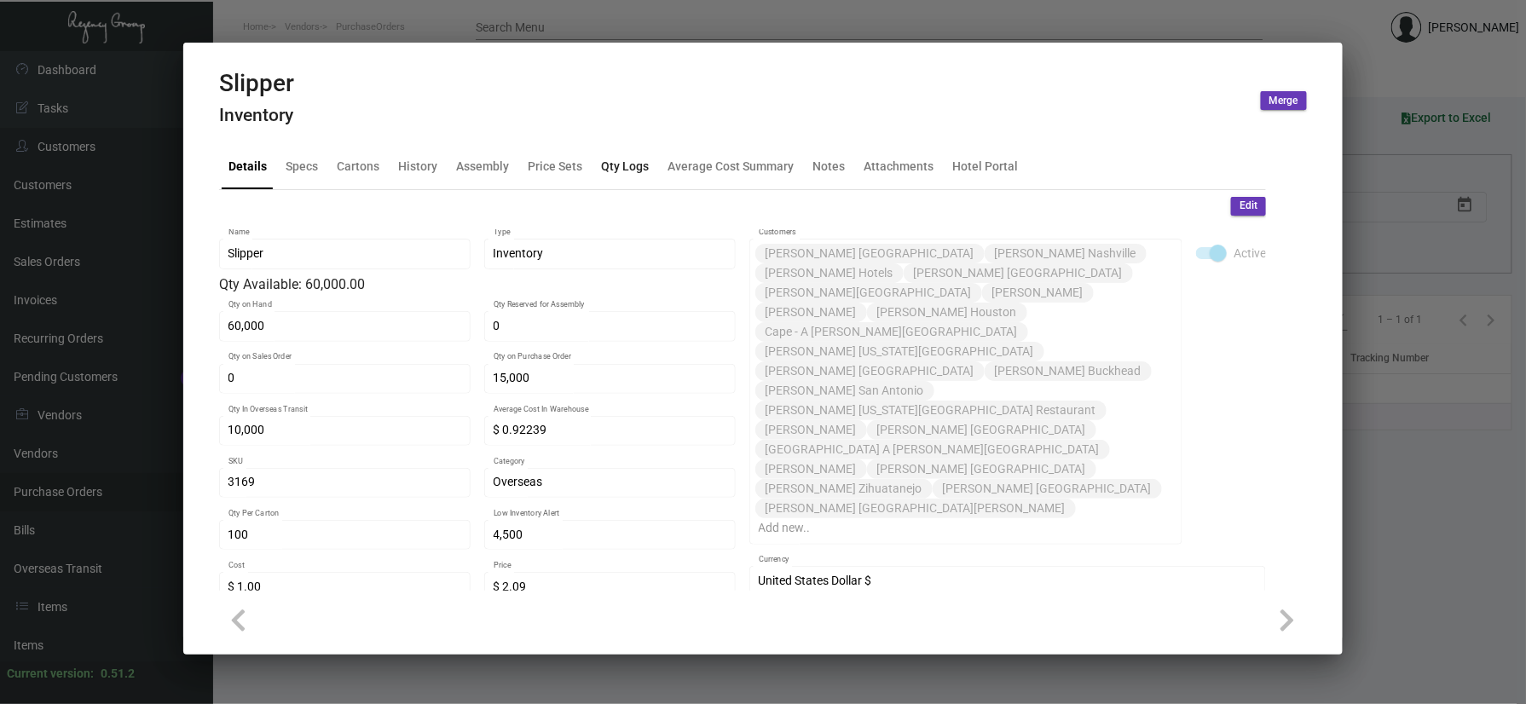
click at [595, 153] on div "Qty Logs" at bounding box center [624, 166] width 61 height 41
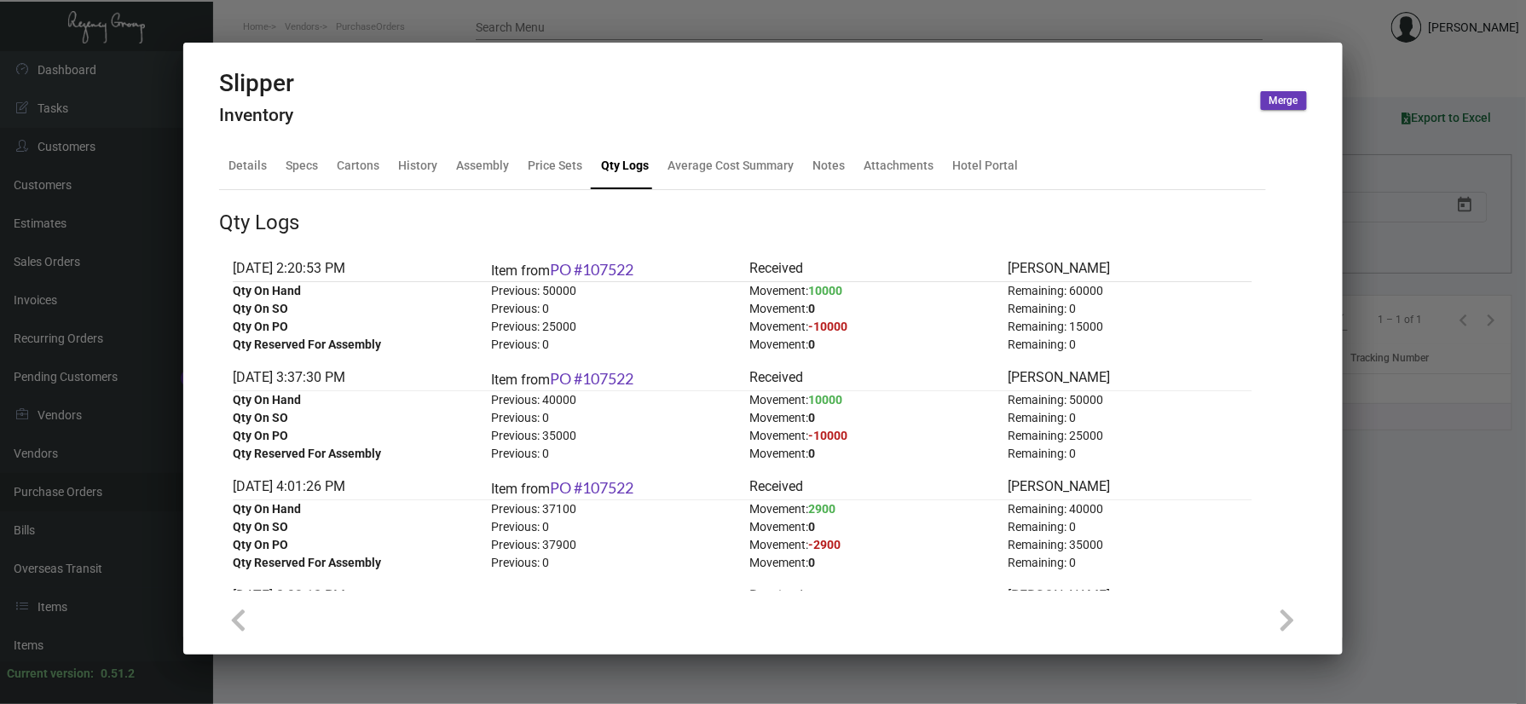
click at [1469, 413] on div at bounding box center [763, 352] width 1526 height 704
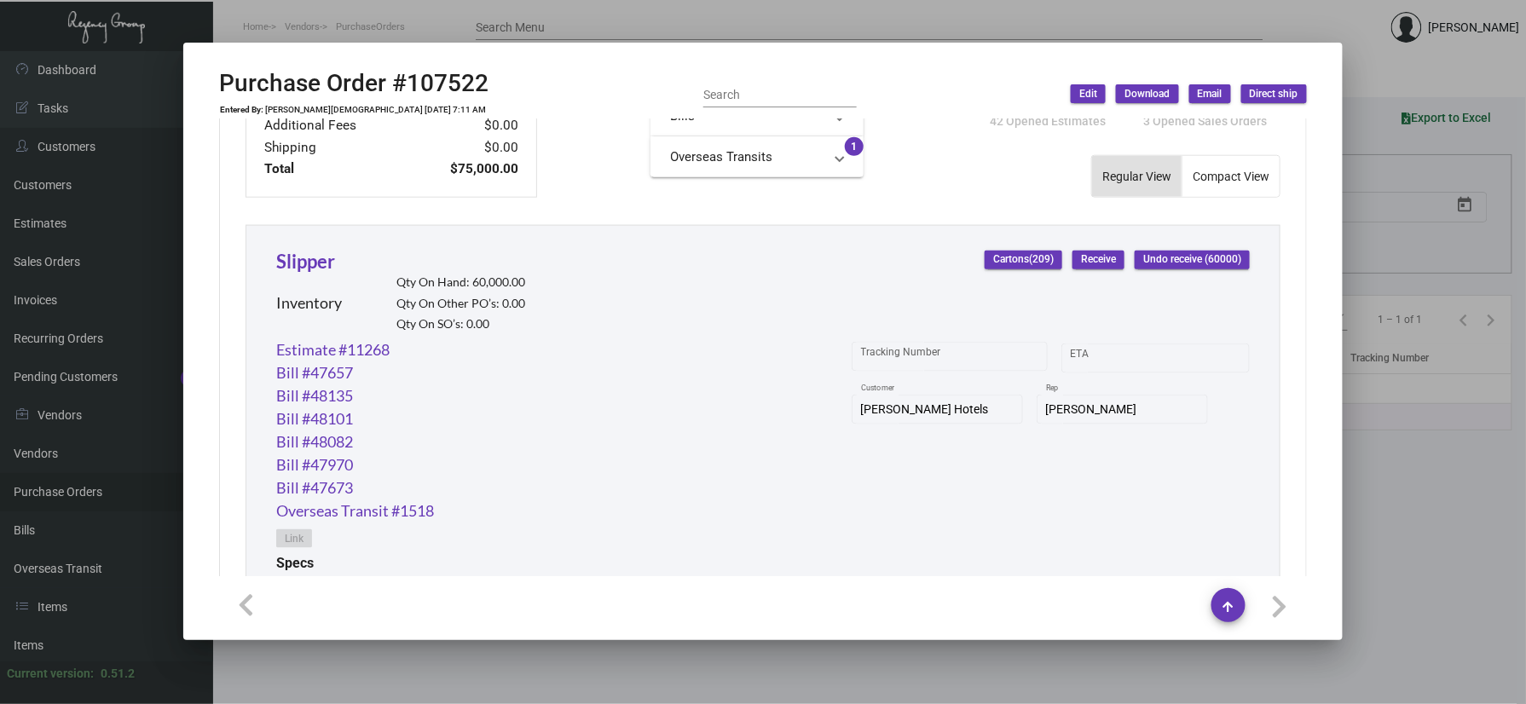
click at [297, 22] on div at bounding box center [763, 352] width 1526 height 704
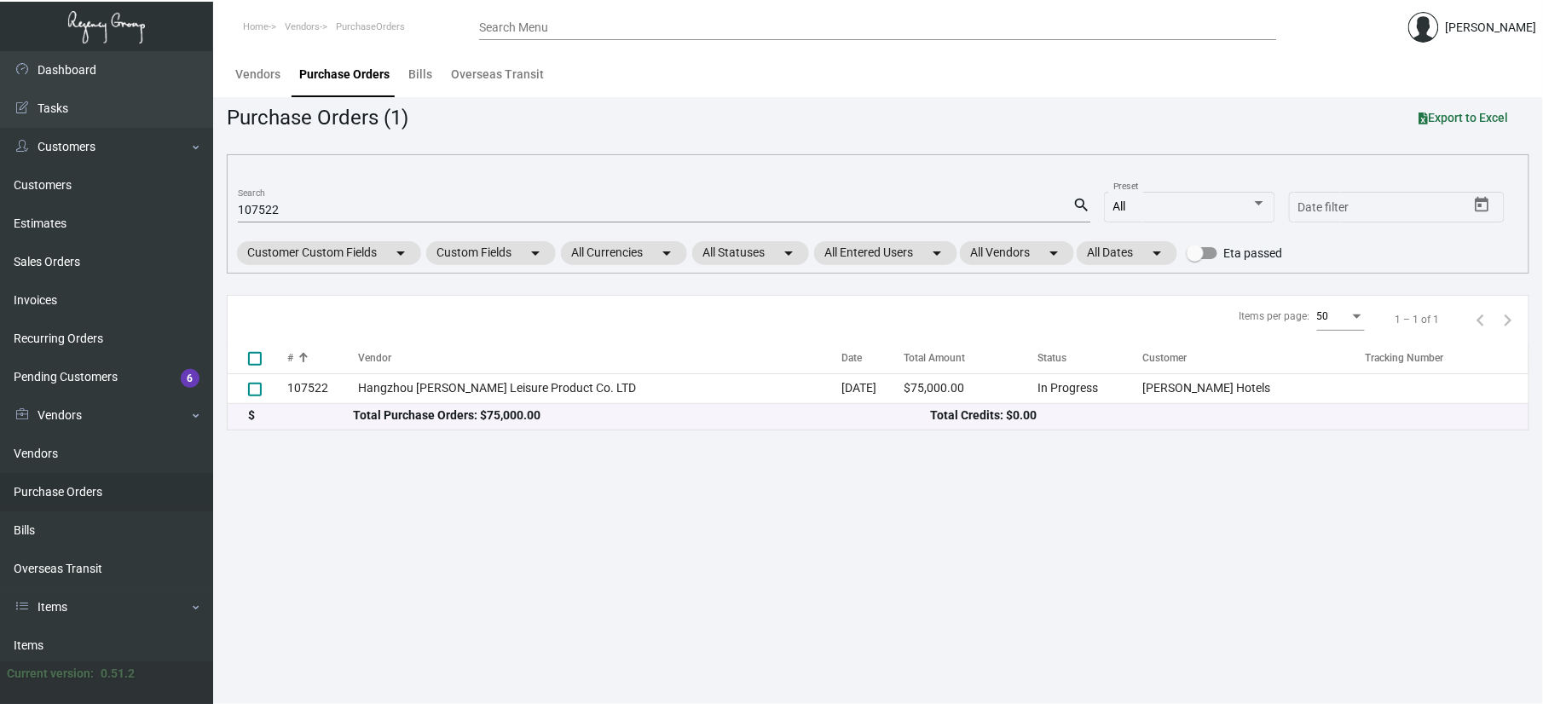
click at [325, 222] on mat-form-field "107522 Search search" at bounding box center [664, 208] width 852 height 53
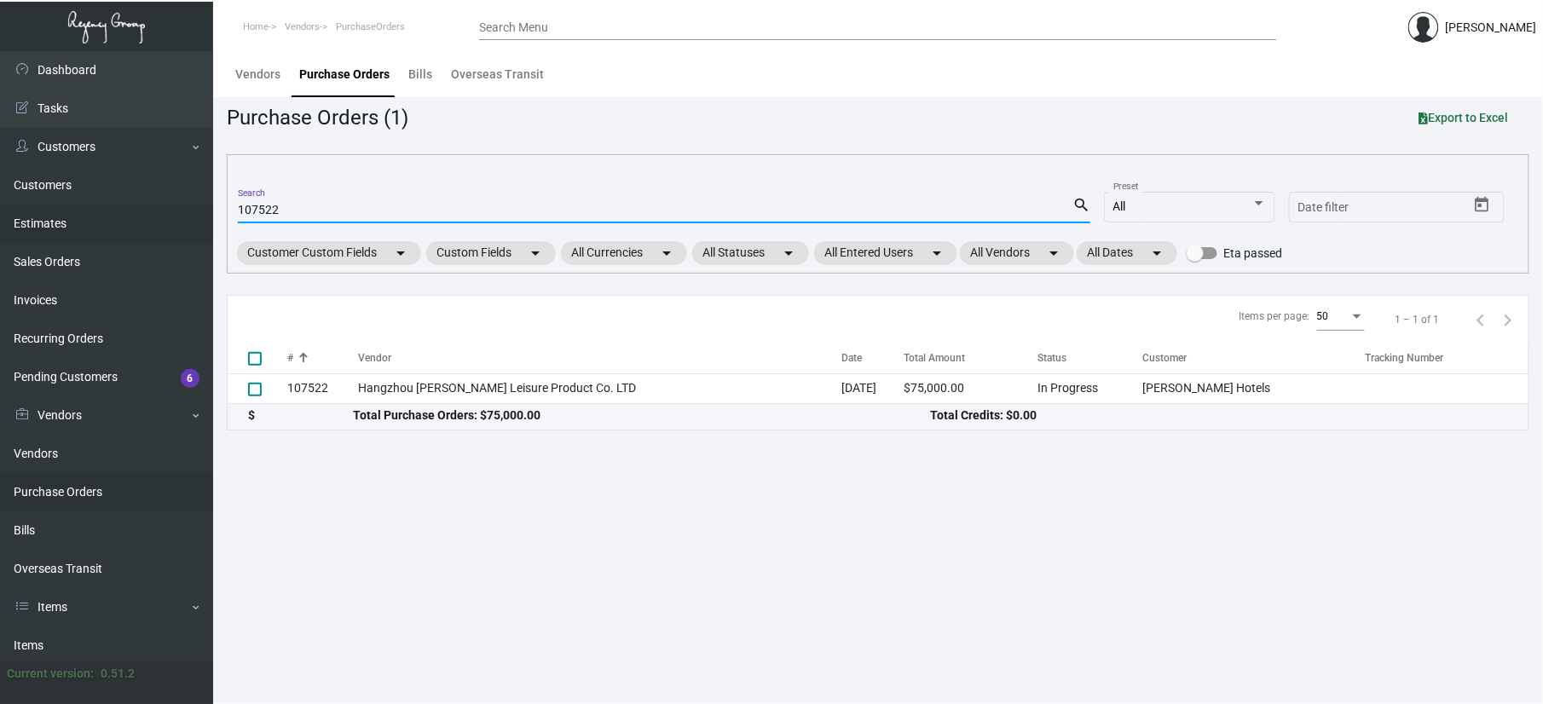
drag, startPoint x: 331, startPoint y: 208, endPoint x: 202, endPoint y: 208, distance: 128.7
click at [202, 208] on div "Dashboard Dashboard Tasks Customers Customers Estimates Sales Orders Invoices R…" at bounding box center [771, 377] width 1543 height 653
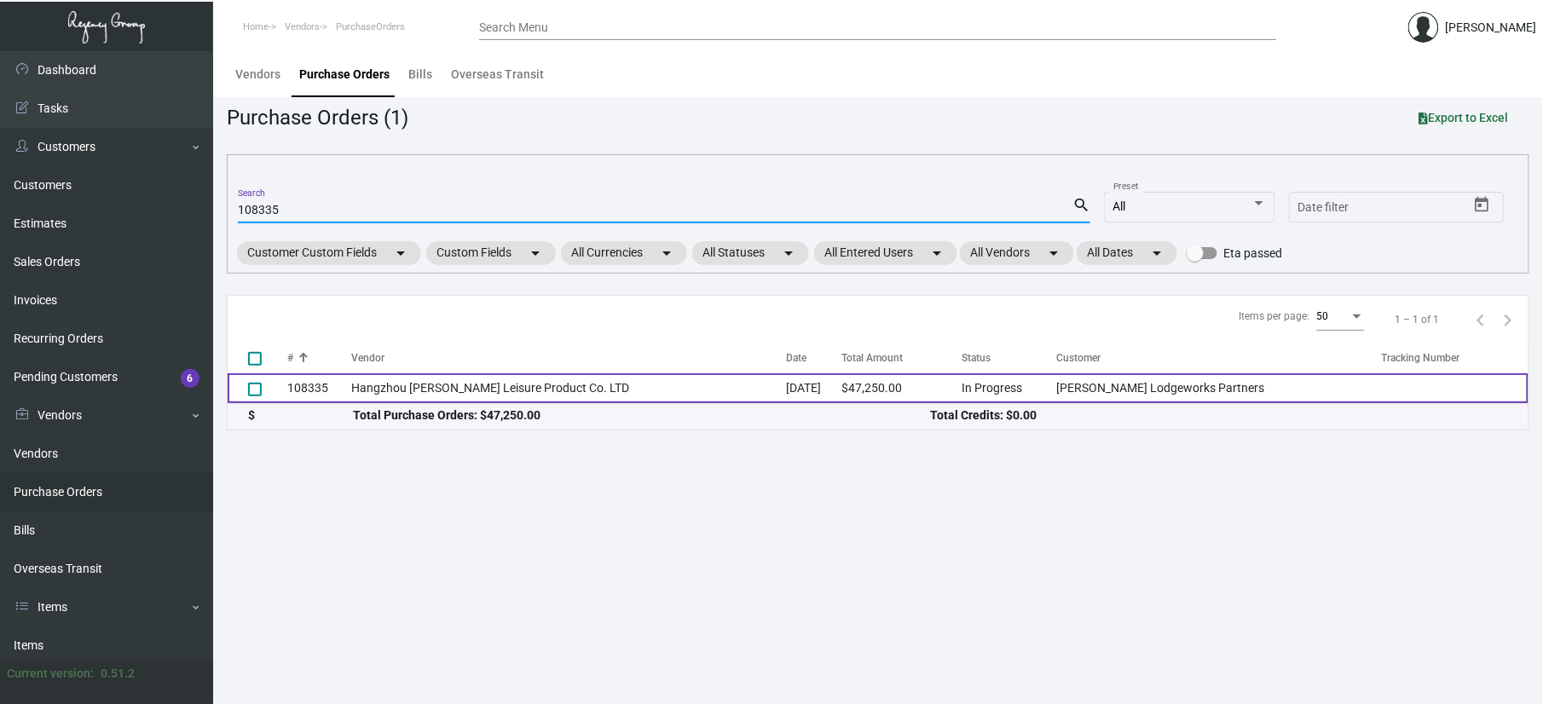
type input "108335"
click at [685, 397] on td "Hangzhou [PERSON_NAME] Leisure Product Co. LTD" at bounding box center [568, 388] width 435 height 30
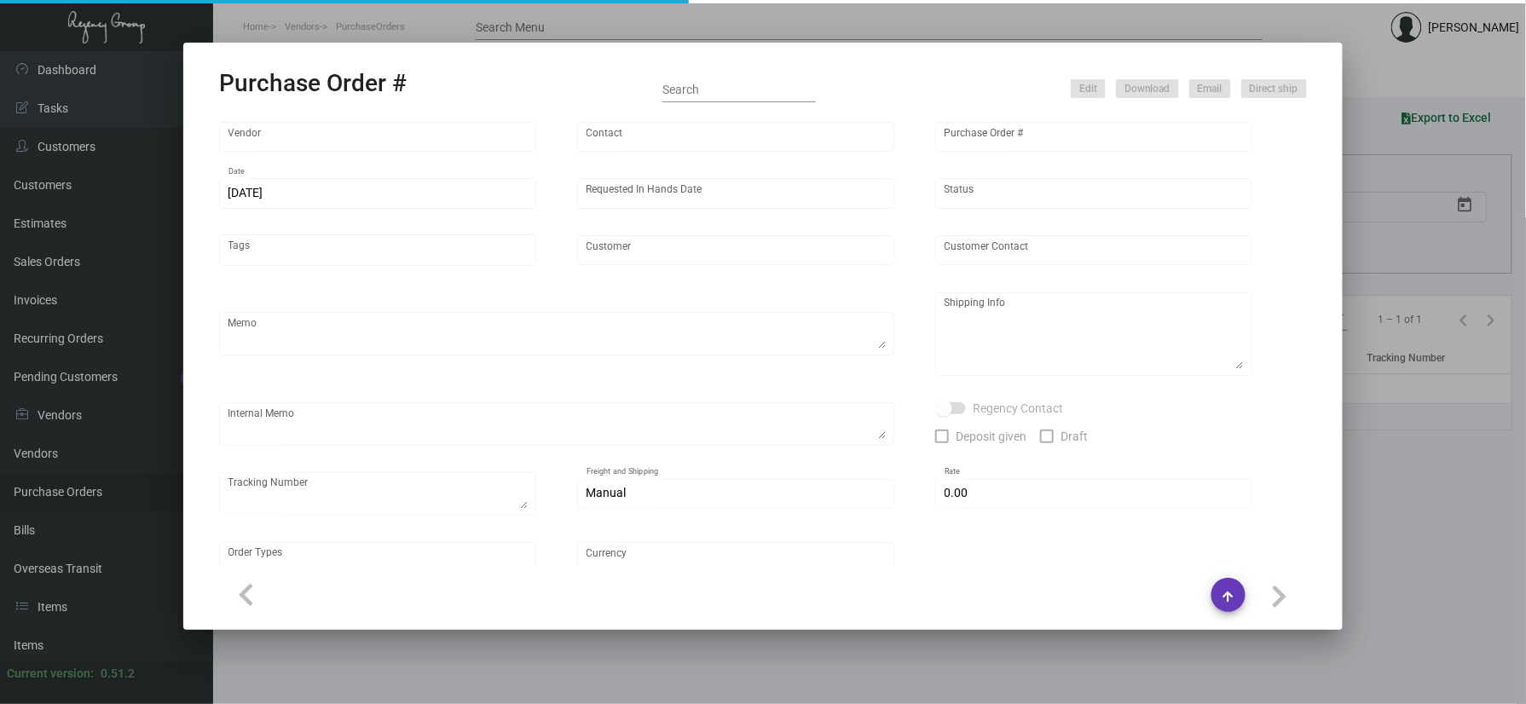
type input "Hangzhou [PERSON_NAME] Leisure Product Co. LTD"
type input "[PERSON_NAME]"
type input "108335"
type input "[DATE]"
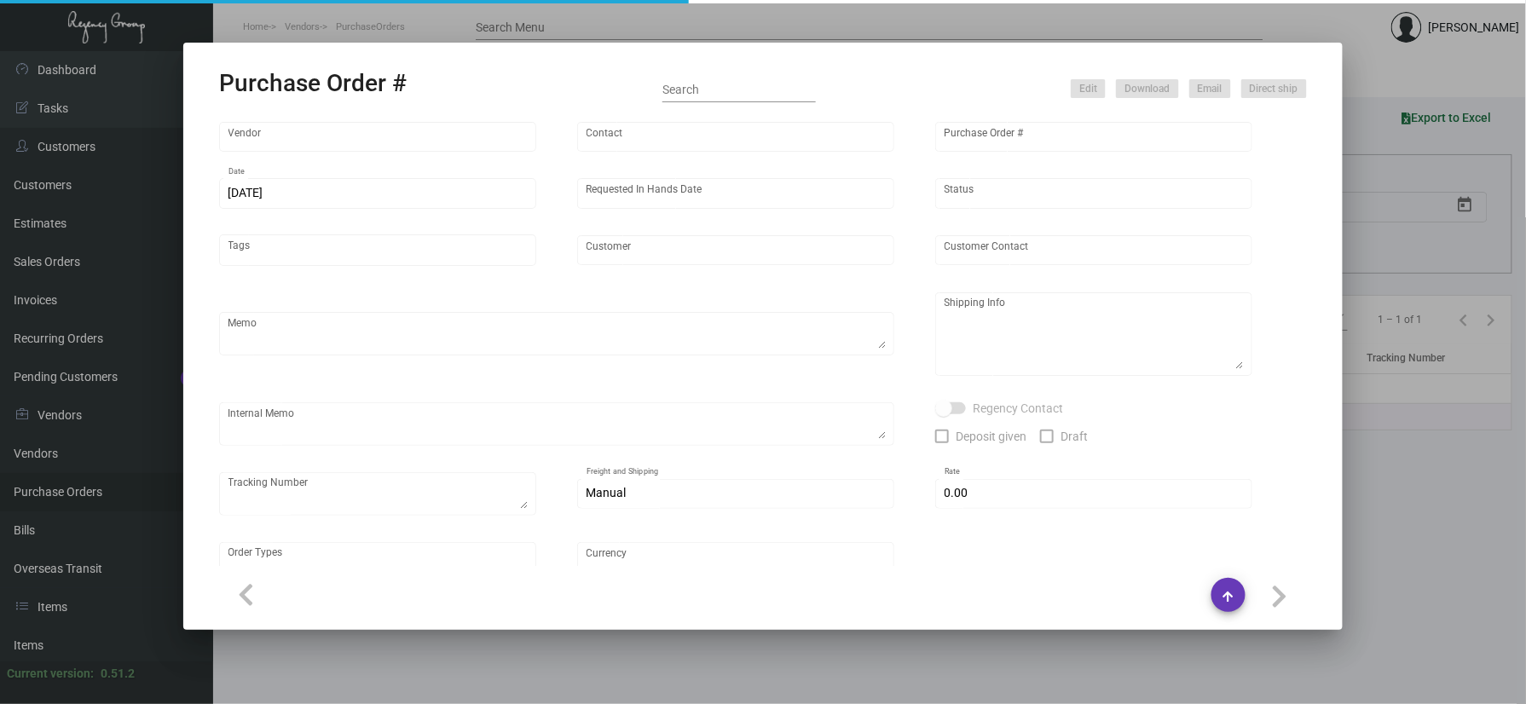
type input "[PERSON_NAME] Lodgeworks Partners"
type textarea "10K per color for the first batch, rest pending shipping instruction"
type textarea "Regency Group NJ - [PERSON_NAME] [STREET_ADDRESS]"
checkbox input "true"
type input "$ 0.00"
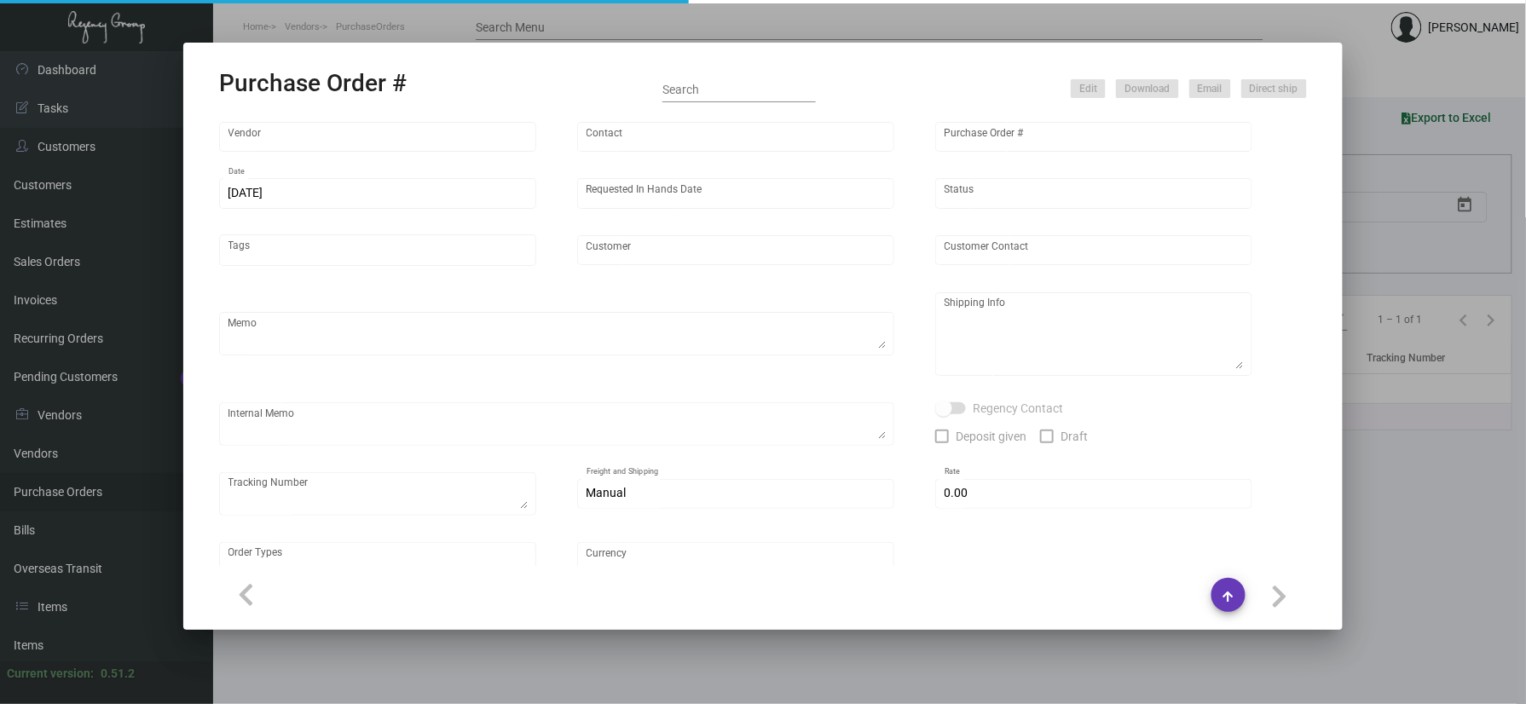
type input "United States Dollar $"
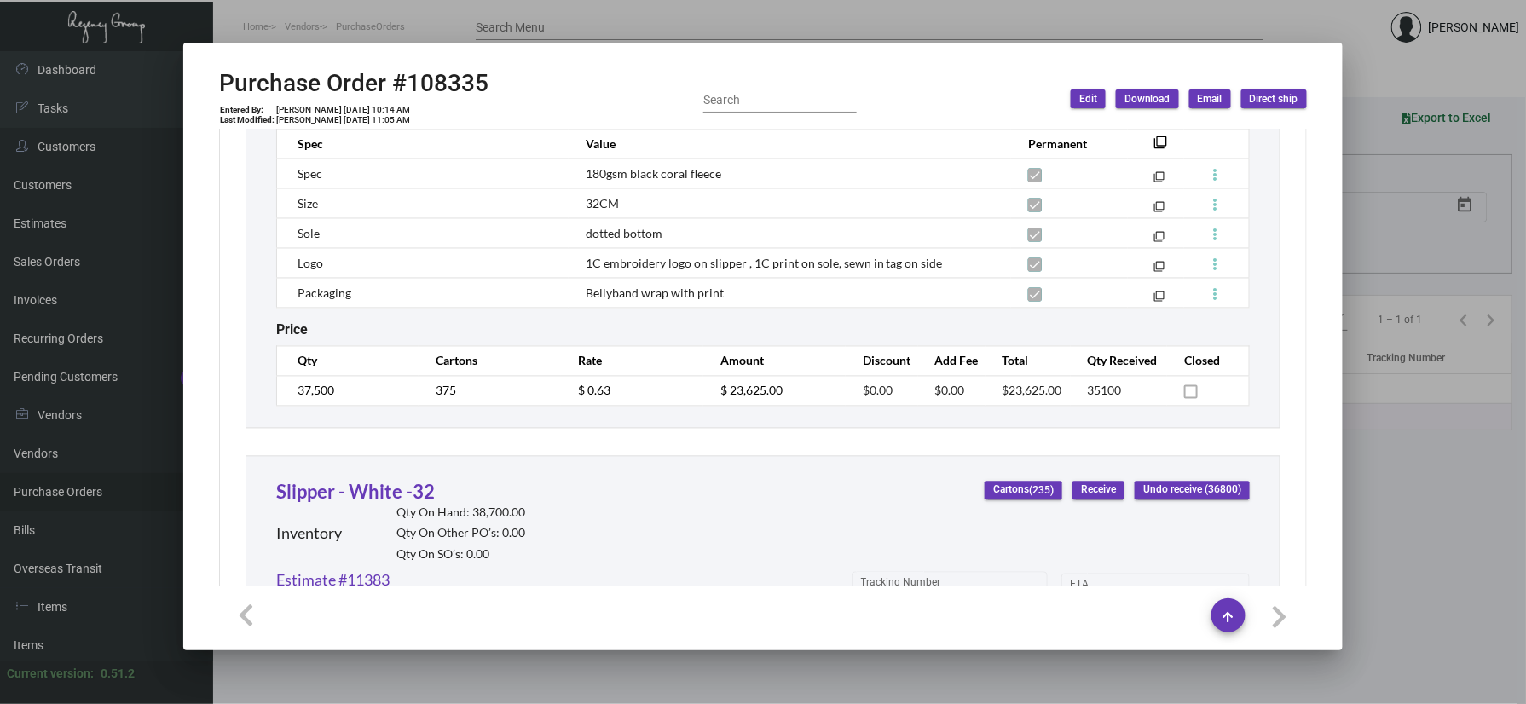
scroll to position [1145, 0]
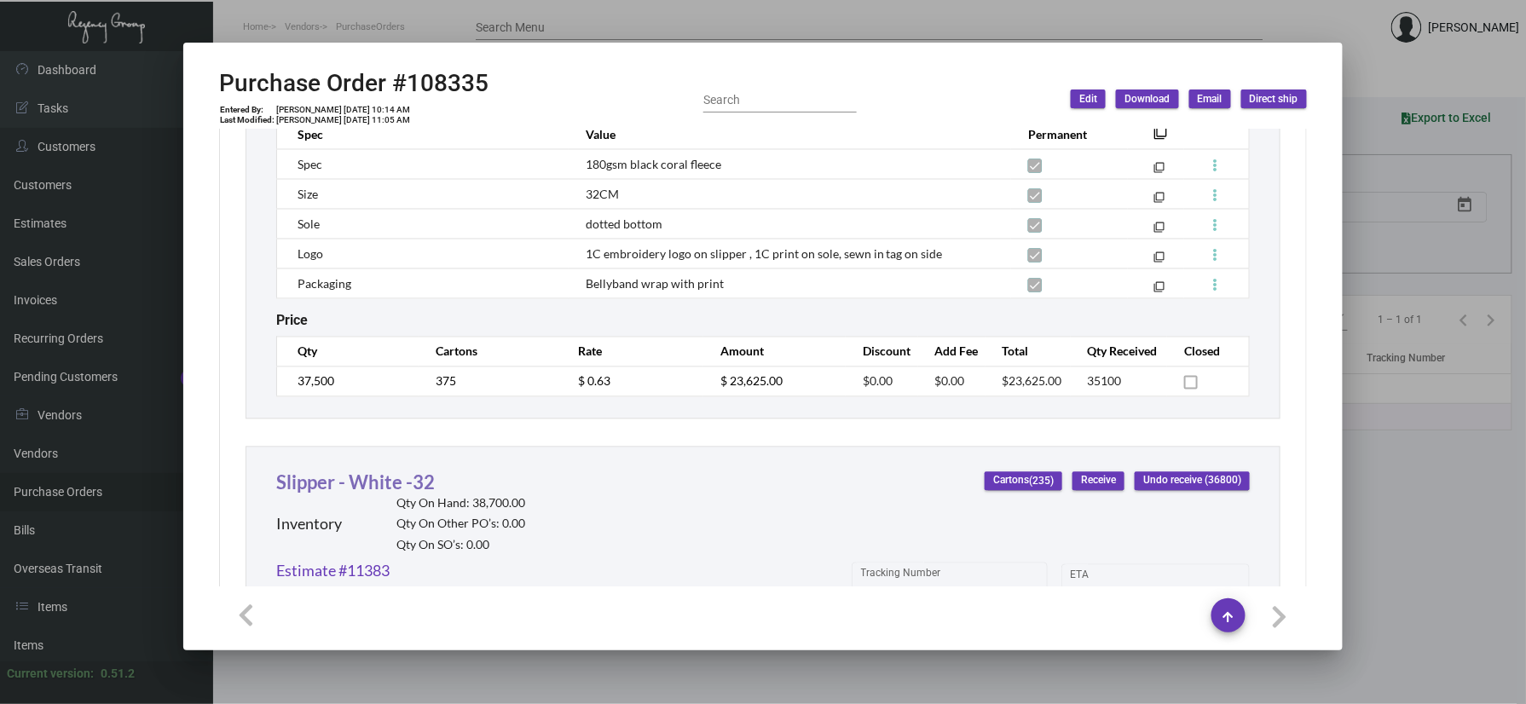
click at [336, 492] on link "Slipper - White -32" at bounding box center [355, 482] width 159 height 23
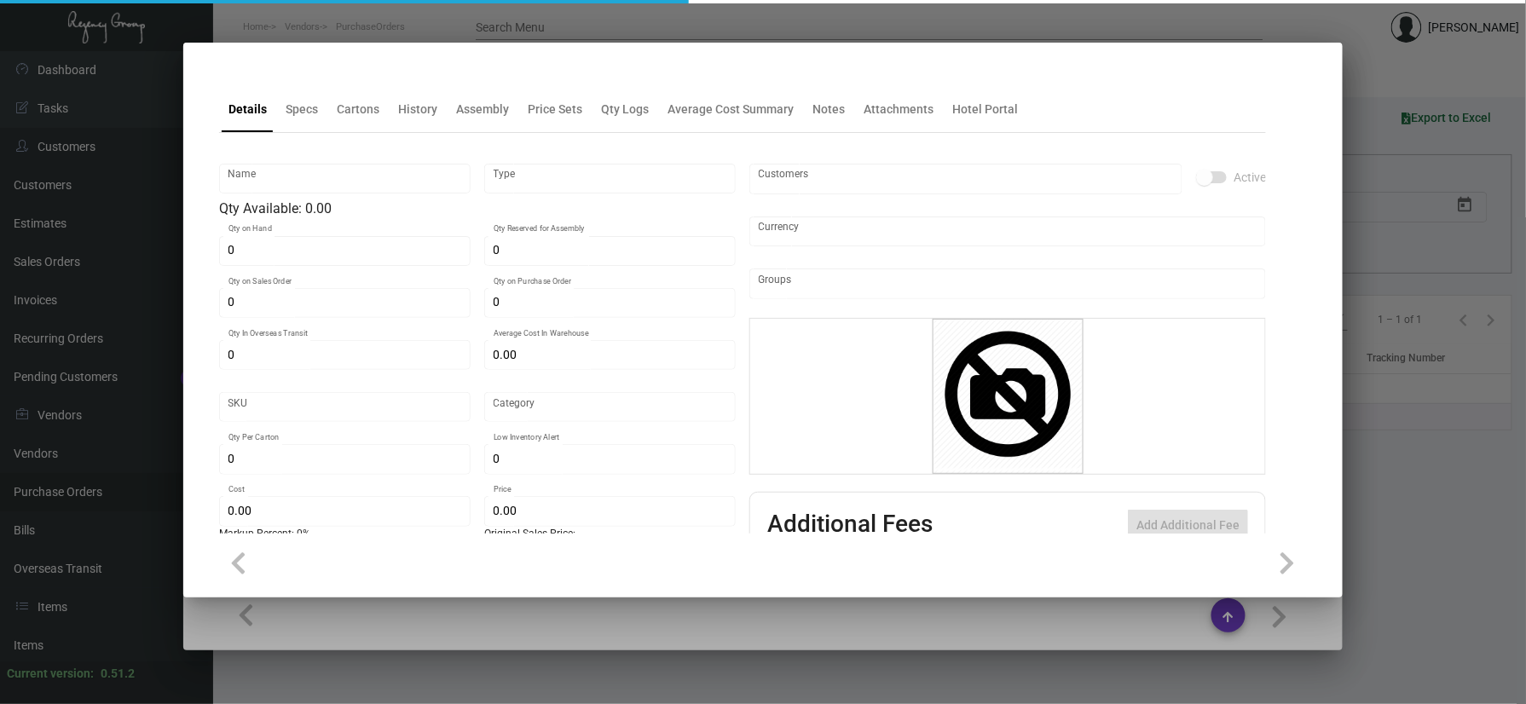
type input "Slipper - White -32"
type input "Inventory"
type input "38,700"
type input "700"
type input "$ 0.63605"
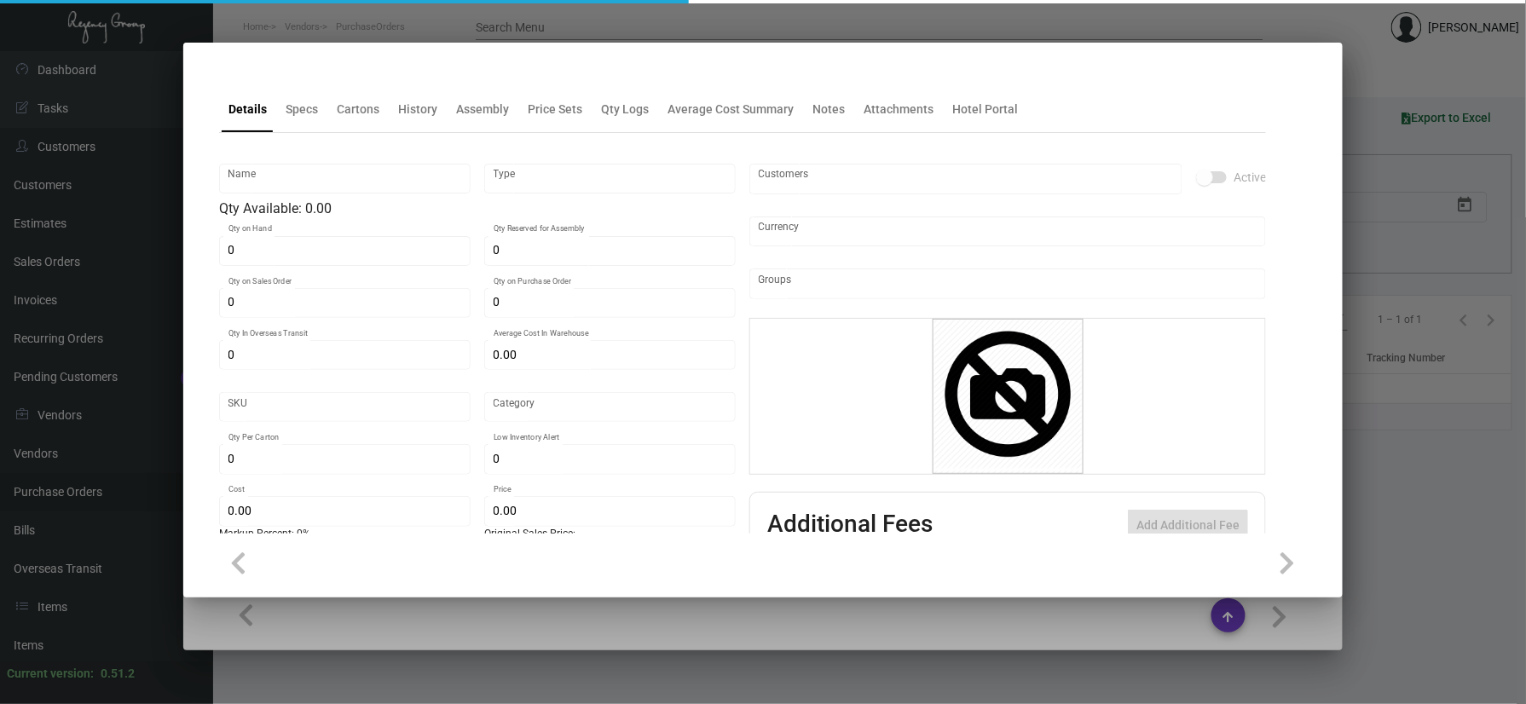
type input "Overseas"
type input "100"
type input "$ 0.63"
type input "$ 1.53"
type textarea "HR Slipper: Size #10 slipper, 1 size to fit all, black color cushion material ,…"
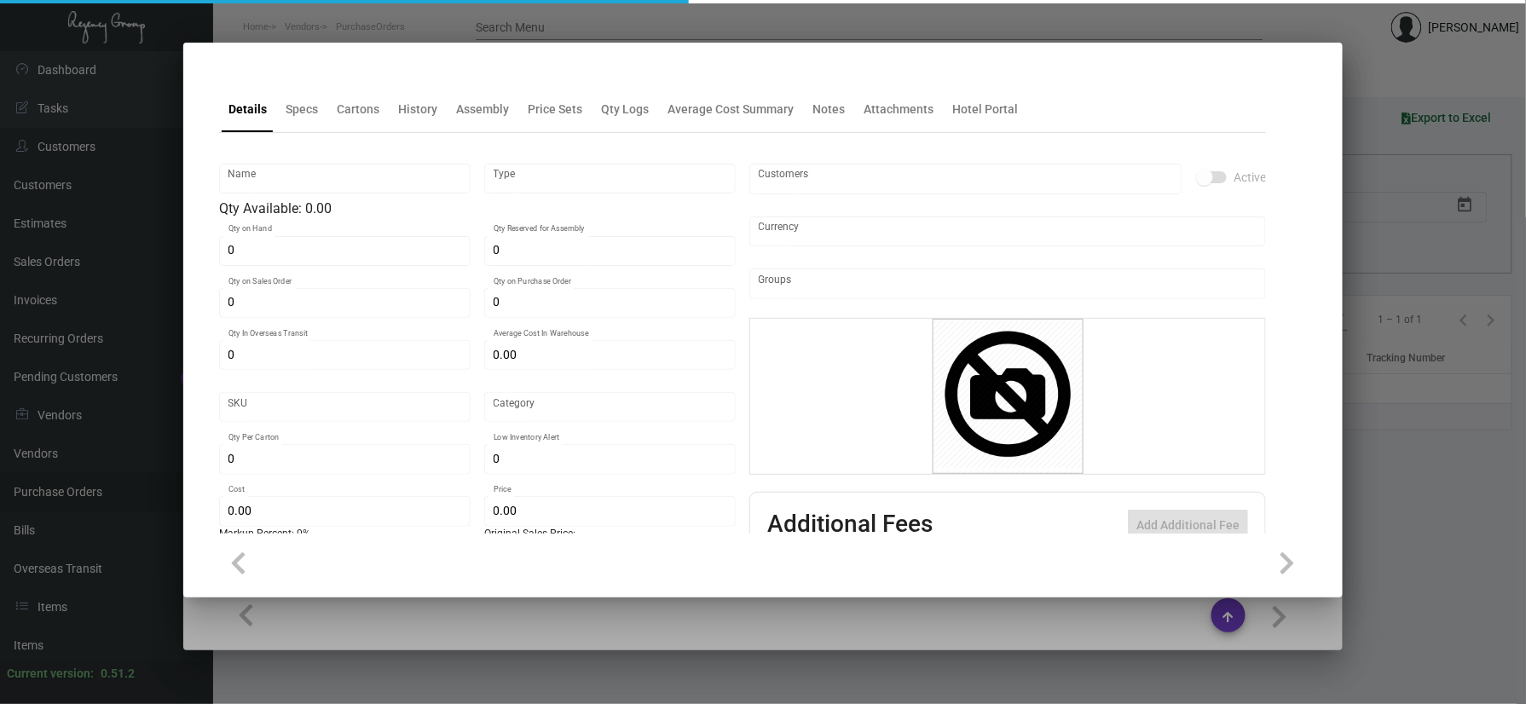
type textarea "HR Slipper: Size #10 slipper, 1 size to fit all, black color cushion material ,…"
checkbox input "true"
type input "United States Dollar $"
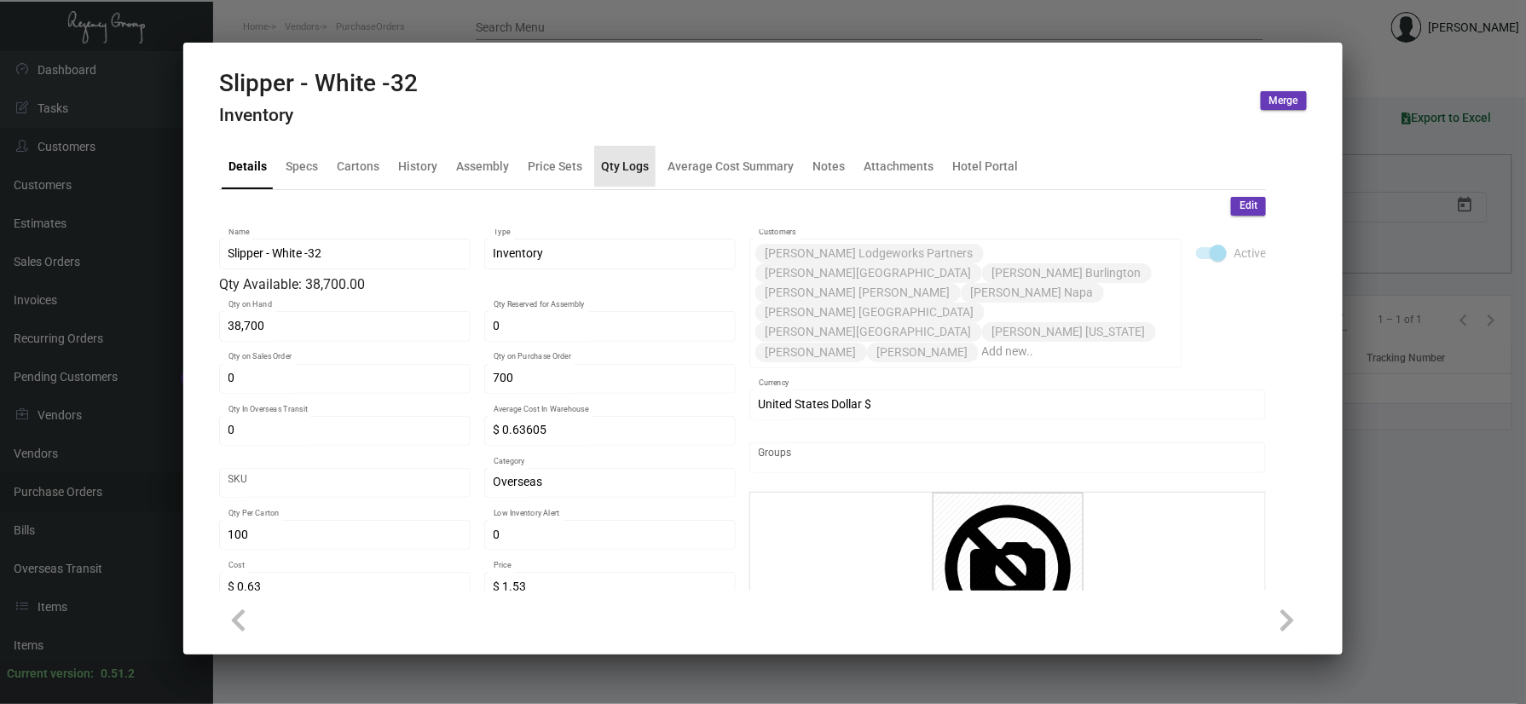
click at [624, 167] on div "Qty Logs" at bounding box center [625, 166] width 48 height 18
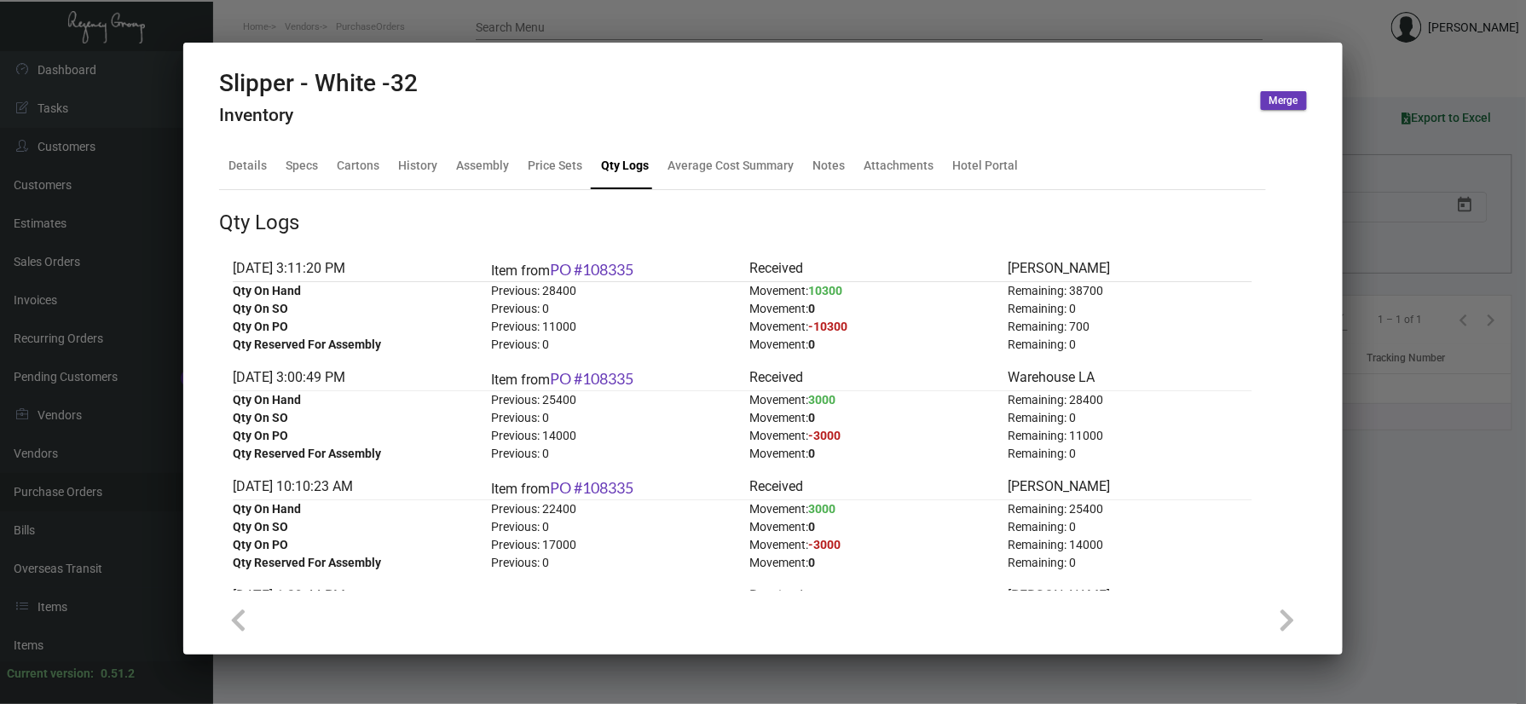
click at [1440, 498] on div at bounding box center [763, 352] width 1526 height 704
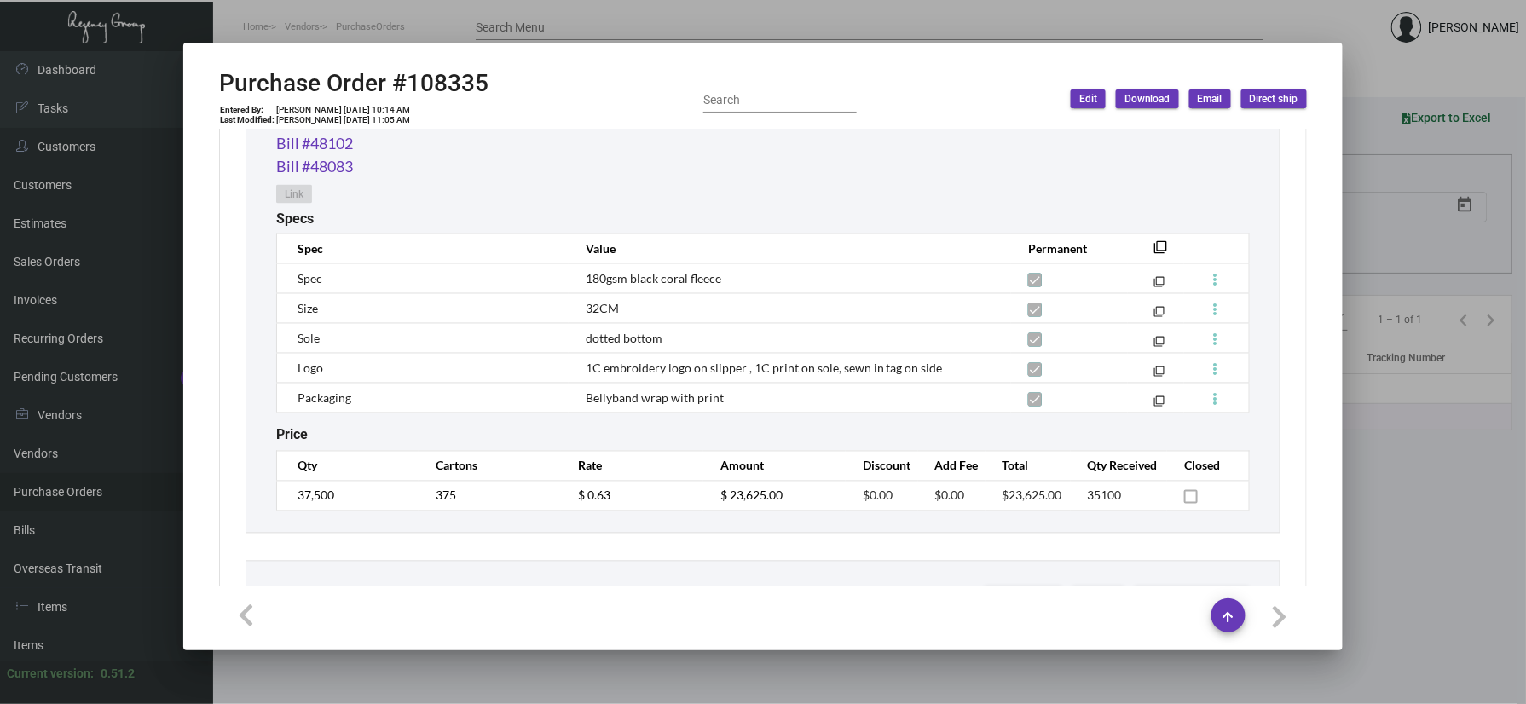
scroll to position [464, 0]
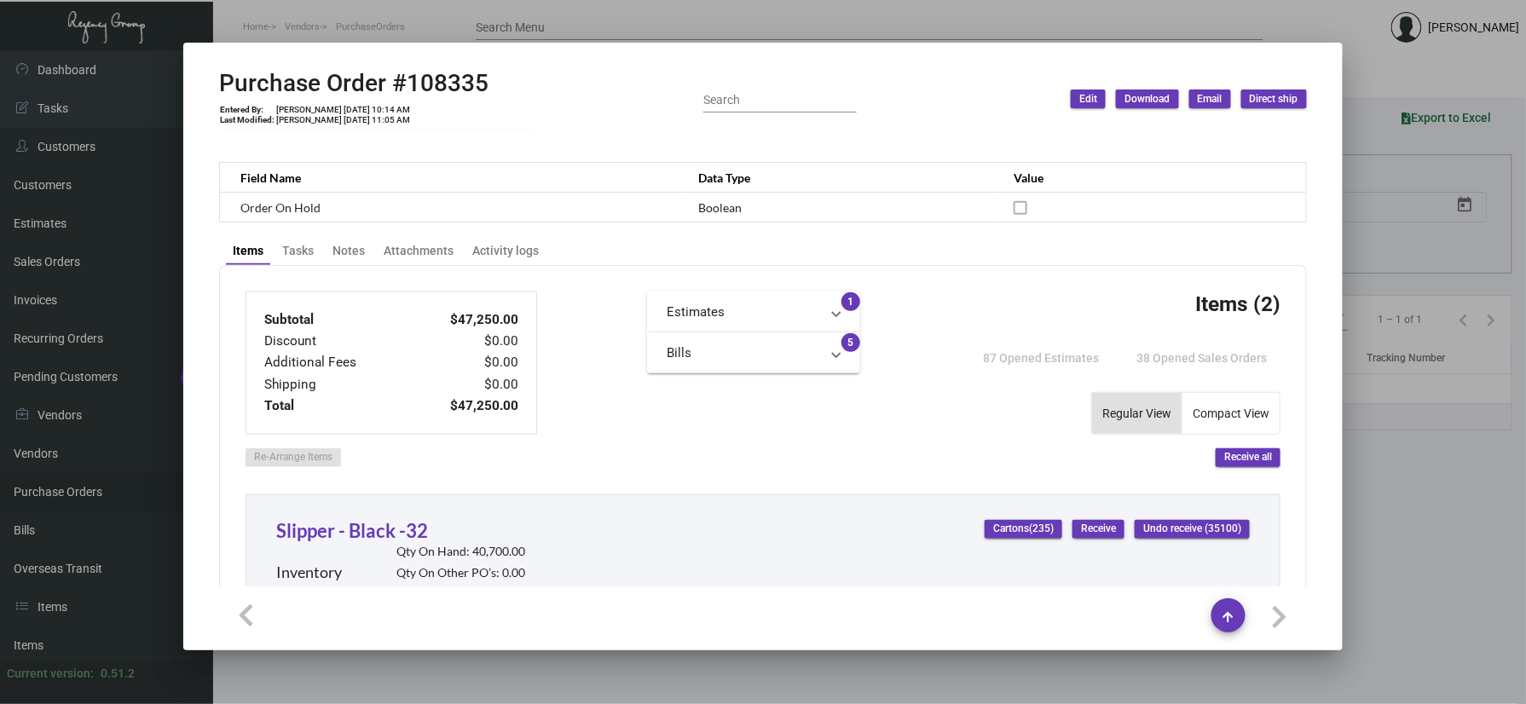
click at [332, 552] on div "Inventory Qty On Hand: 40,700.00 Qty On Other PO’s: 0.00 Qty On SO’s: 0.00" at bounding box center [400, 576] width 249 height 63
click at [341, 527] on link "Slipper - Black -32" at bounding box center [352, 530] width 152 height 23
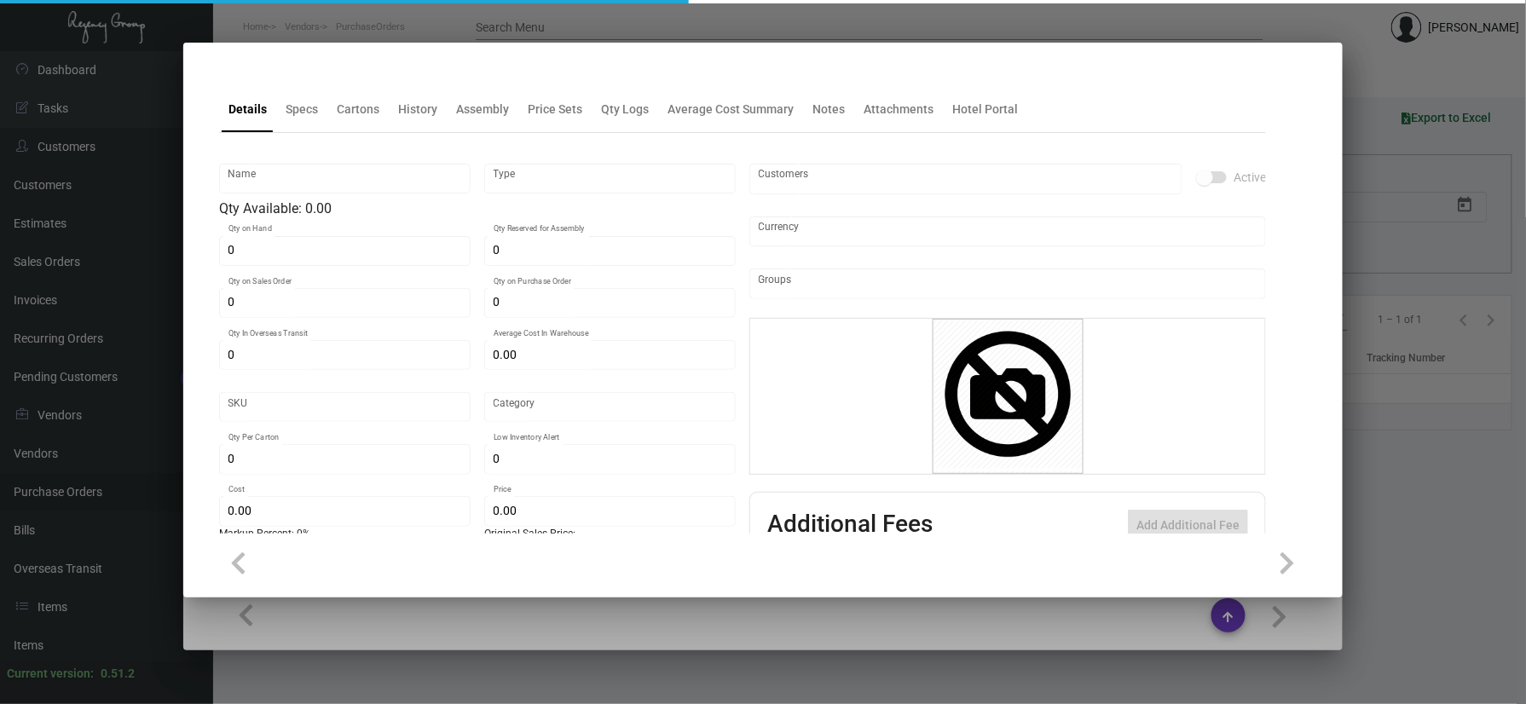
type input "Slipper - Black -32"
type input "Inventory"
type input "40,700"
type input "2,400"
type input "$ 0.63351"
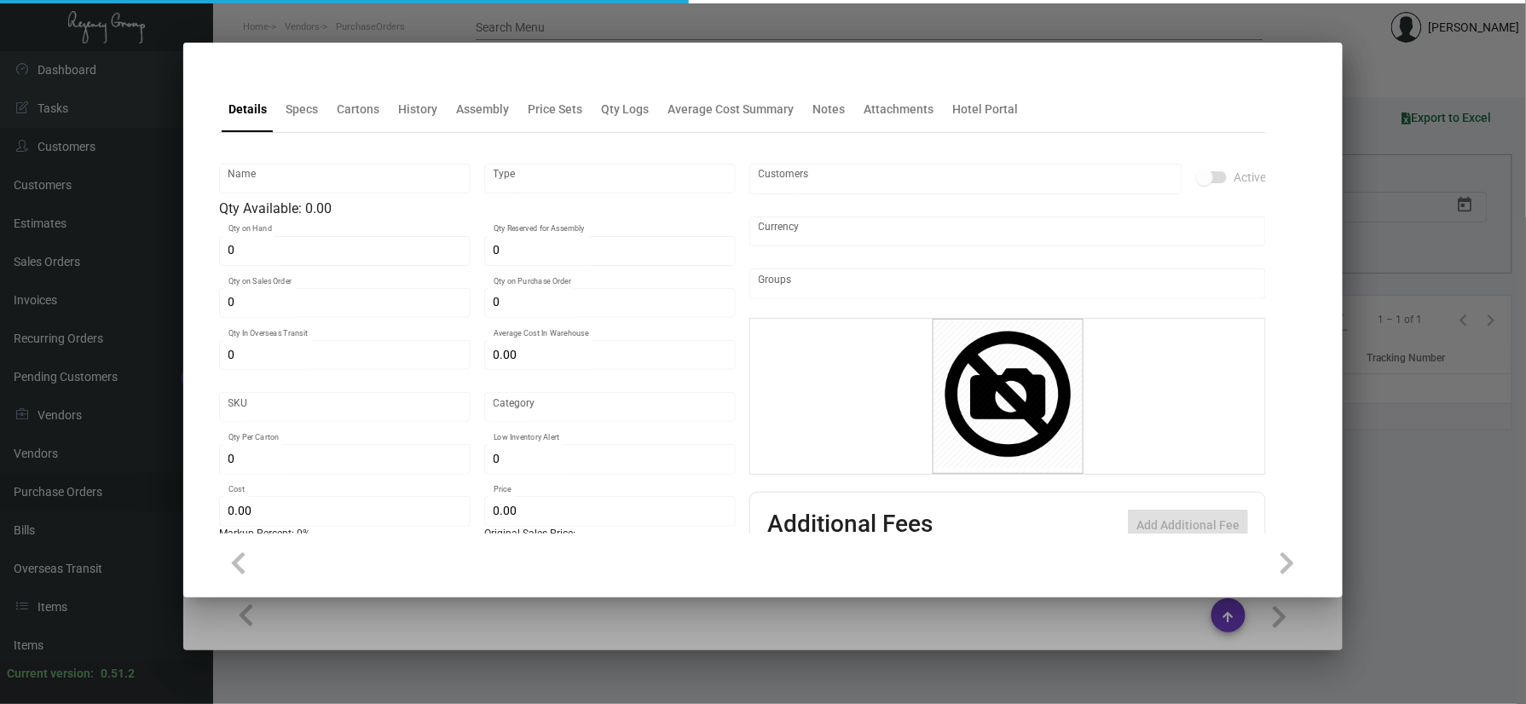
type input "Overseas"
type input "100"
type input "$ 0.63"
type input "$ 1.53"
type textarea "HR Slipper: Size #10 slipper, 1 size to fit all, black color cushion material ,…"
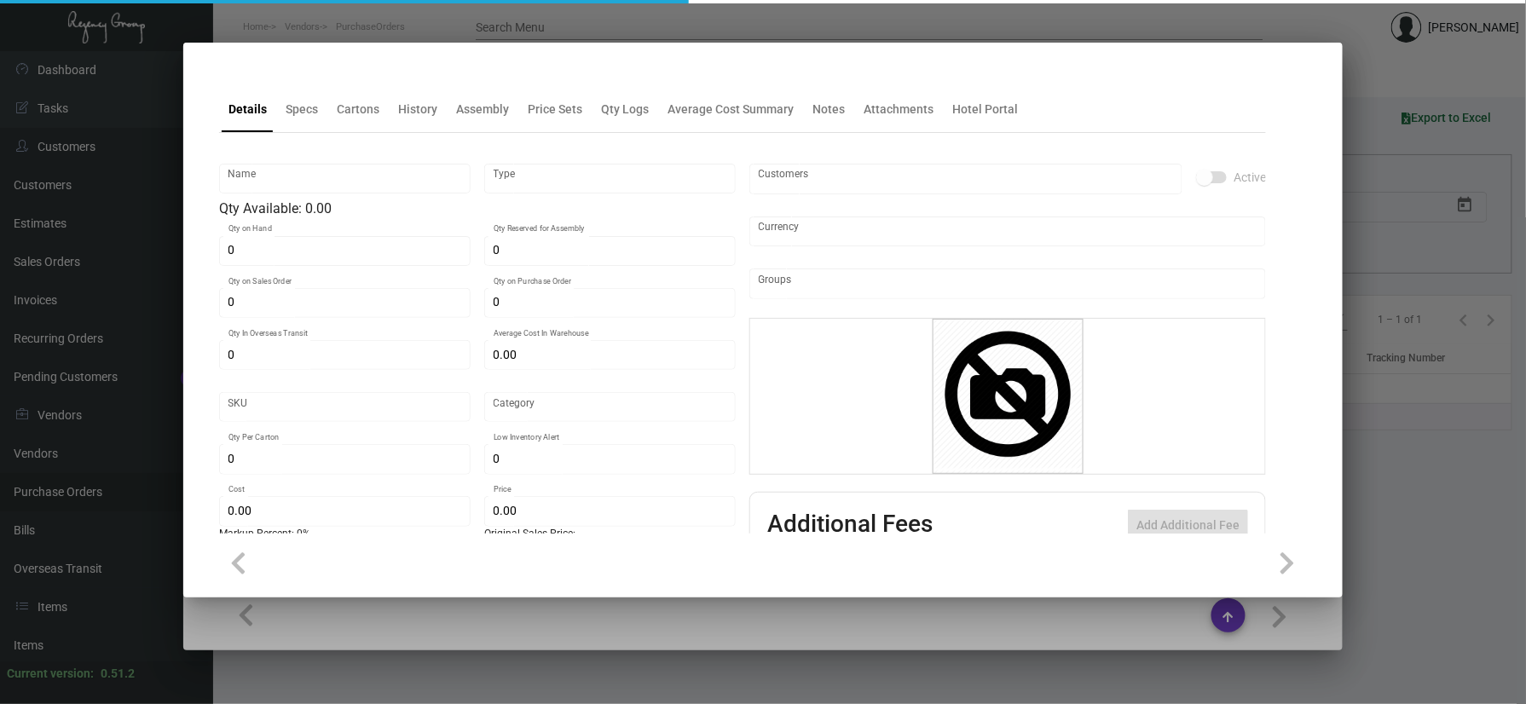
type textarea "HR Slipper: Size #10 slipper, 1 size to fit all, black color cushion material ,…"
checkbox input "true"
type input "United States Dollar $"
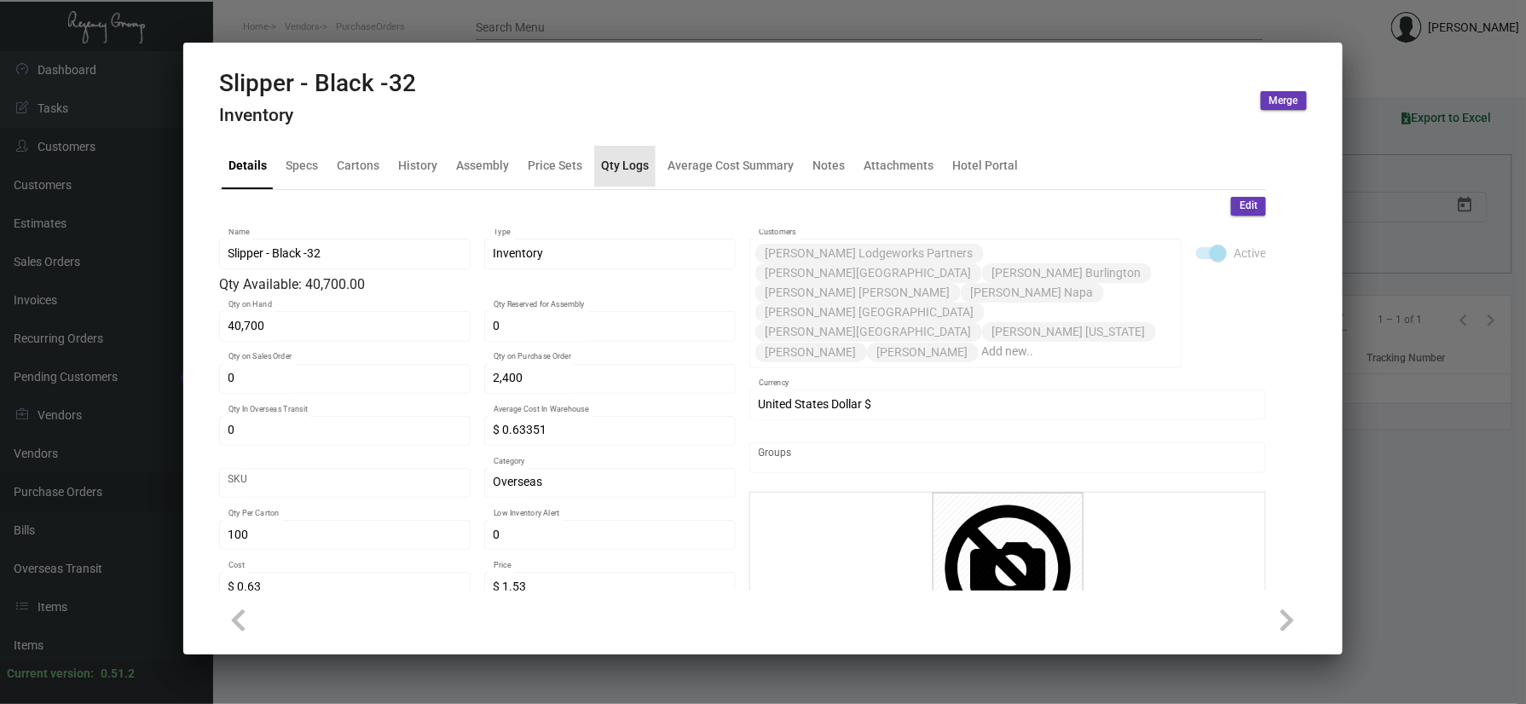
click at [643, 170] on div "Qty Logs" at bounding box center [625, 166] width 48 height 18
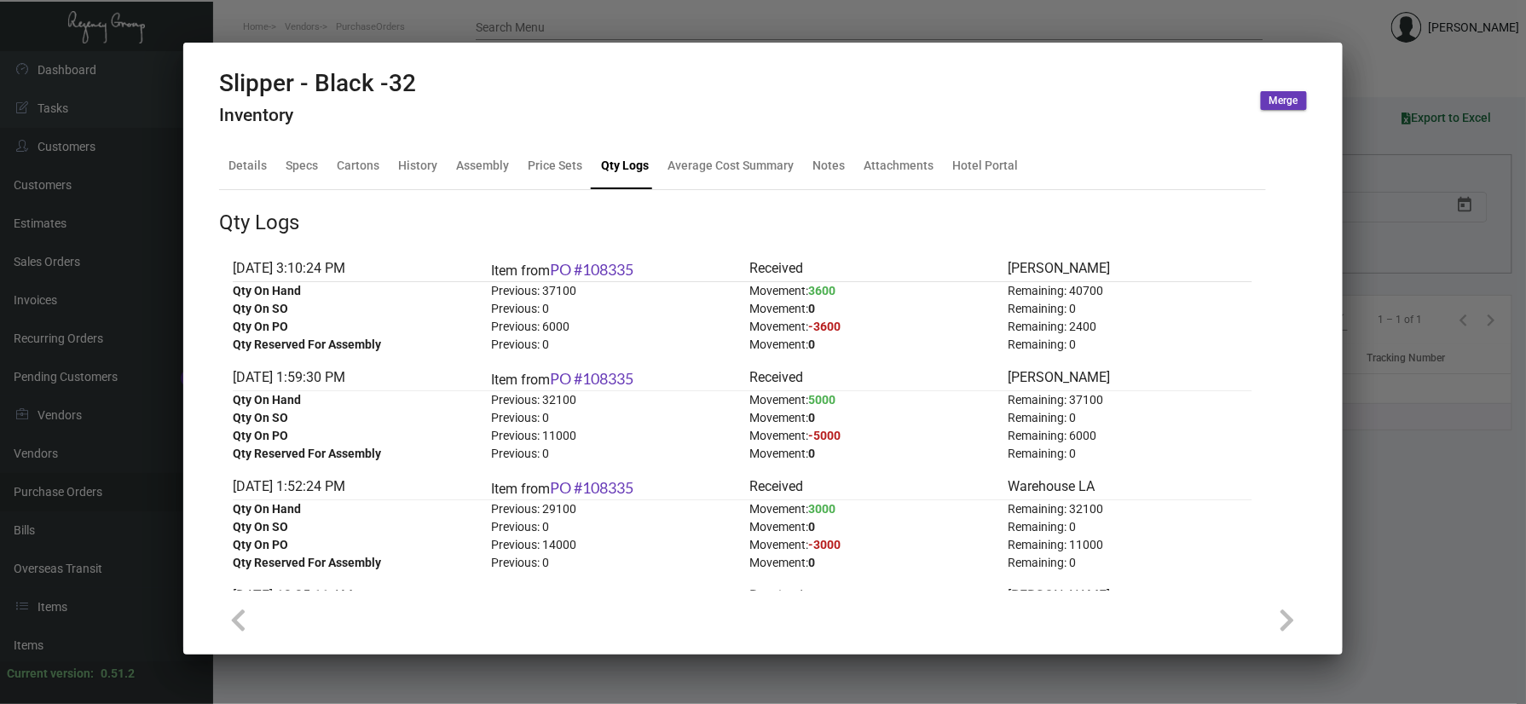
drag, startPoint x: 421, startPoint y: 3, endPoint x: 406, endPoint y: 43, distance: 42.1
click at [421, 3] on div at bounding box center [763, 352] width 1526 height 704
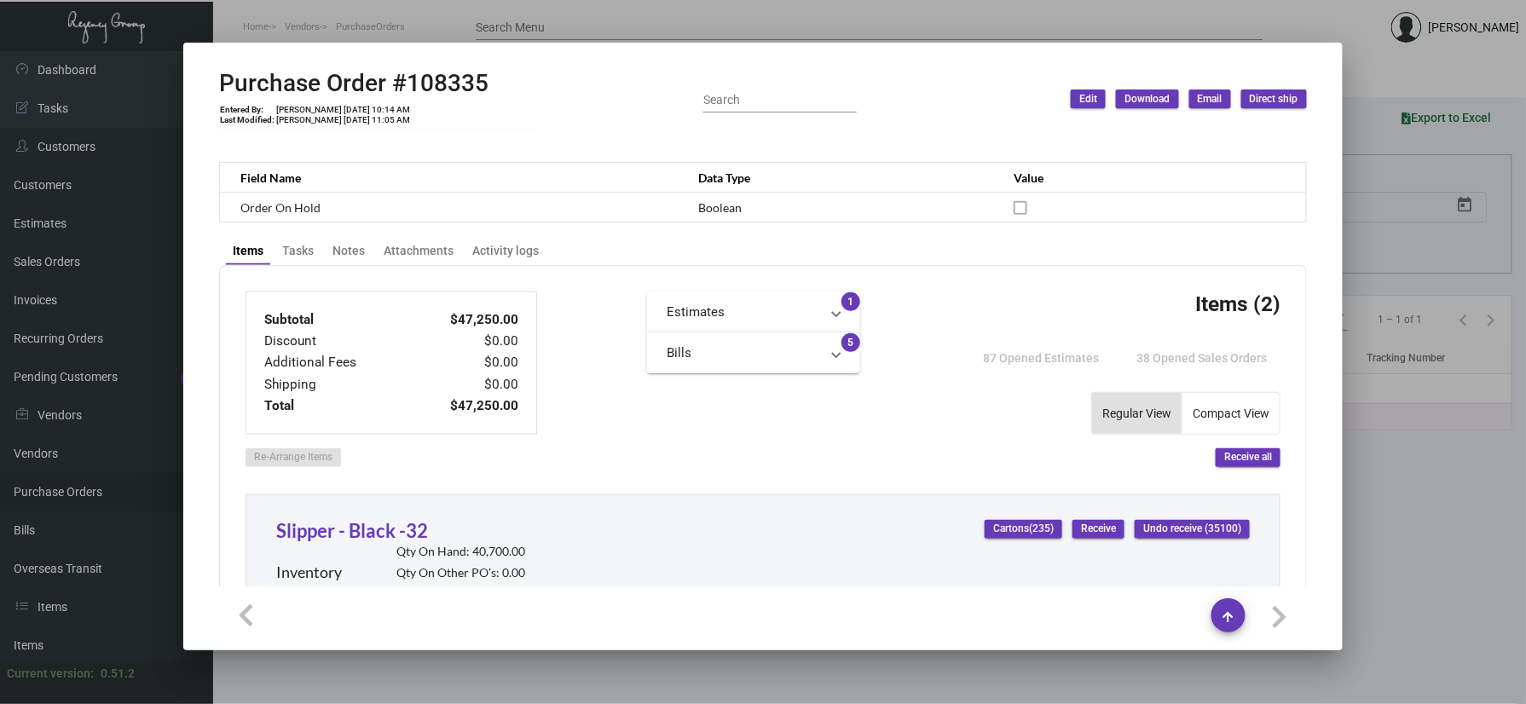
click at [345, 32] on div at bounding box center [763, 352] width 1526 height 704
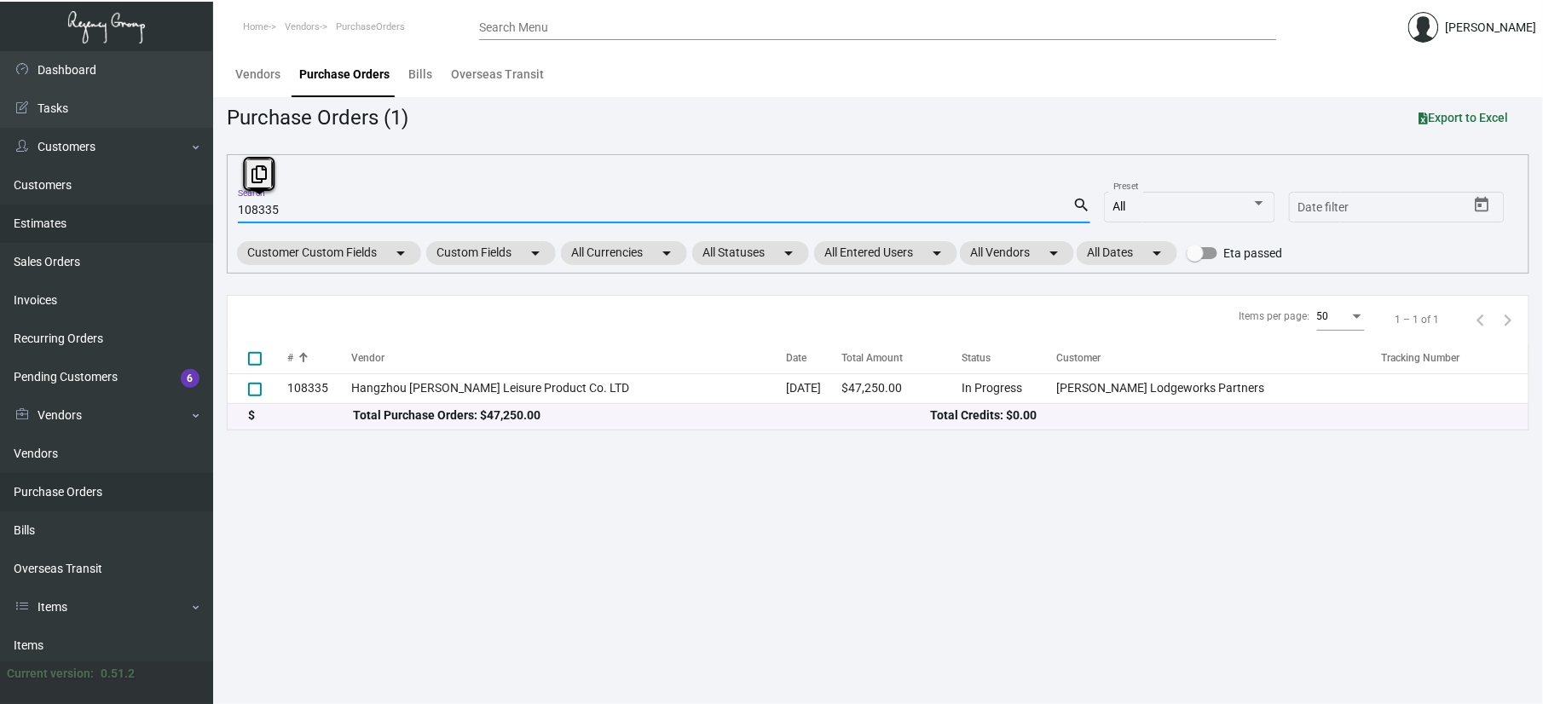
drag, startPoint x: 342, startPoint y: 215, endPoint x: 175, endPoint y: 216, distance: 167.1
click at [182, 219] on div "Dashboard Dashboard Tasks Customers Customers Estimates Sales Orders Invoices R…" at bounding box center [771, 377] width 1543 height 653
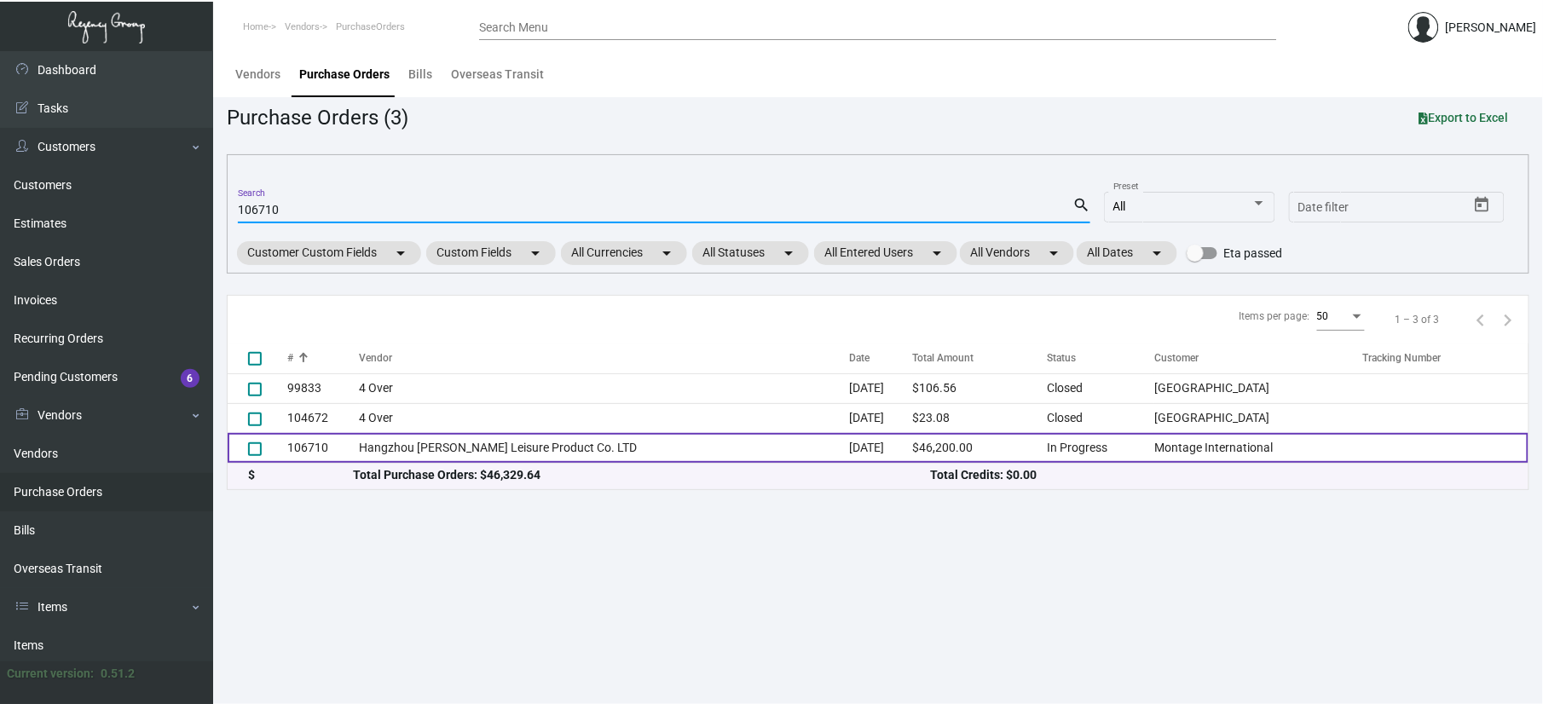
type input "106710"
click at [659, 461] on td "Hangzhou [PERSON_NAME] Leisure Product Co. LTD" at bounding box center [605, 448] width 490 height 30
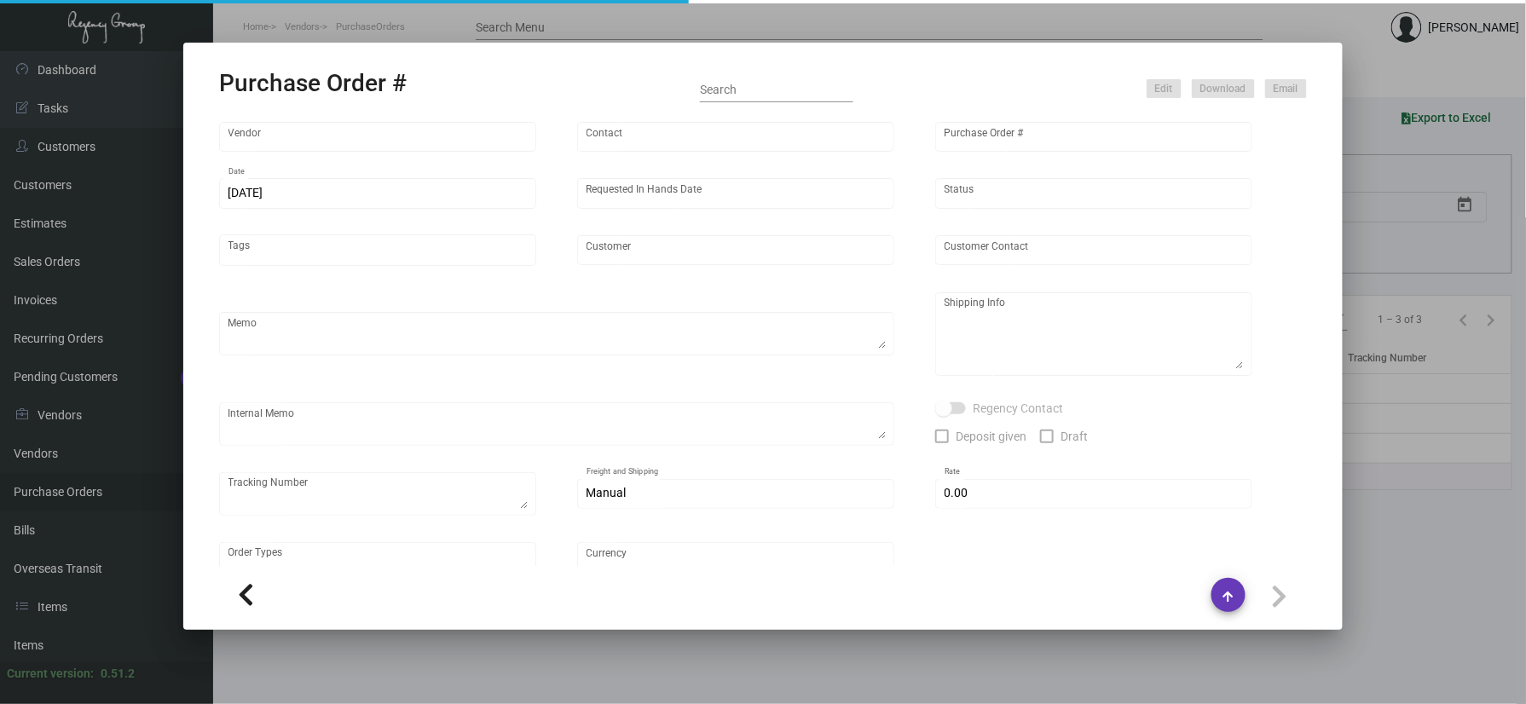
type input "Hangzhou [PERSON_NAME] Leisure Product Co. LTD"
type input "[PERSON_NAME]"
type input "106710"
type input "[DATE]"
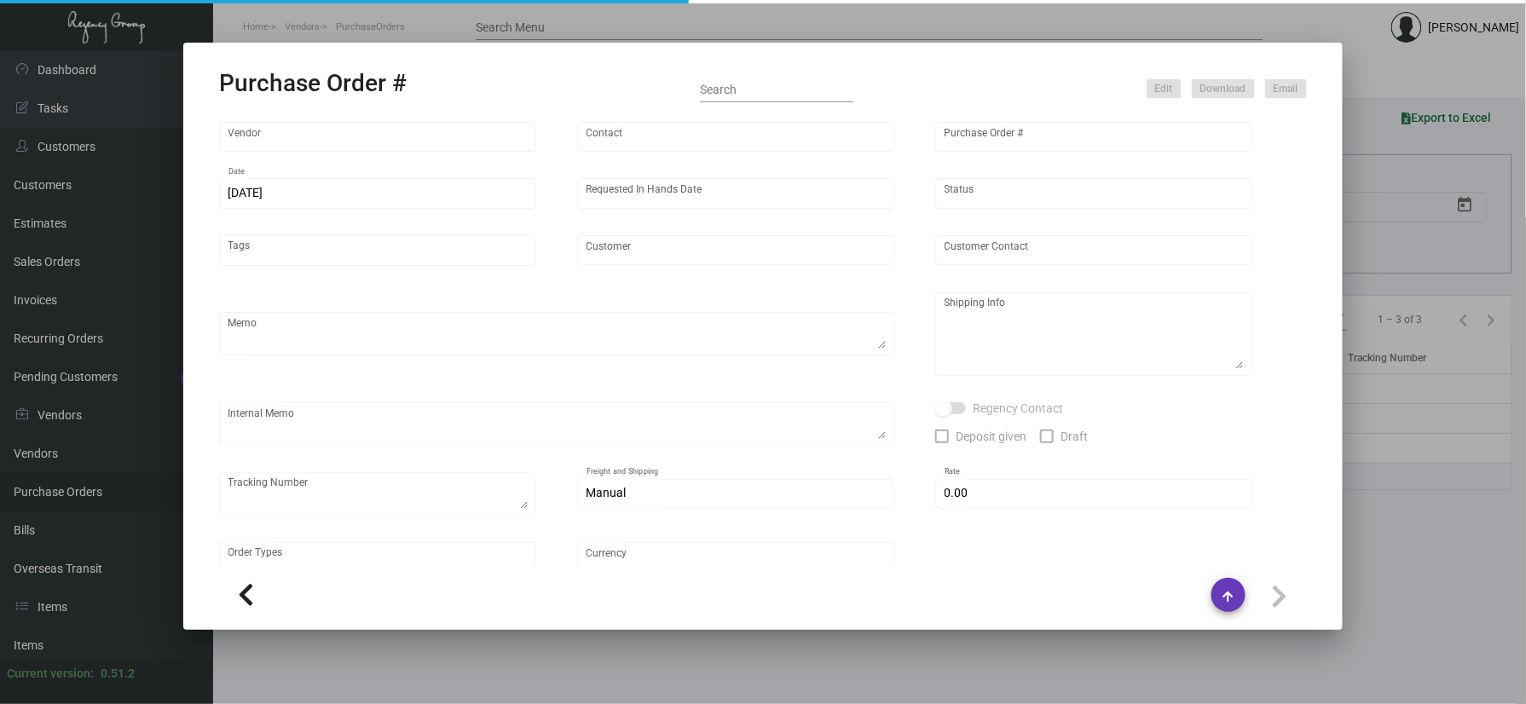
type input "Montage International"
type textarea "Please process after the samples have been approved and ship half the quantity …"
type textarea "Regency Group NJ - [PERSON_NAME] [STREET_ADDRESS]"
type textarea "sample approved - [DATE]"
checkbox input "true"
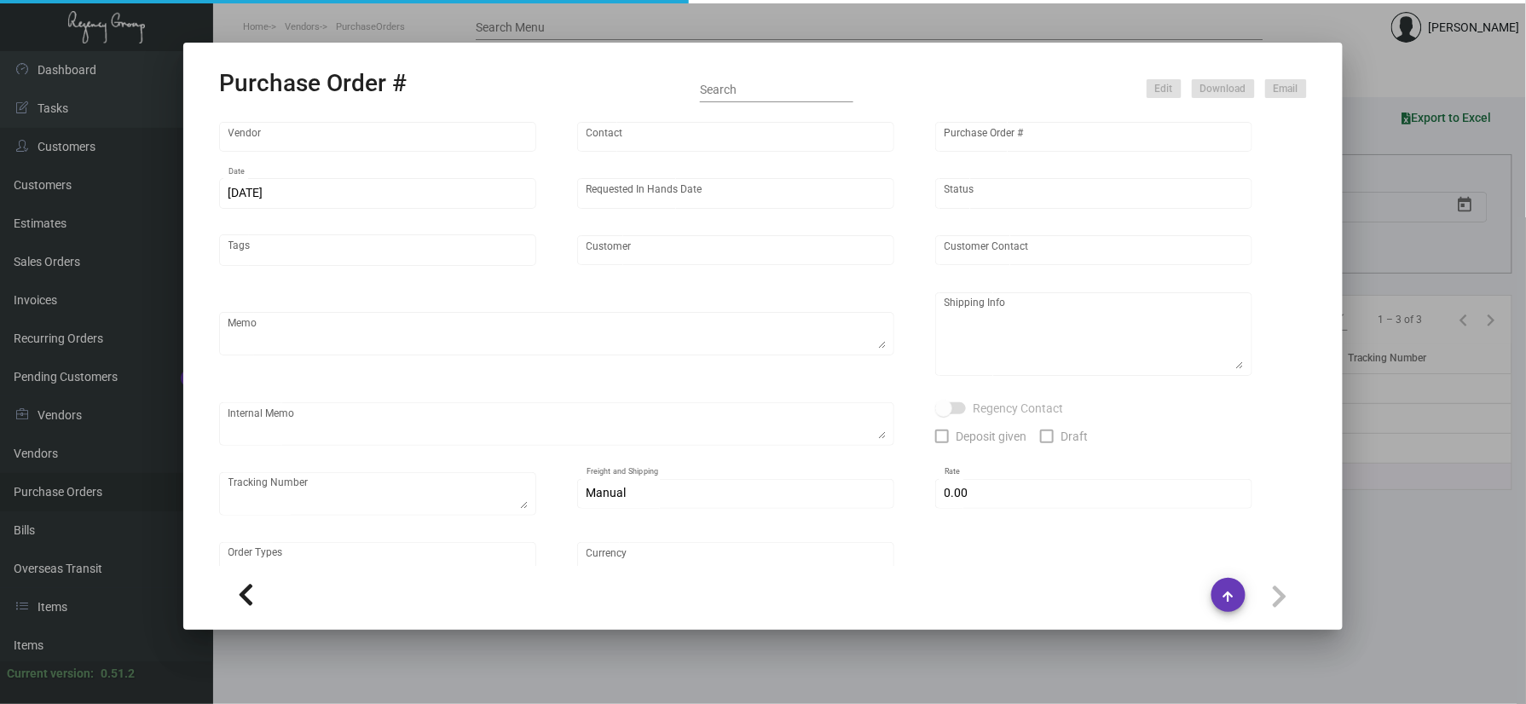
type input "$ 0.00"
type input "United States Dollar $"
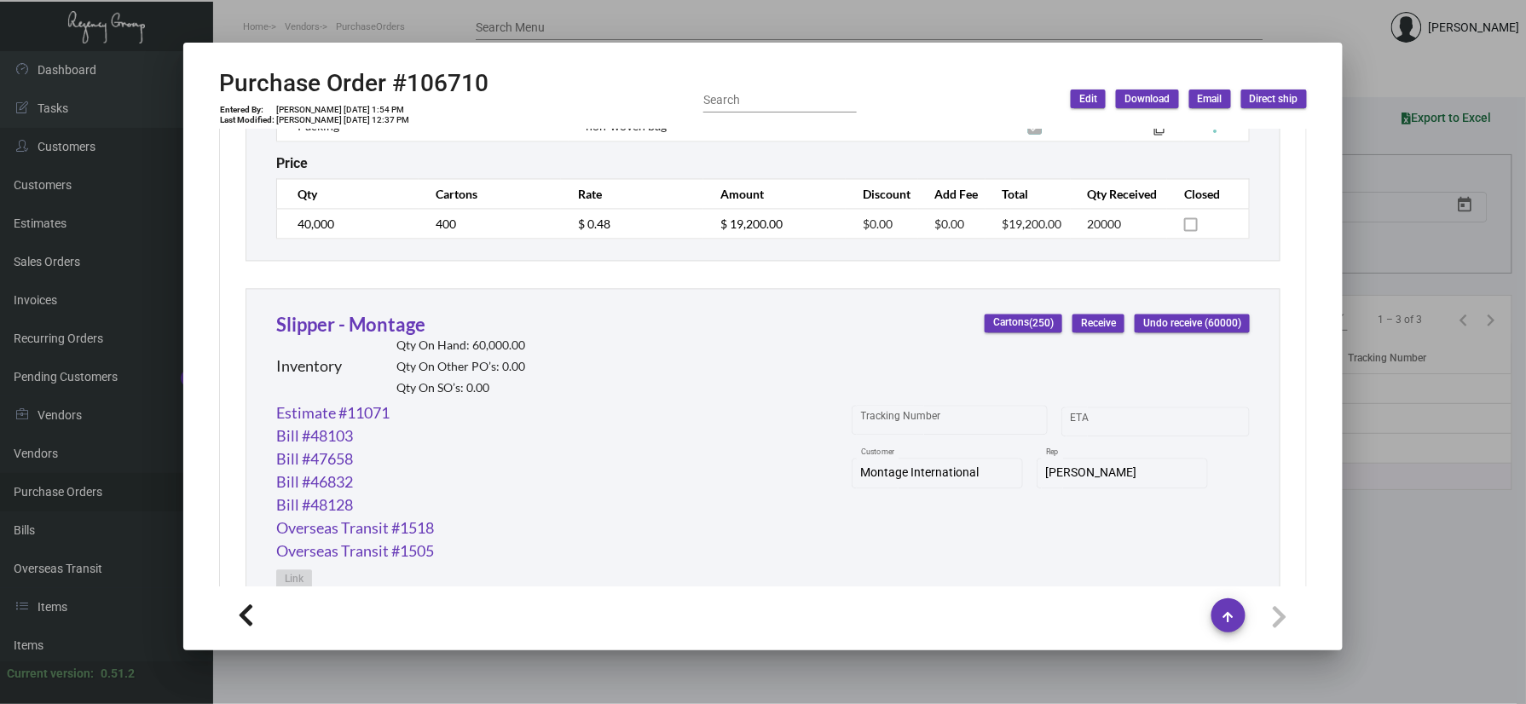
scroll to position [1364, 0]
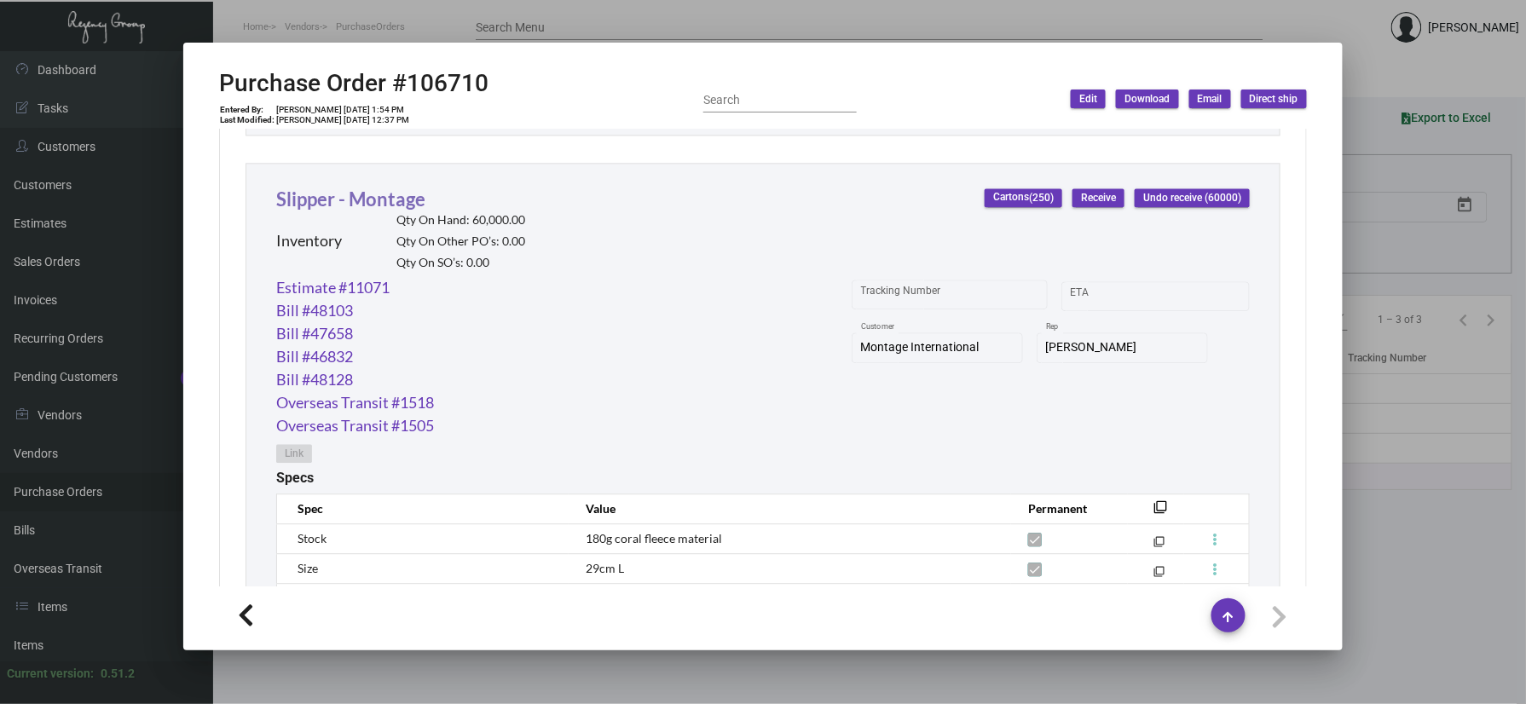
click at [343, 201] on link "Slipper - Montage" at bounding box center [350, 199] width 149 height 23
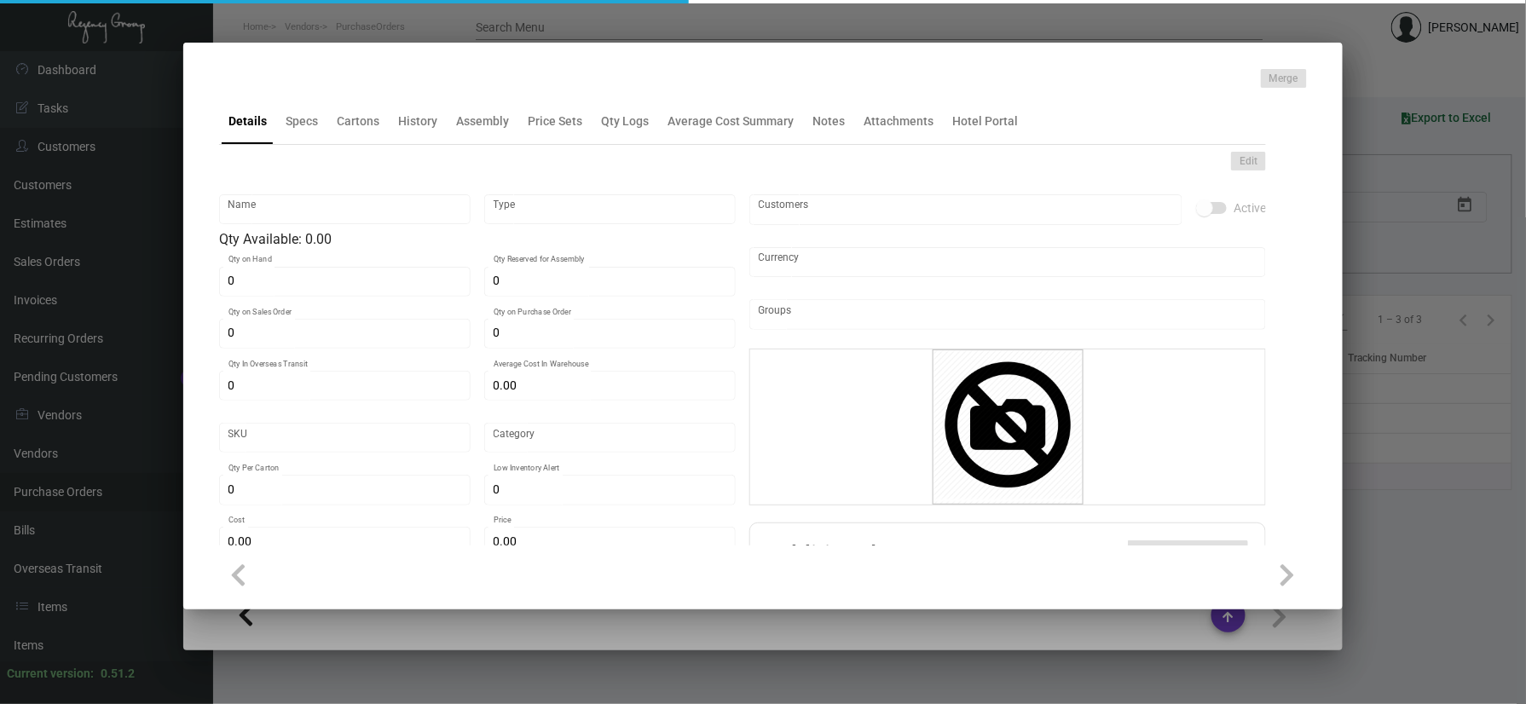
type input "Slipper - Montage"
type input "Inventory"
type input "60,000"
type input "$ 0.45"
type input "Overseas"
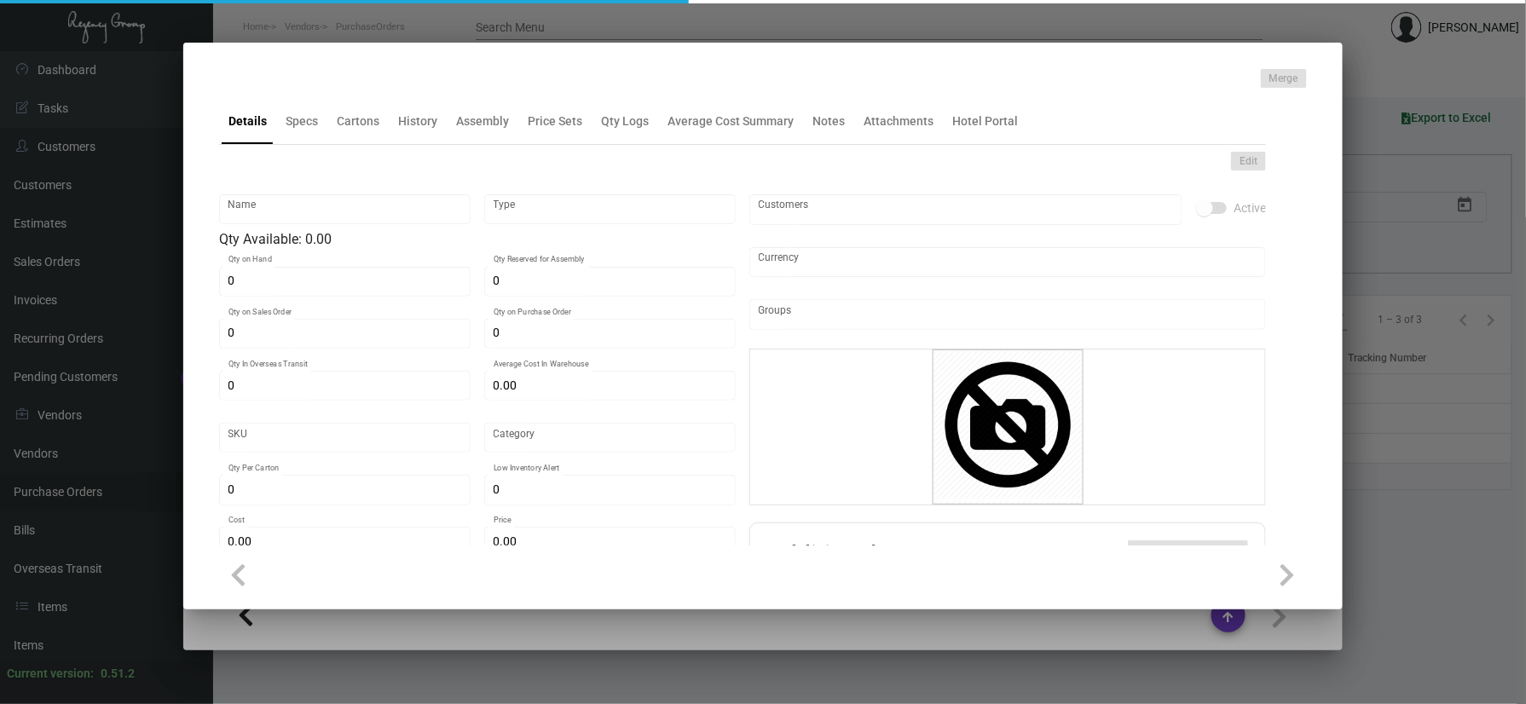
type input "100"
type input "2,500"
type input "$ 0.45"
type input "$ 1.32"
type textarea "Slippers: standard size slipper (29cm), white comfort cushion material, closed …"
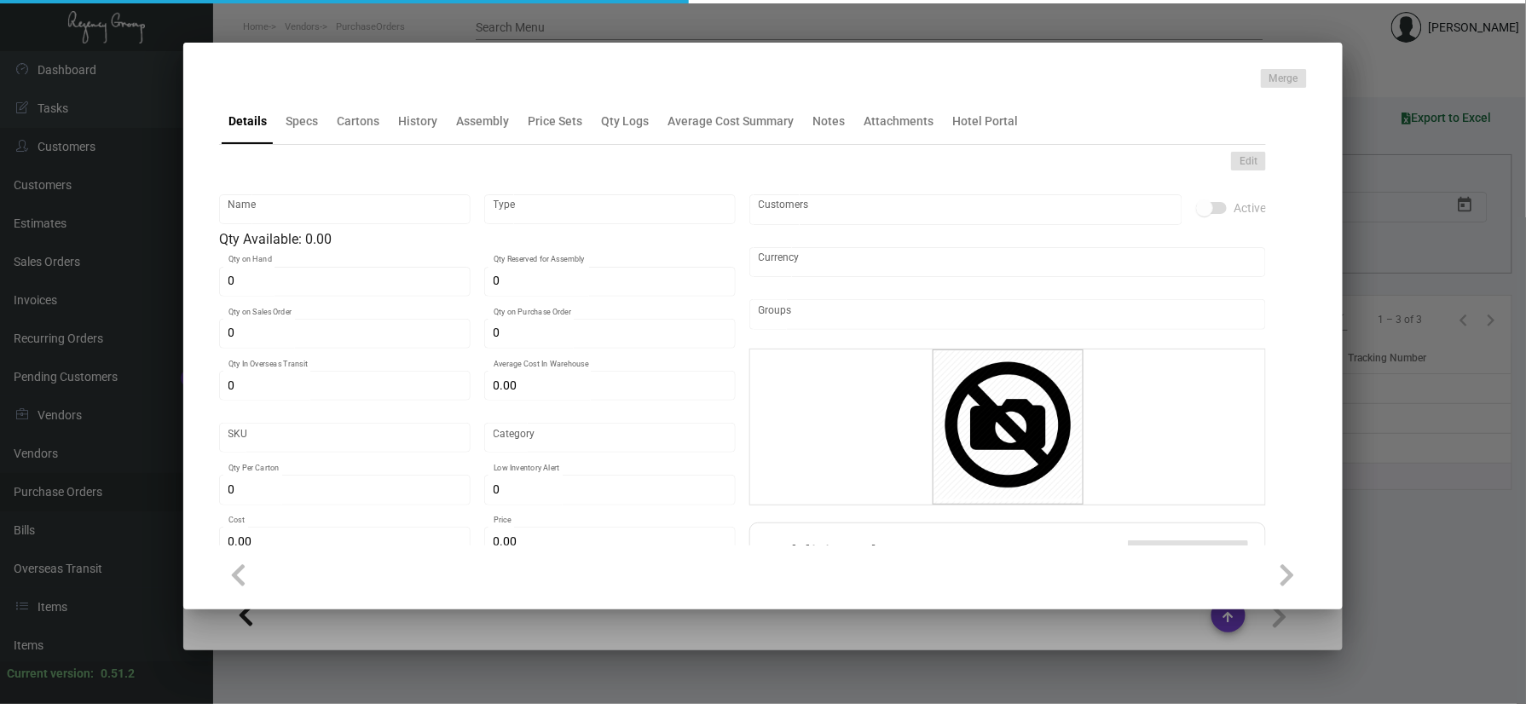
type textarea "Slippers: standard size slipper (29cm), white comfort cushion material, closed …"
checkbox input "true"
type input "United States Dollar $"
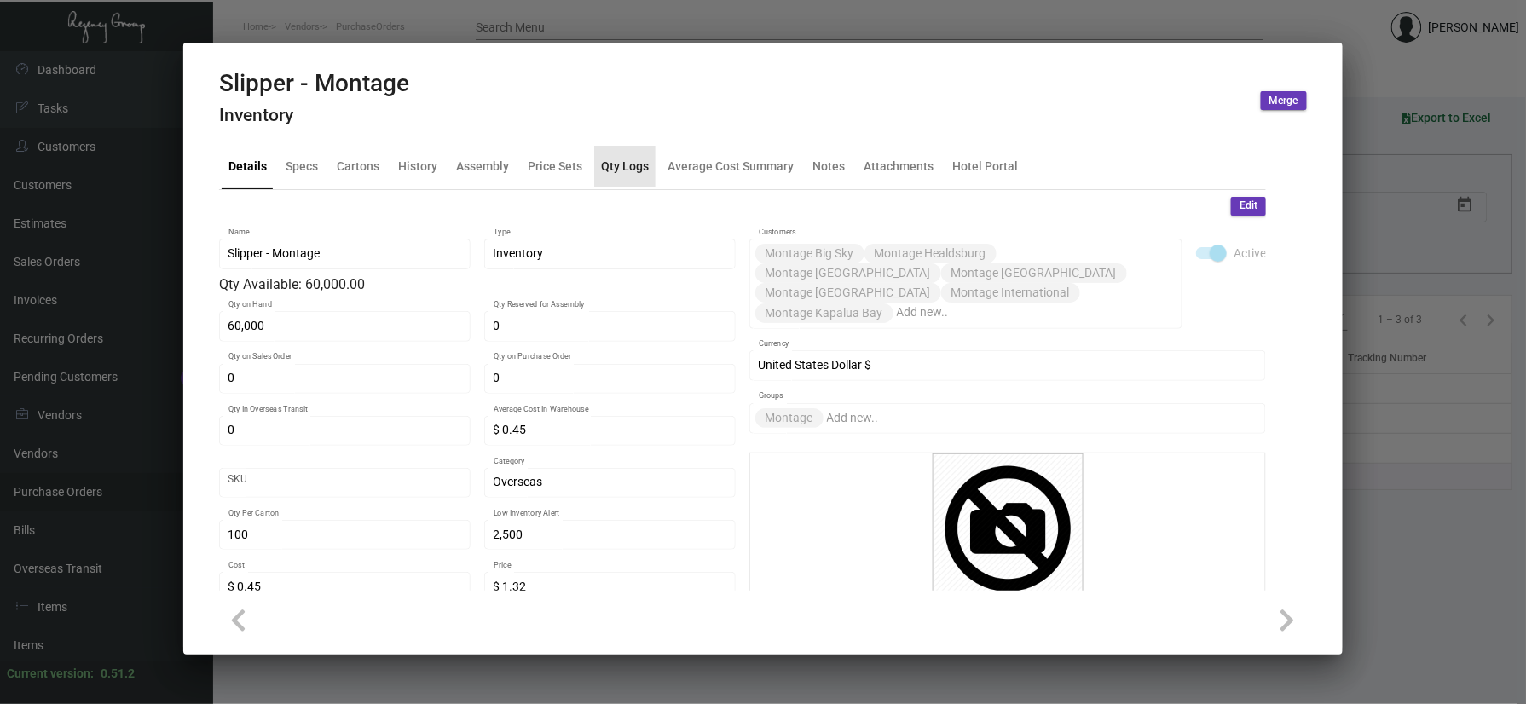
click at [612, 147] on div "Qty Logs" at bounding box center [624, 166] width 61 height 41
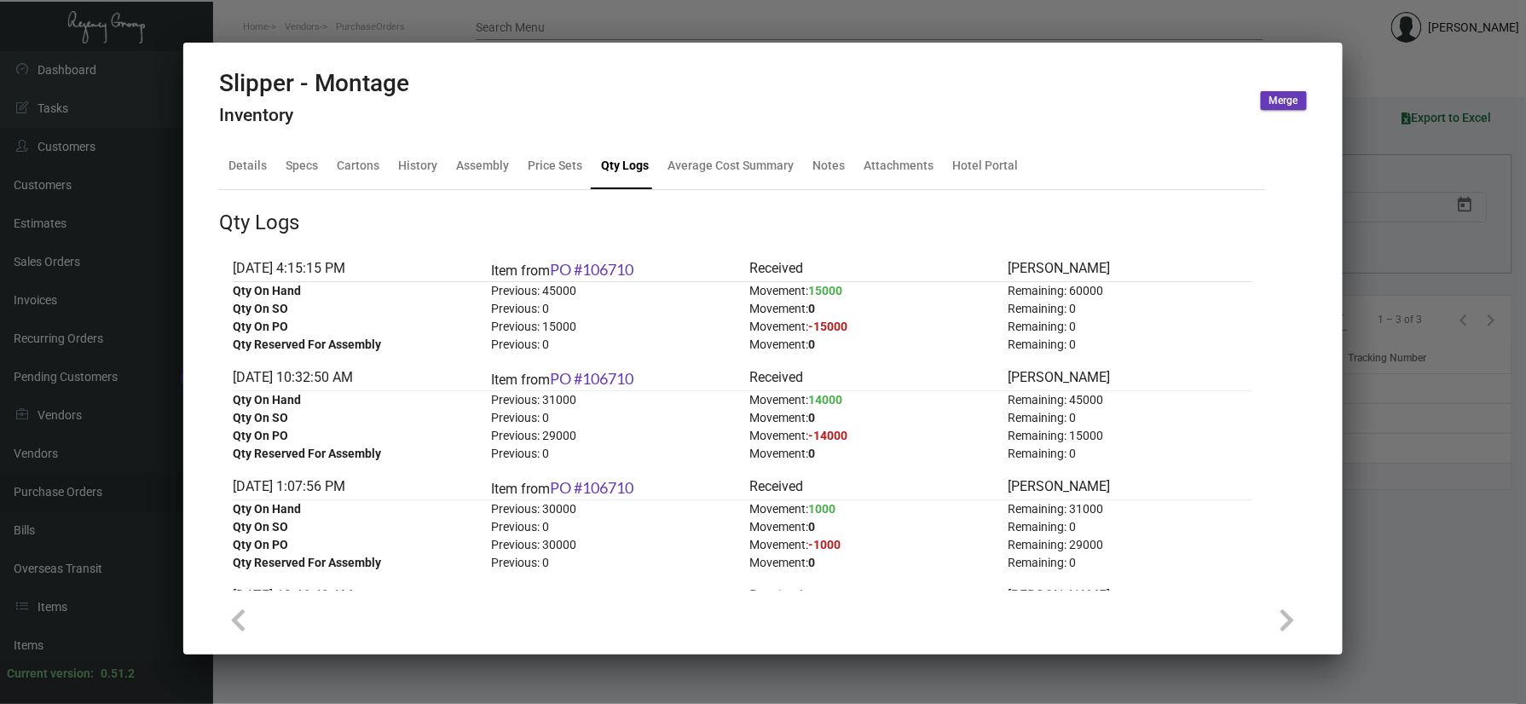
click at [233, 46] on mat-dialog-container "Slipper - Montage Inventory Merge Details Specs Cartons History Assembly Price …" at bounding box center [762, 349] width 1159 height 612
click at [294, 25] on div at bounding box center [763, 352] width 1526 height 704
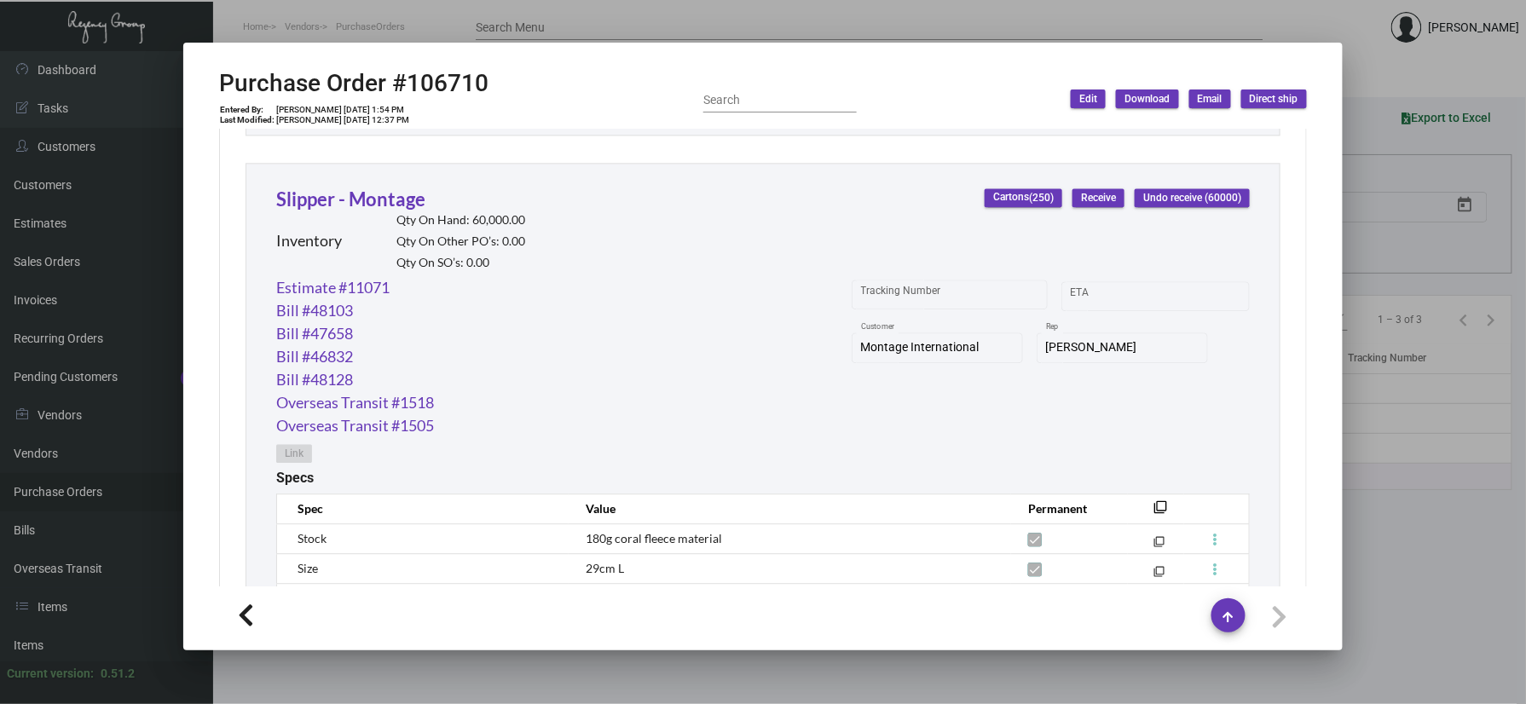
click at [294, 28] on div at bounding box center [763, 352] width 1526 height 704
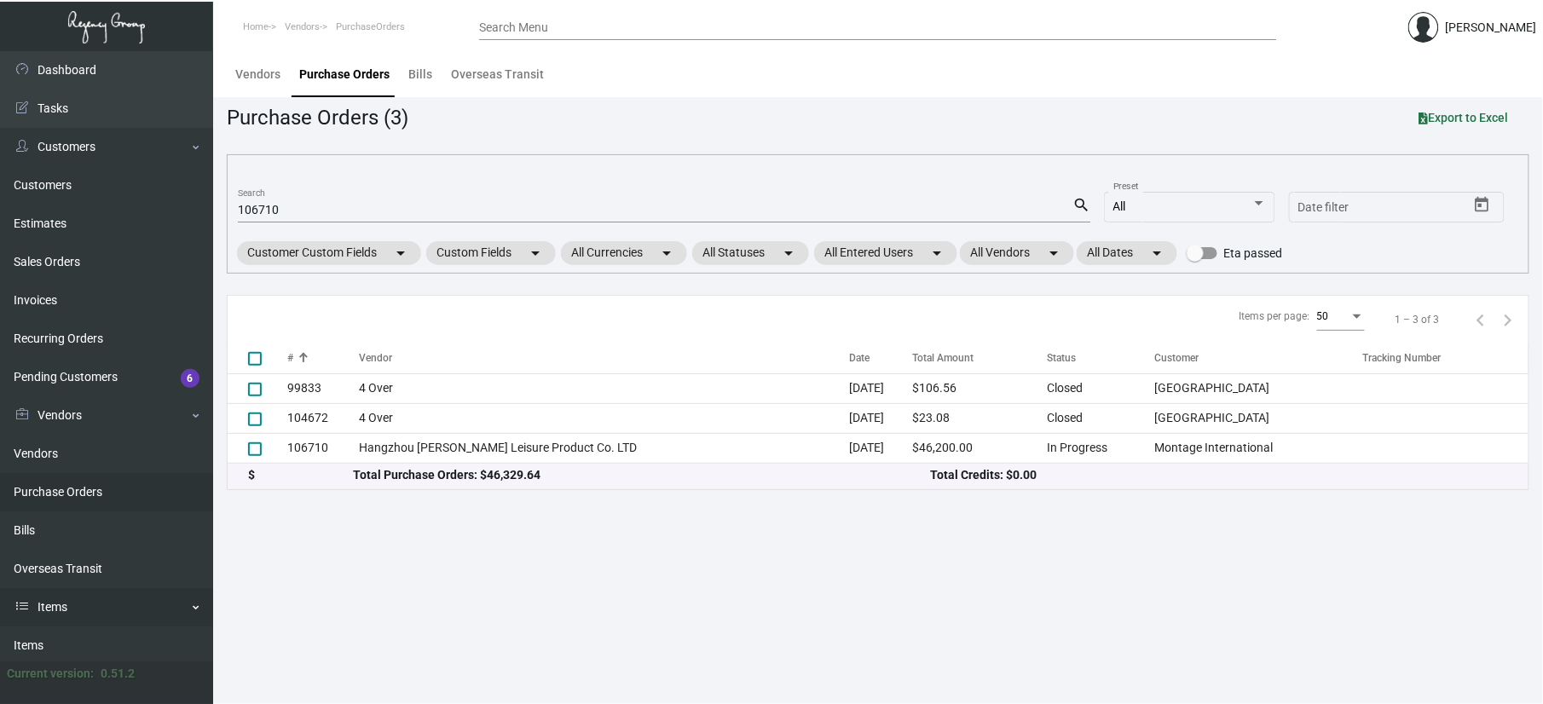
click at [89, 617] on link "Items" at bounding box center [106, 607] width 213 height 38
click at [96, 614] on link "Items" at bounding box center [106, 607] width 213 height 38
click at [84, 645] on link "Items" at bounding box center [106, 645] width 213 height 38
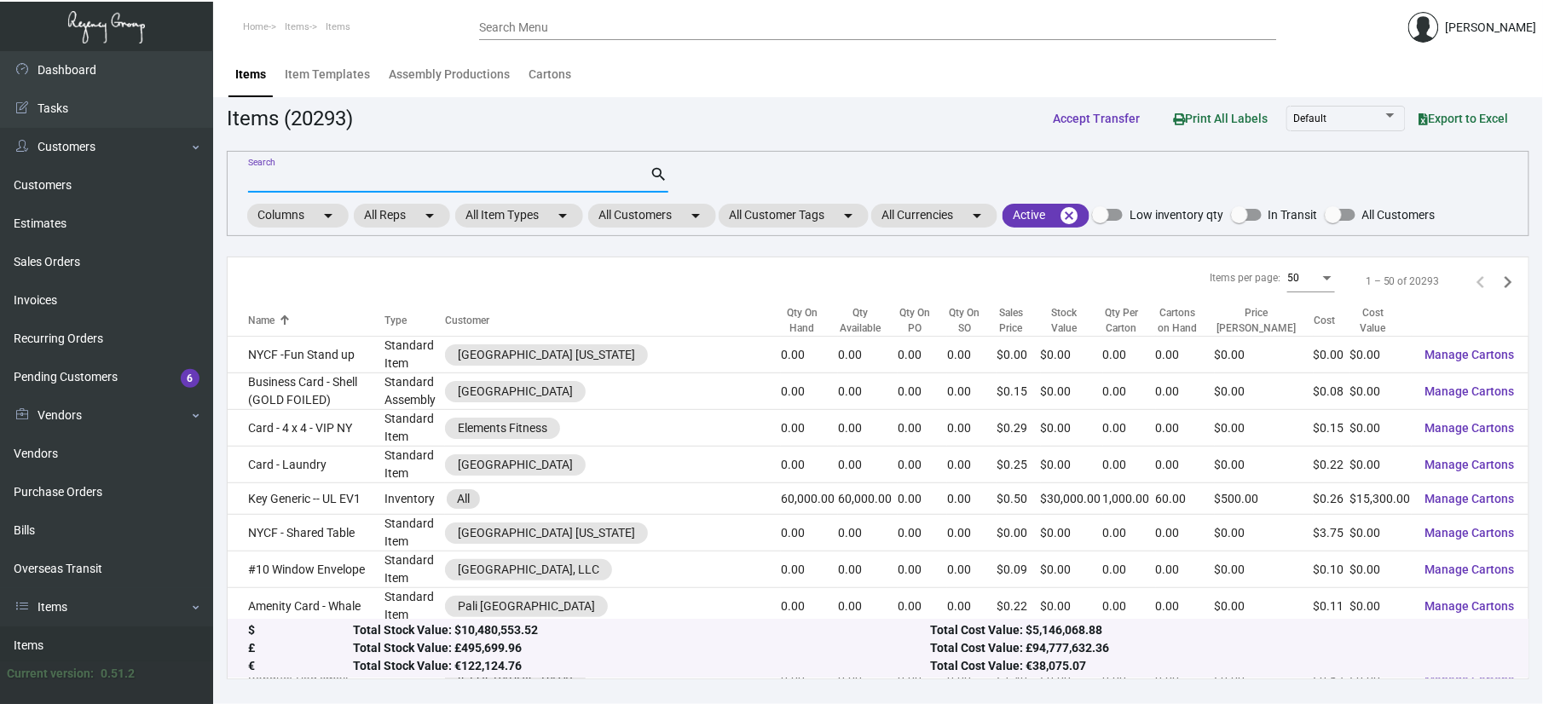
click at [411, 178] on input "Search" at bounding box center [449, 180] width 402 height 14
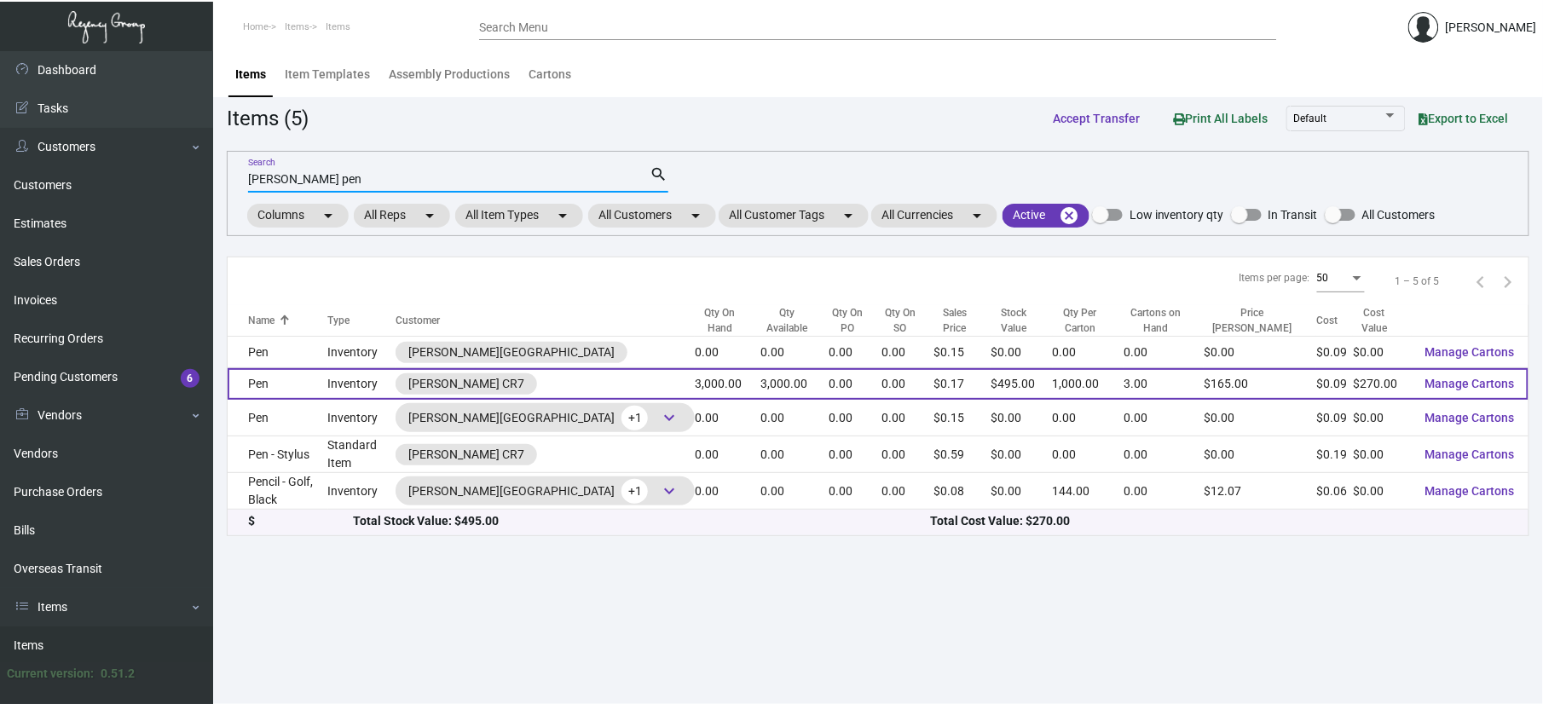
type input "[PERSON_NAME] pen"
click at [326, 390] on td "Pen" at bounding box center [278, 384] width 101 height 32
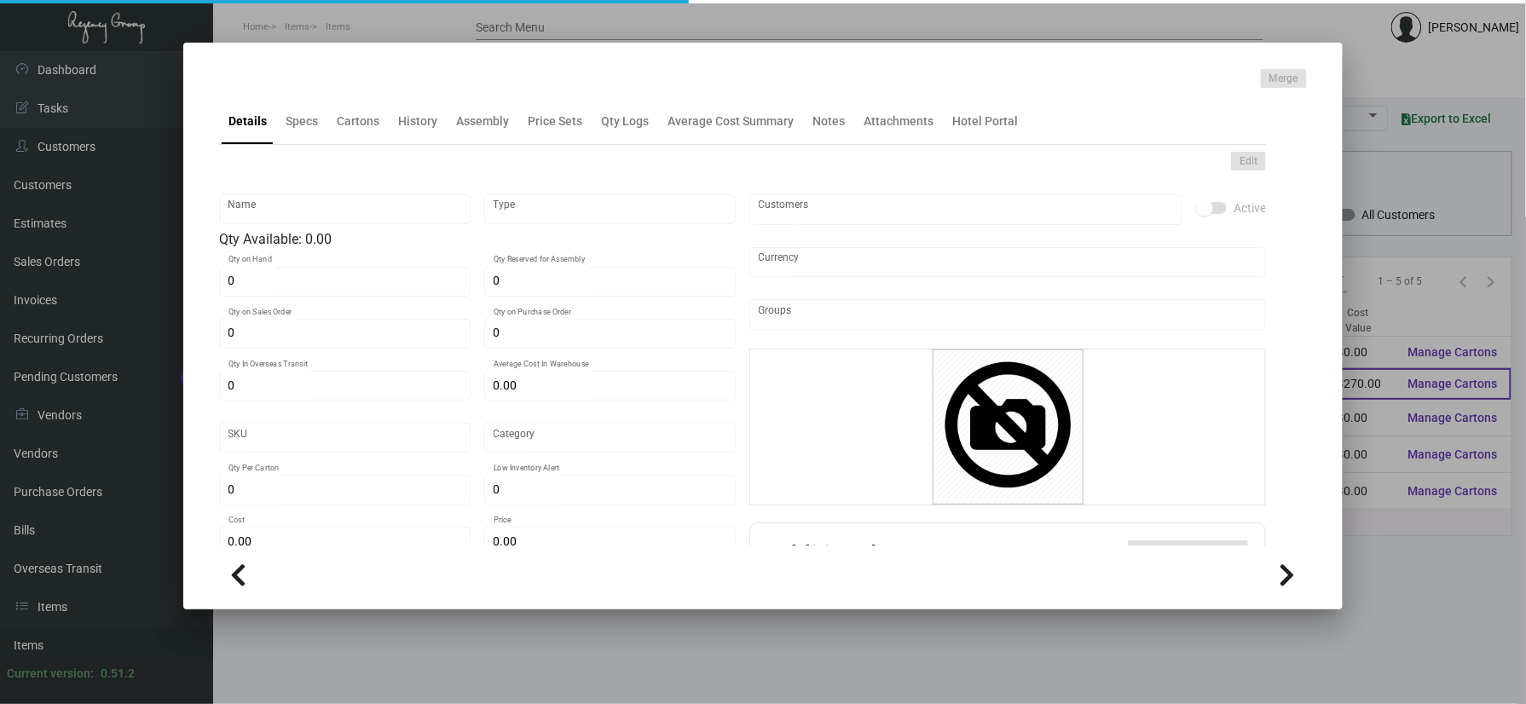
type input "Pen"
type input "Inventory"
type input "3,000"
type input "$ 0.09"
type input "Standard"
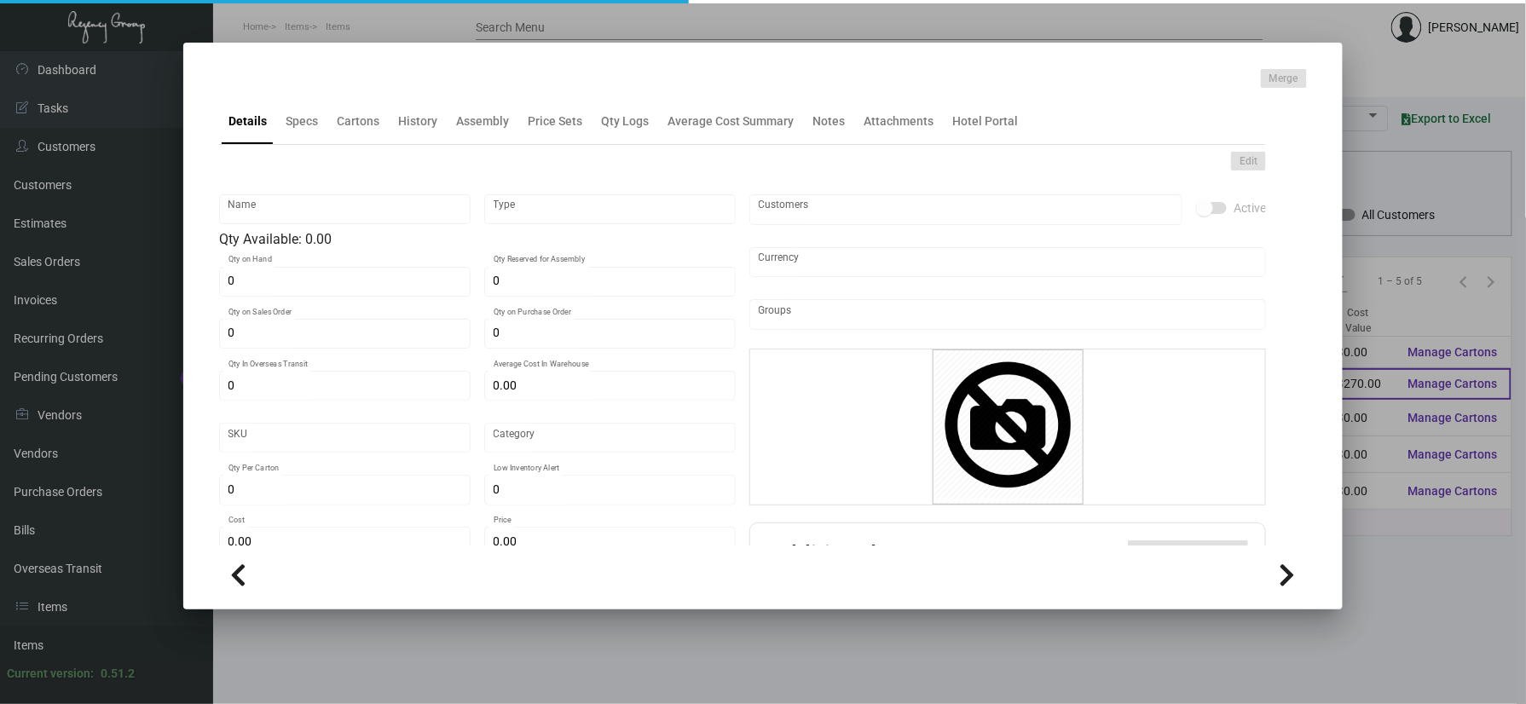
type input "1,000"
type input "$ 0.09"
type input "$ 0.165"
checkbox input "true"
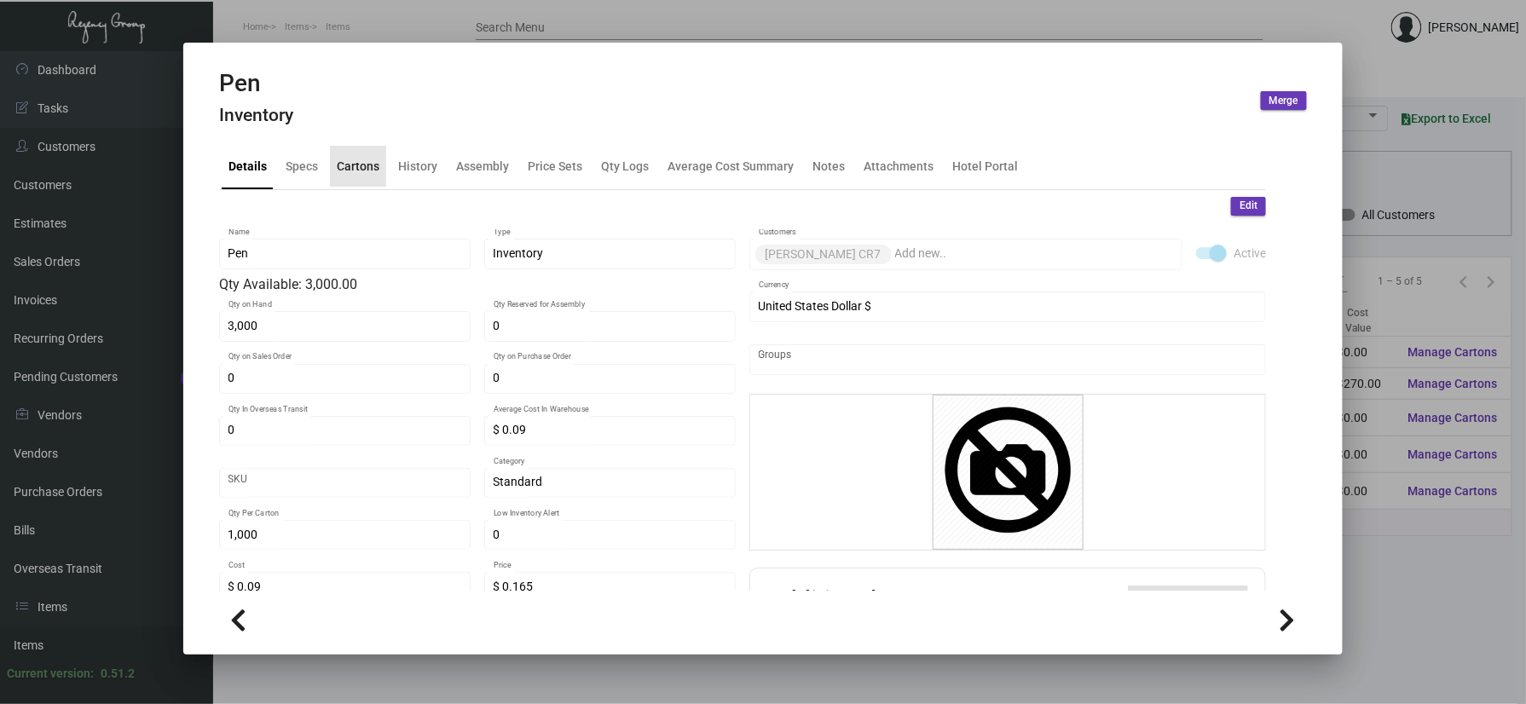
click at [351, 174] on div "Cartons" at bounding box center [358, 166] width 43 height 18
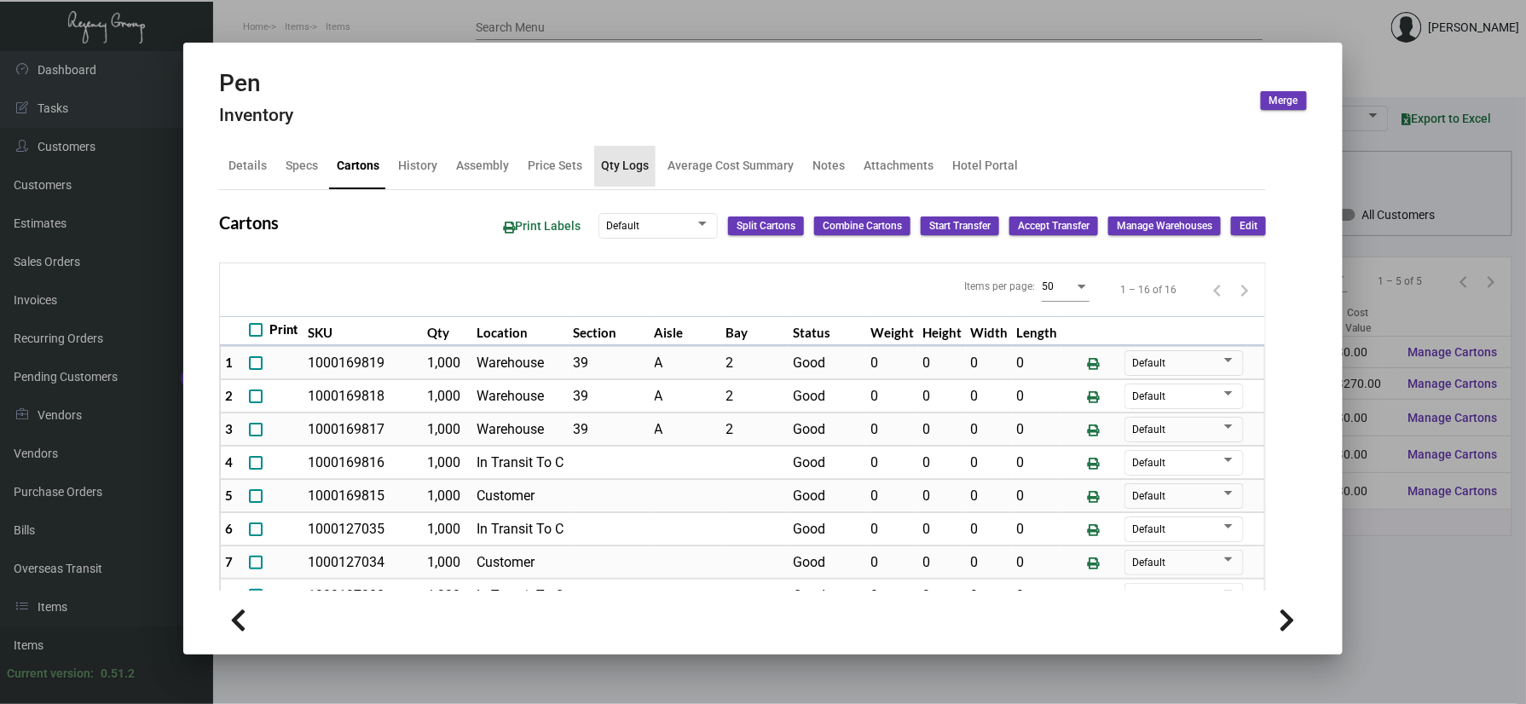
click at [615, 181] on div "Qty Logs" at bounding box center [624, 166] width 61 height 41
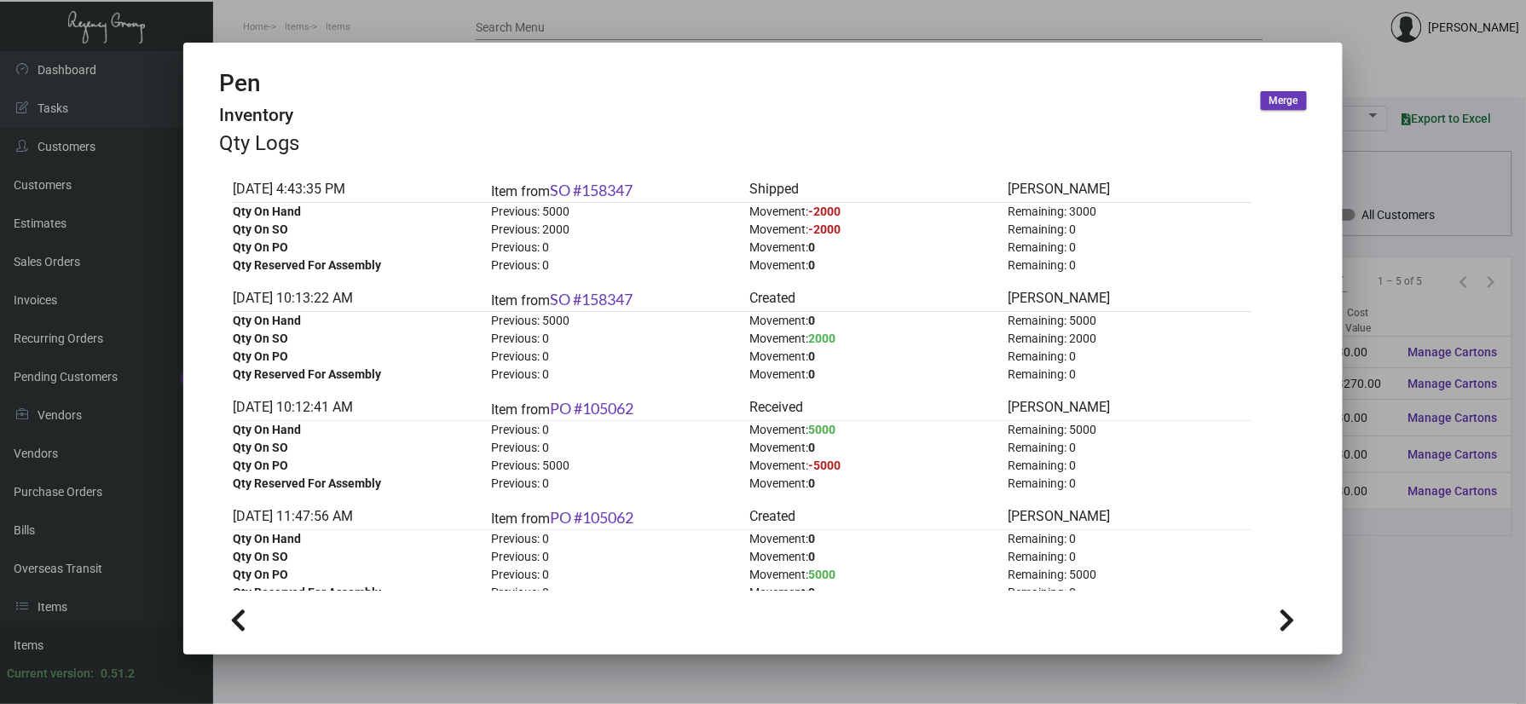
scroll to position [113, 0]
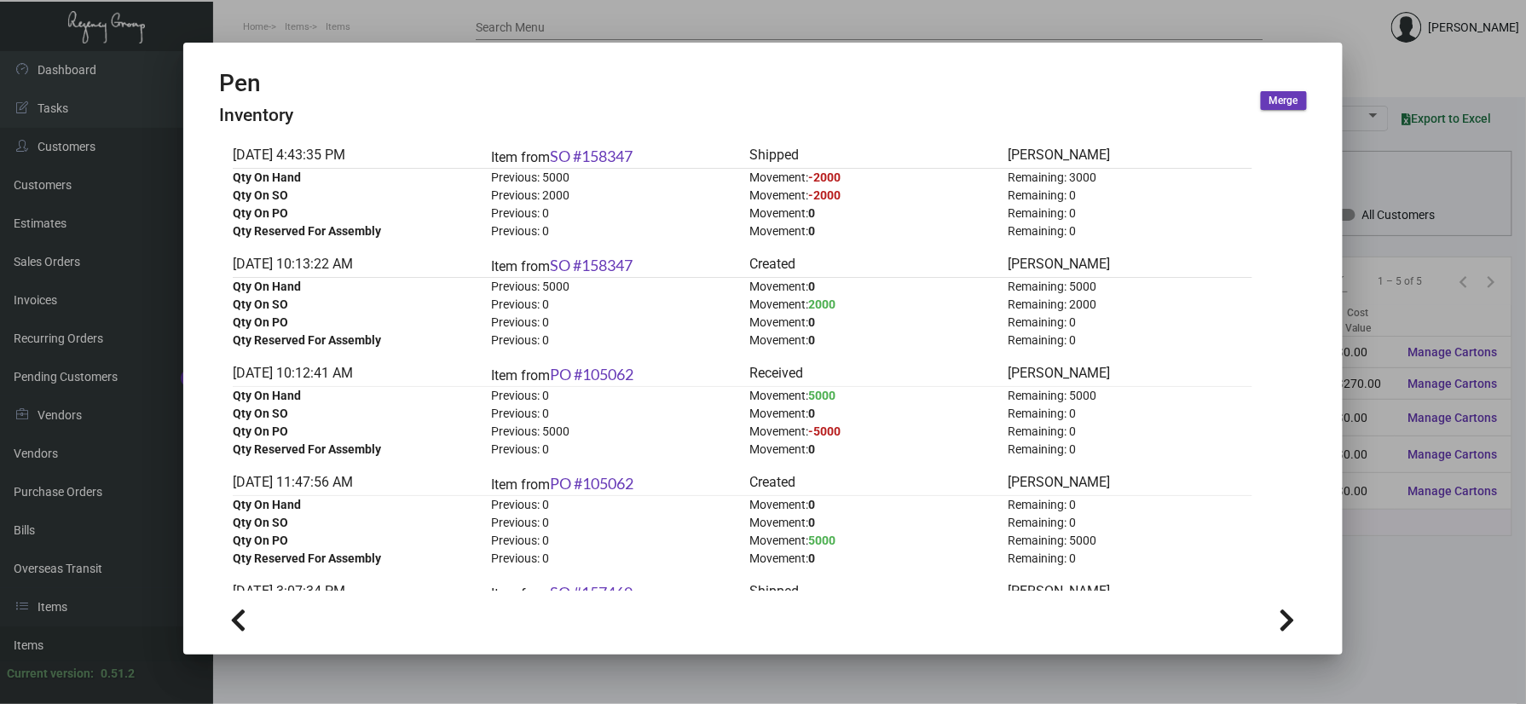
click at [1444, 545] on div at bounding box center [763, 352] width 1526 height 704
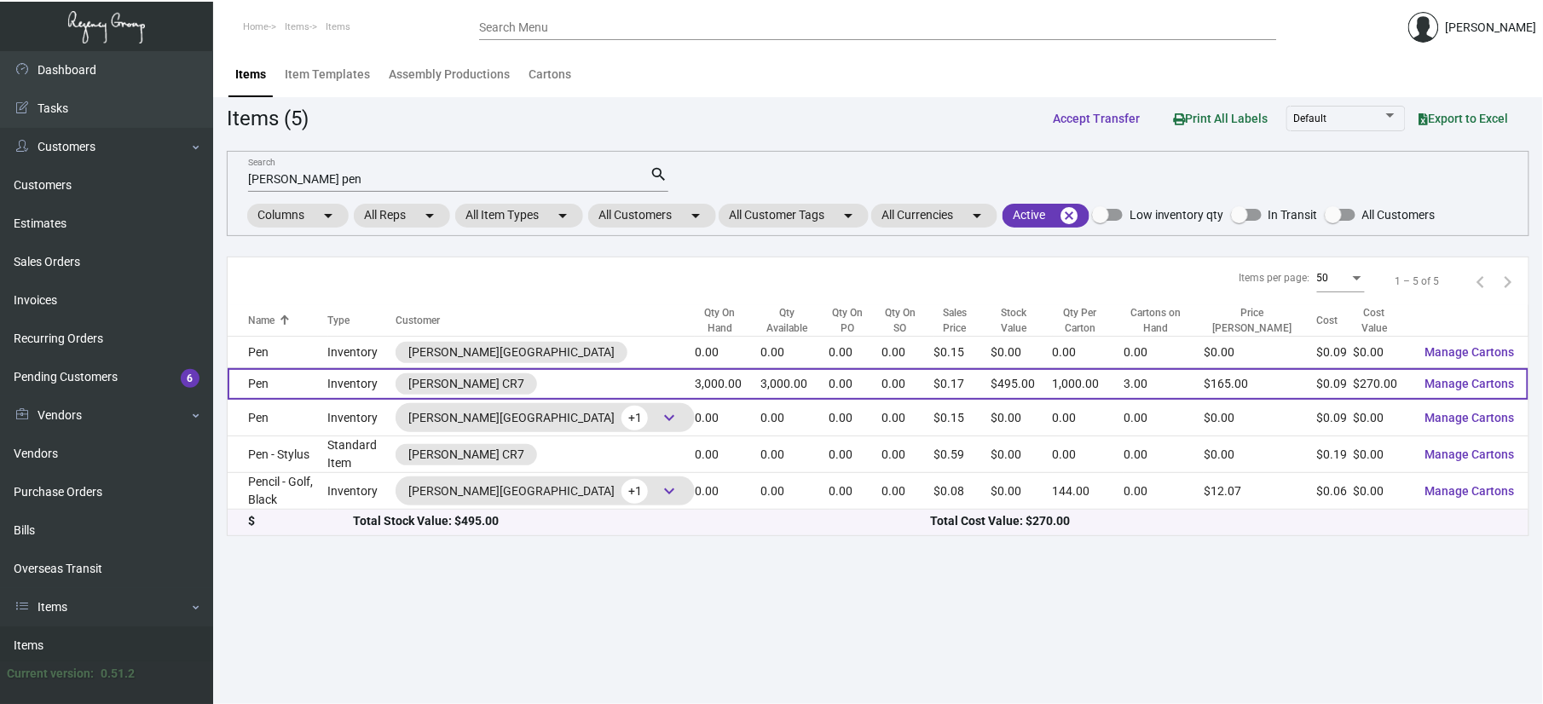
click at [321, 380] on td "Pen" at bounding box center [278, 384] width 101 height 32
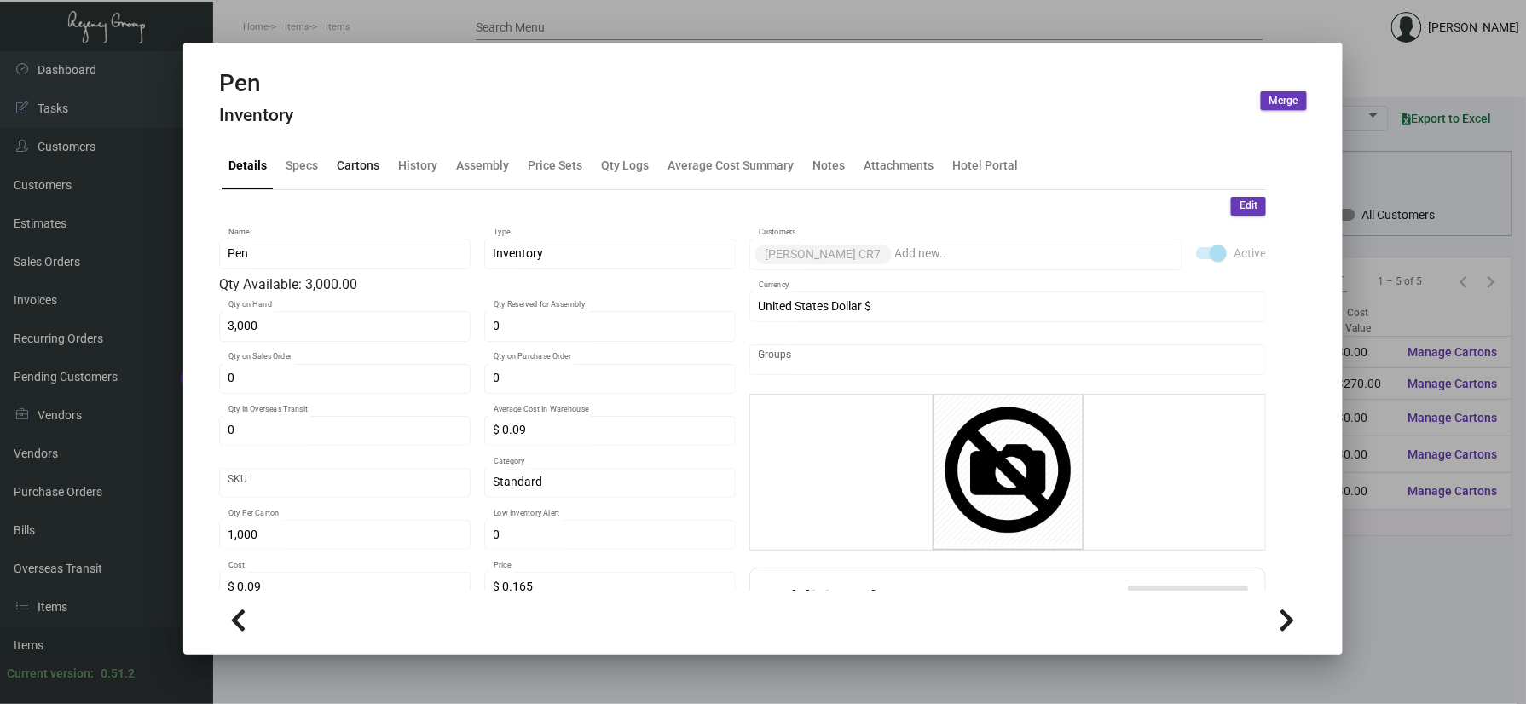
click at [380, 171] on div "Cartons" at bounding box center [358, 166] width 56 height 41
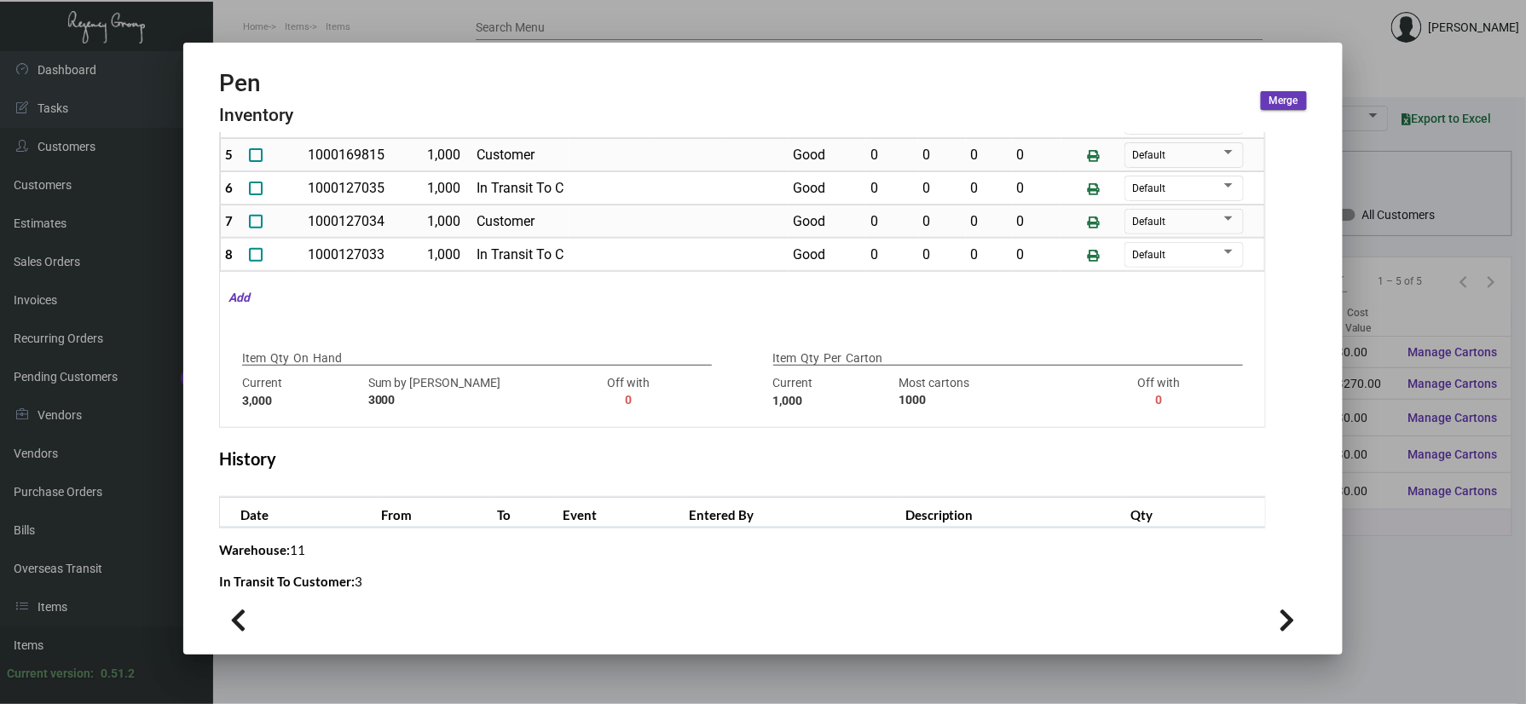
scroll to position [287, 0]
